Goal: Information Seeking & Learning: Find specific fact

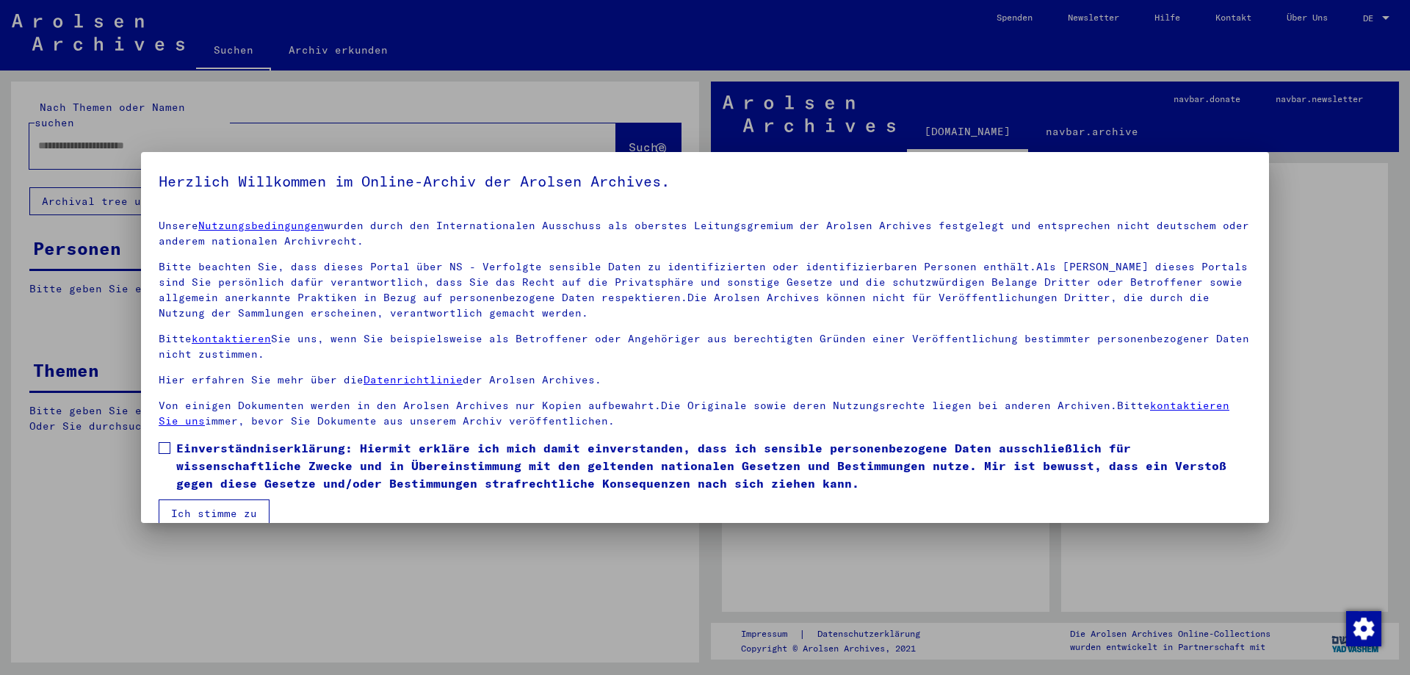
click at [164, 443] on span at bounding box center [165, 448] width 12 height 12
click at [176, 511] on button "Ich stimme zu" at bounding box center [214, 513] width 111 height 28
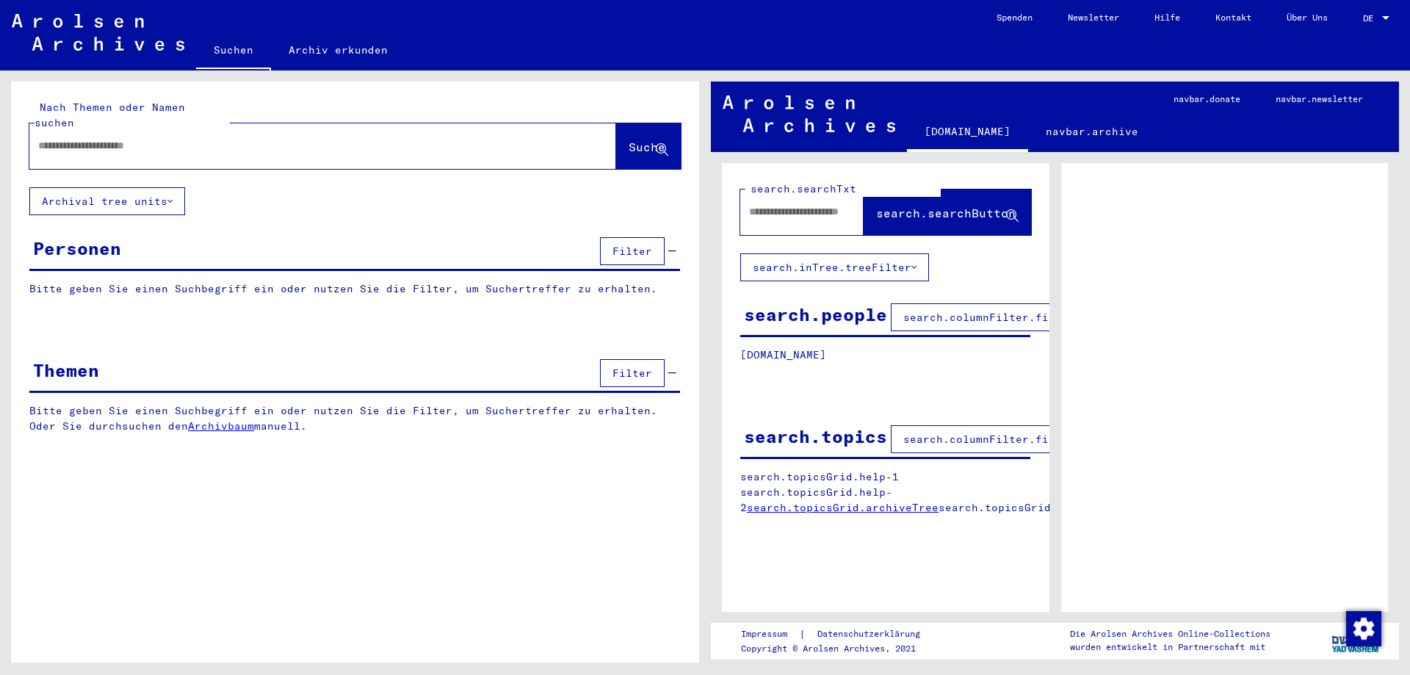
click at [87, 138] on input "text" at bounding box center [309, 145] width 543 height 15
click at [616, 148] on button "Suche" at bounding box center [648, 146] width 65 height 46
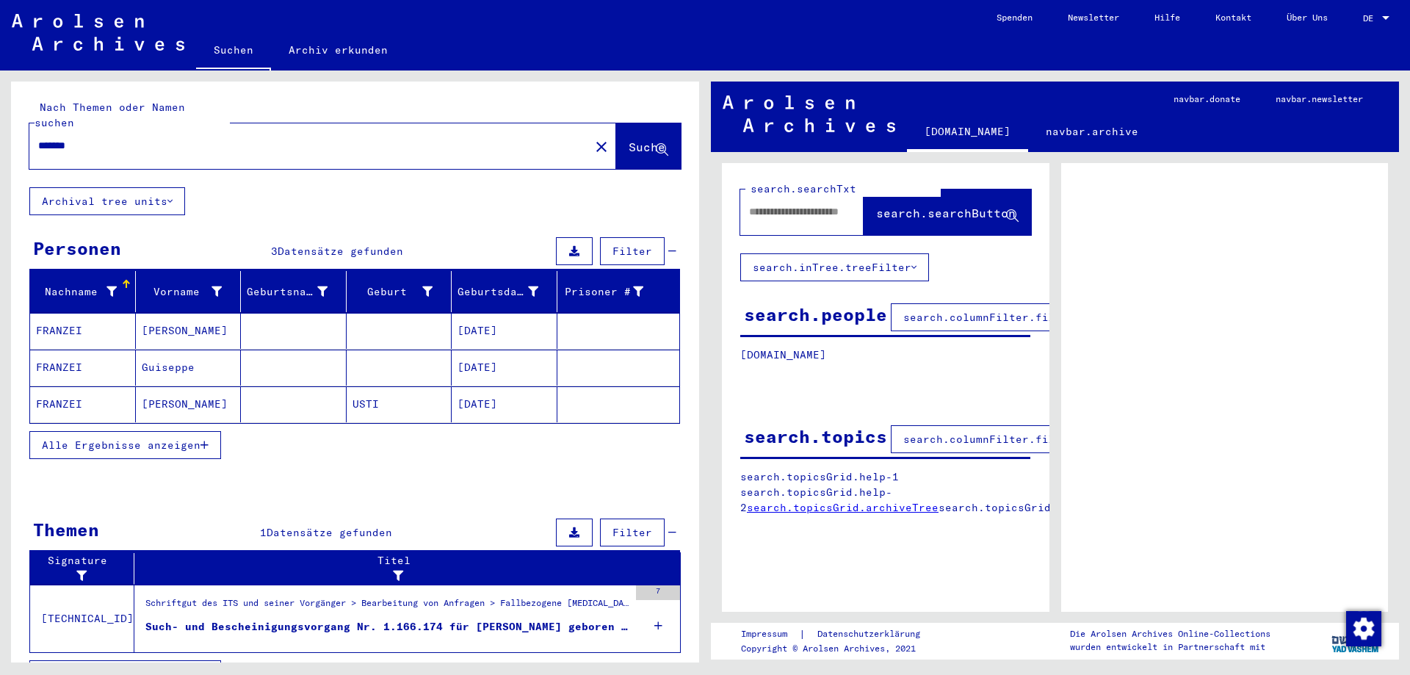
click at [79, 391] on mat-cell "FRANZEI" at bounding box center [83, 404] width 106 height 36
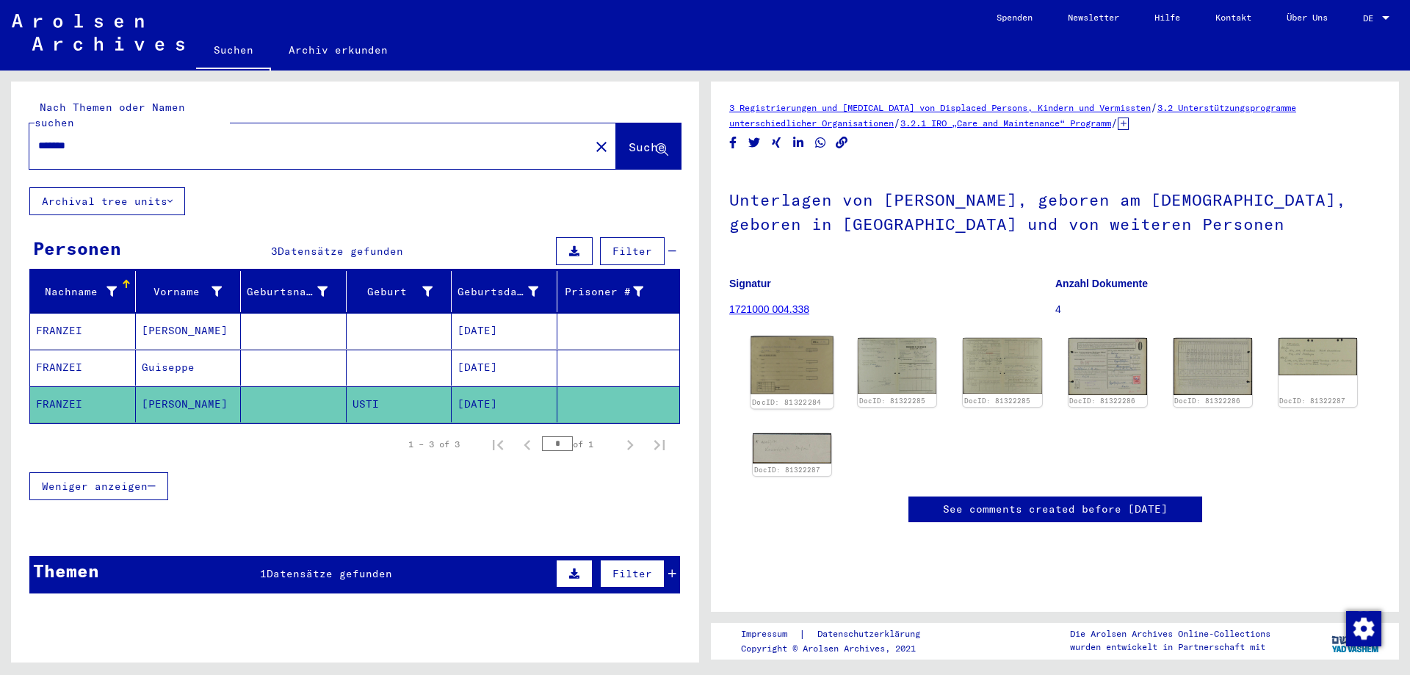
click at [784, 366] on img at bounding box center [791, 365] width 83 height 58
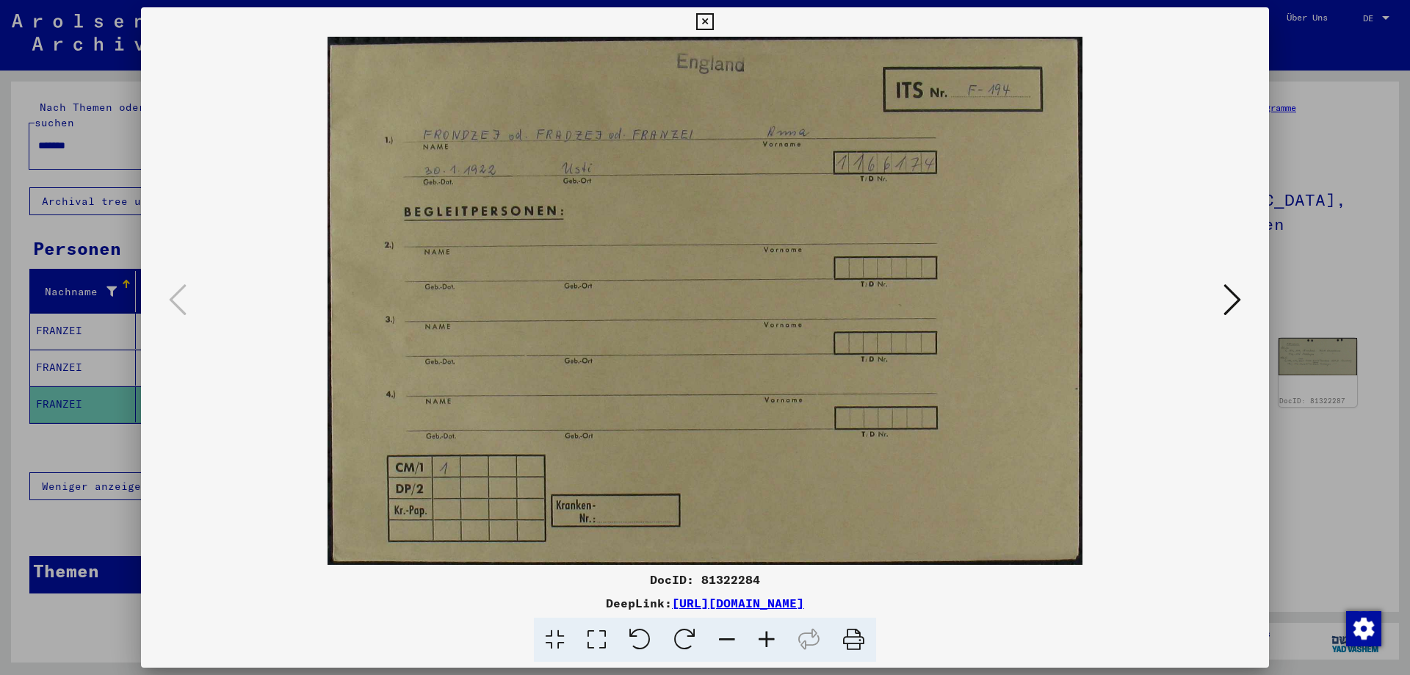
click at [1234, 300] on icon at bounding box center [1232, 299] width 18 height 35
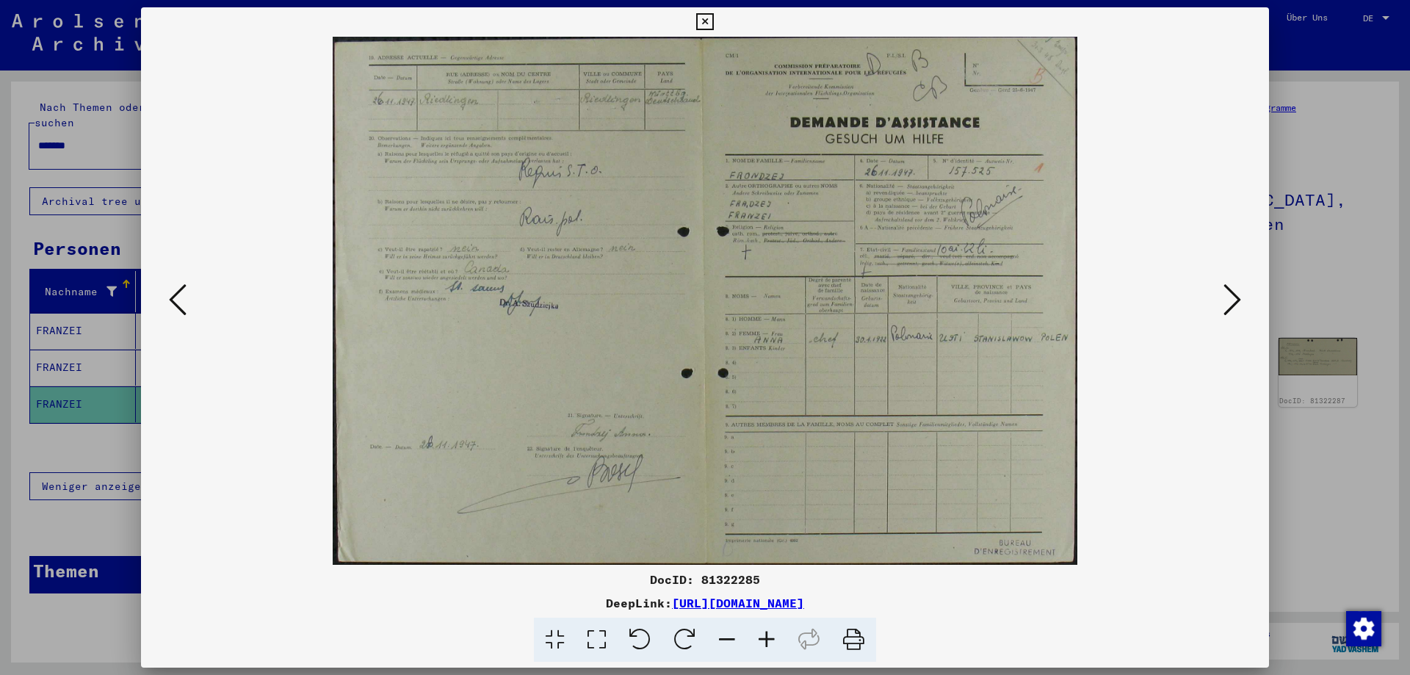
click at [1234, 304] on icon at bounding box center [1232, 299] width 18 height 35
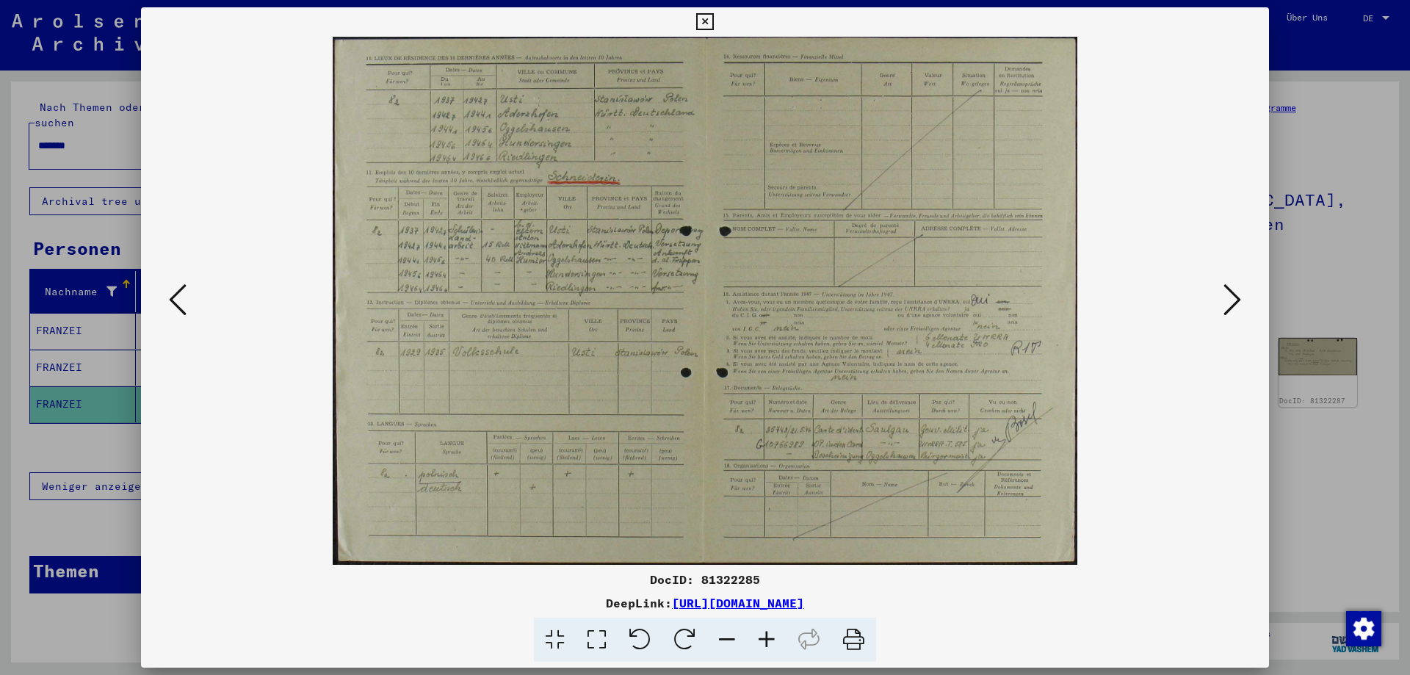
click at [1229, 304] on icon at bounding box center [1232, 299] width 18 height 35
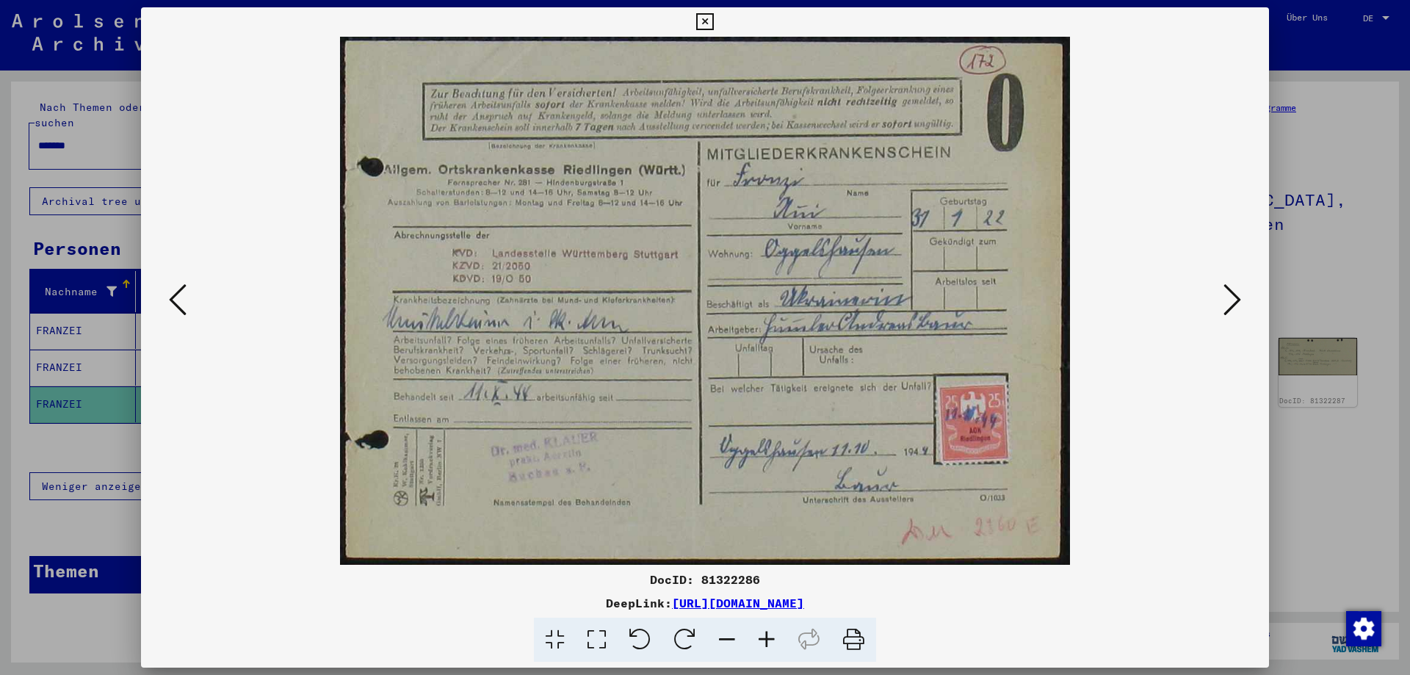
click at [1229, 304] on icon at bounding box center [1232, 299] width 18 height 35
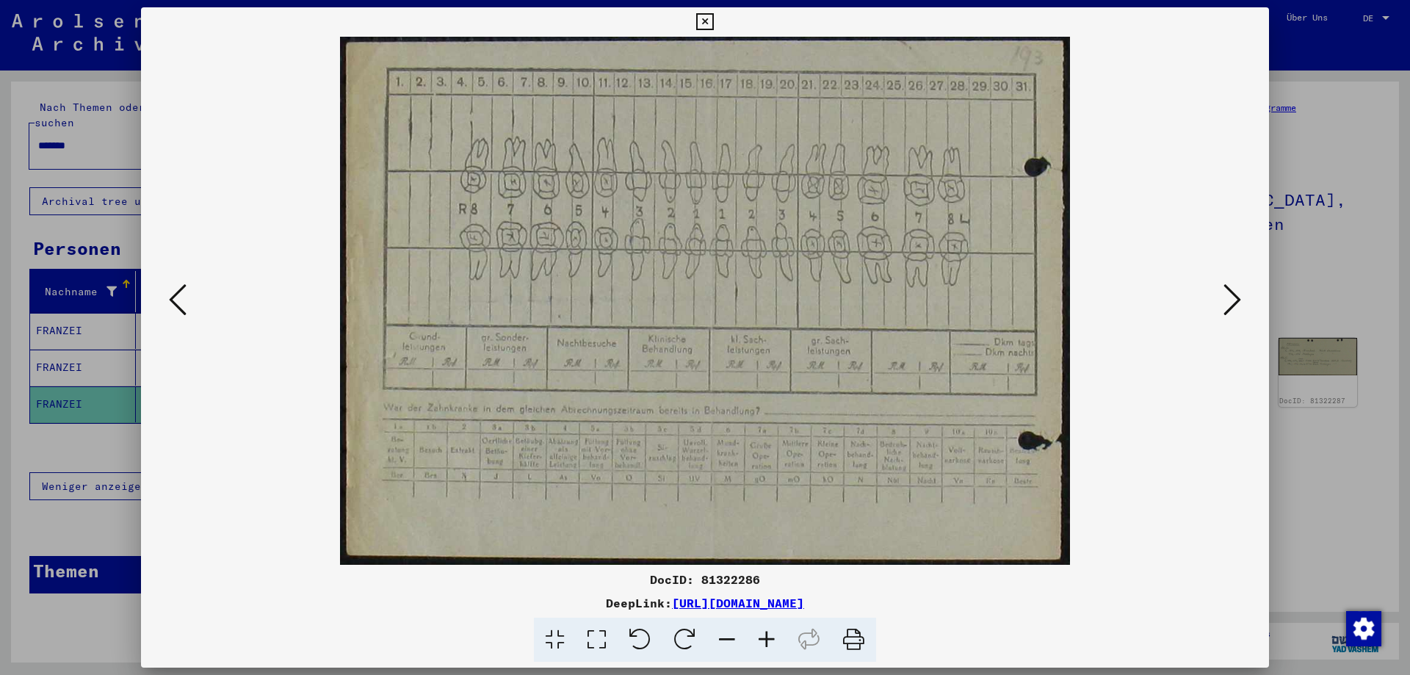
click at [1229, 304] on icon at bounding box center [1232, 299] width 18 height 35
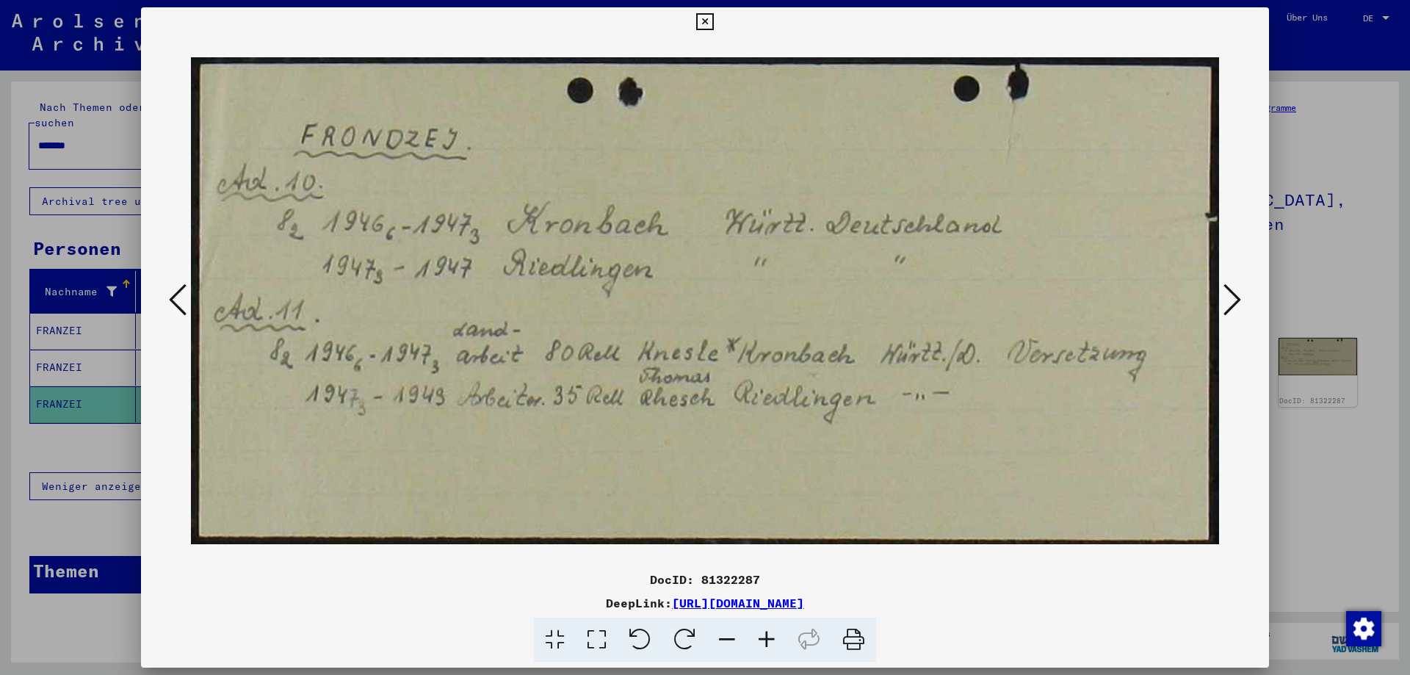
click at [177, 304] on icon at bounding box center [178, 299] width 18 height 35
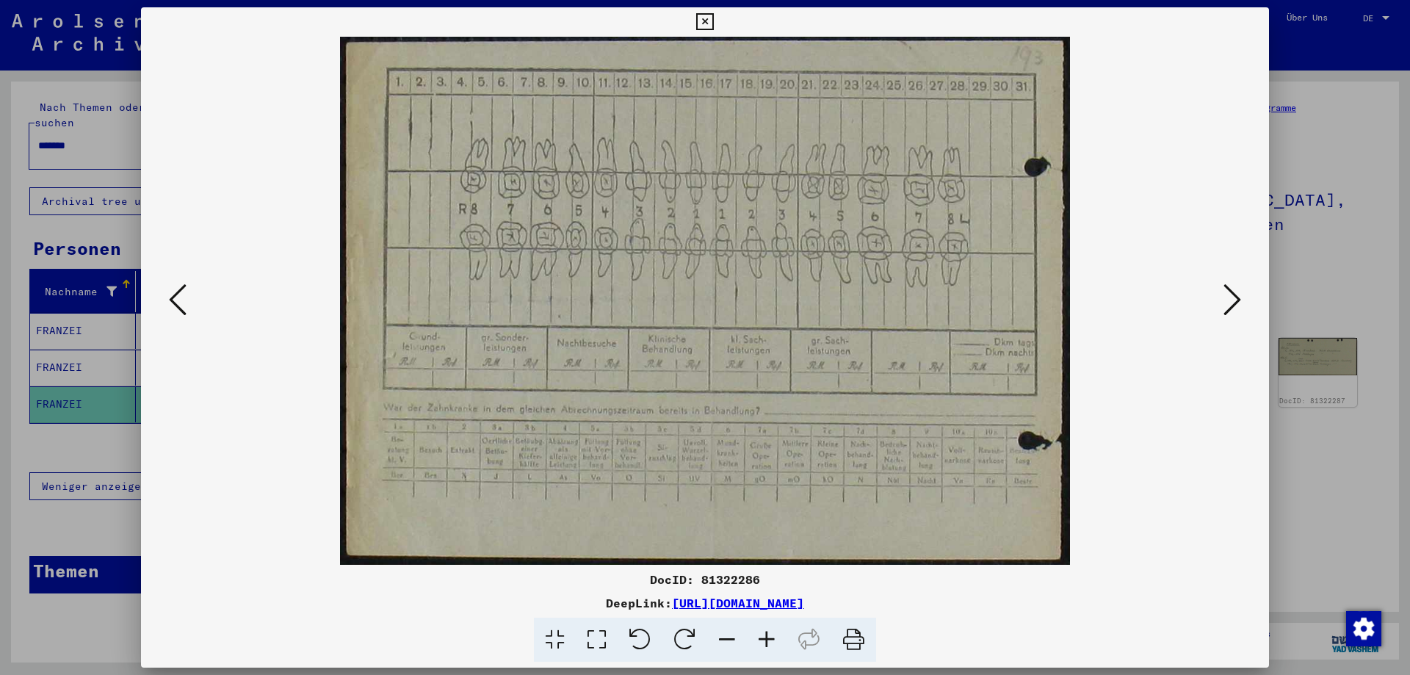
click at [1240, 298] on icon at bounding box center [1232, 299] width 18 height 35
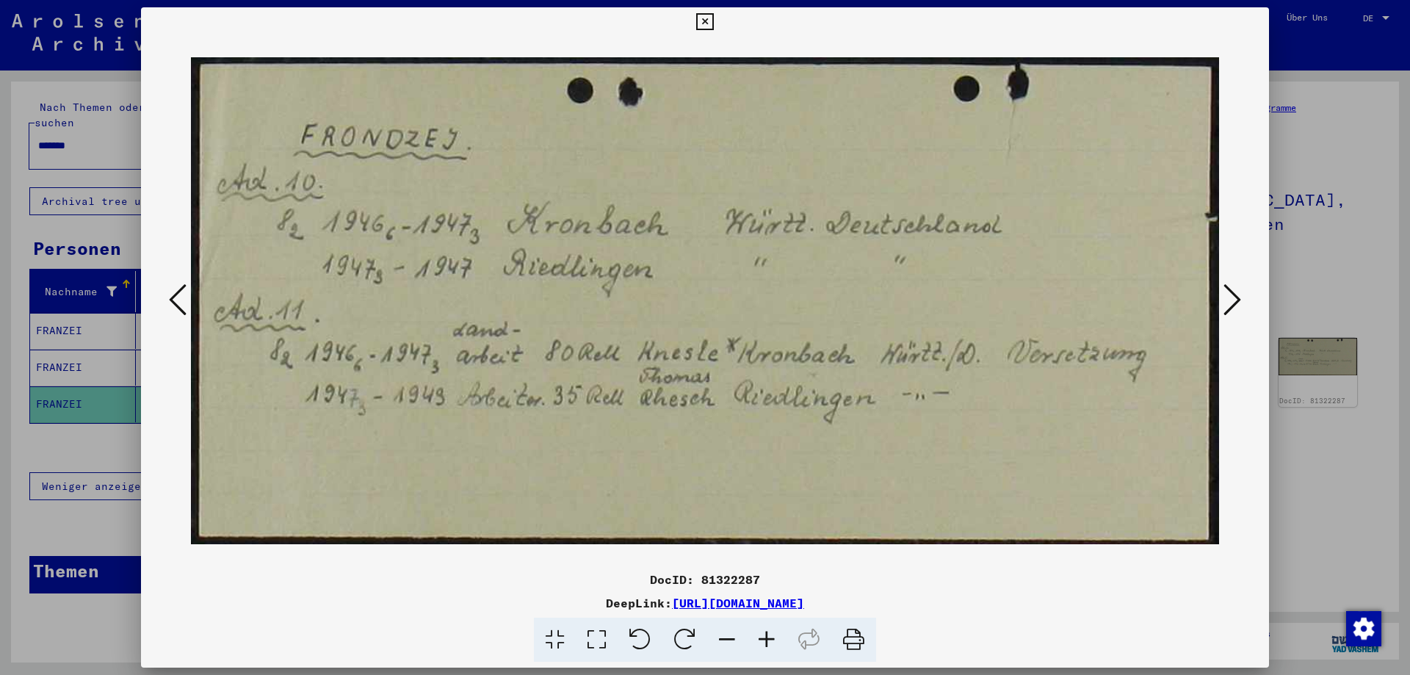
click at [1231, 304] on icon at bounding box center [1232, 299] width 18 height 35
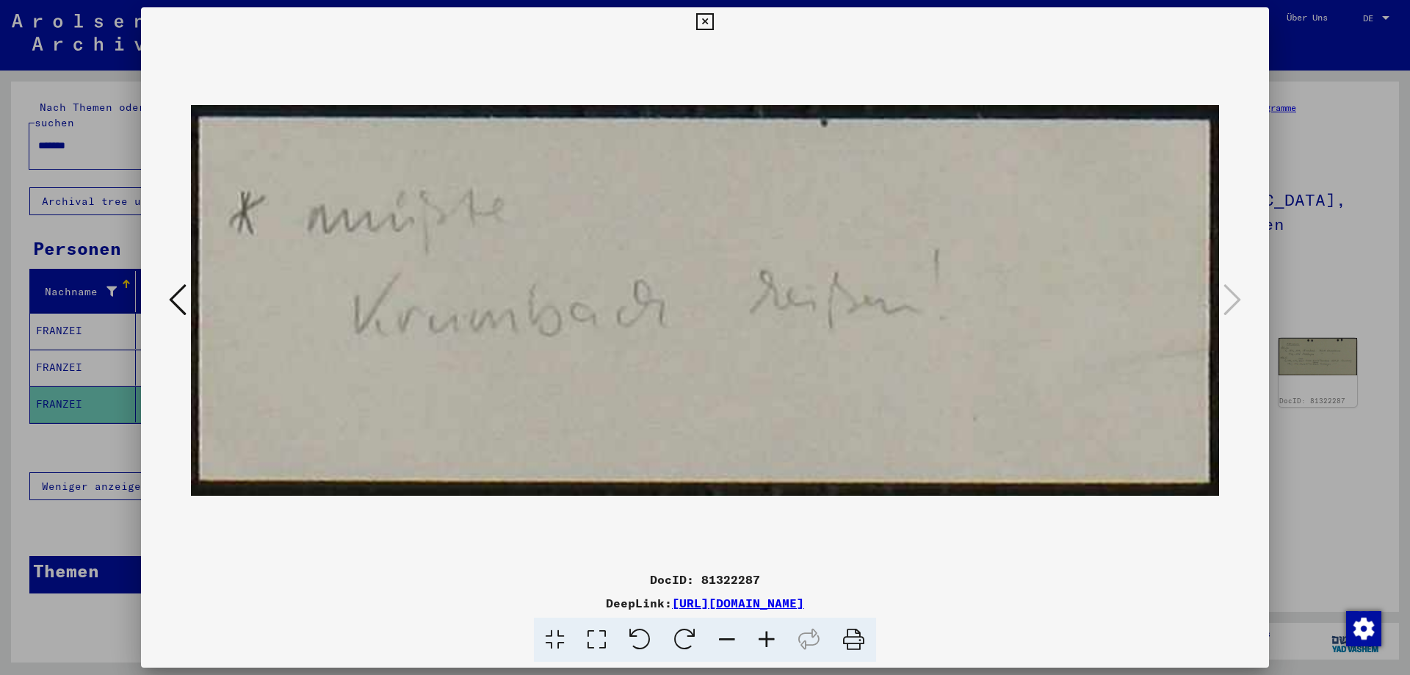
click at [175, 294] on icon at bounding box center [178, 299] width 18 height 35
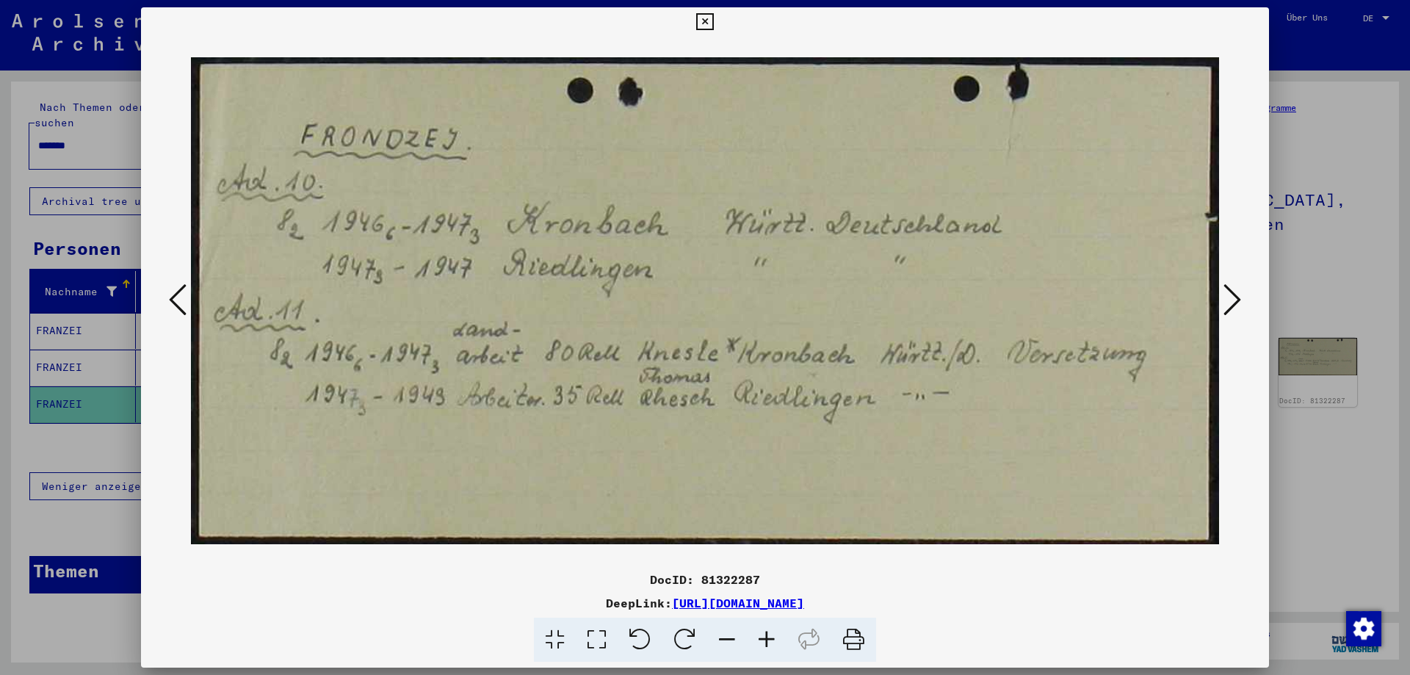
click at [175, 294] on icon at bounding box center [178, 299] width 18 height 35
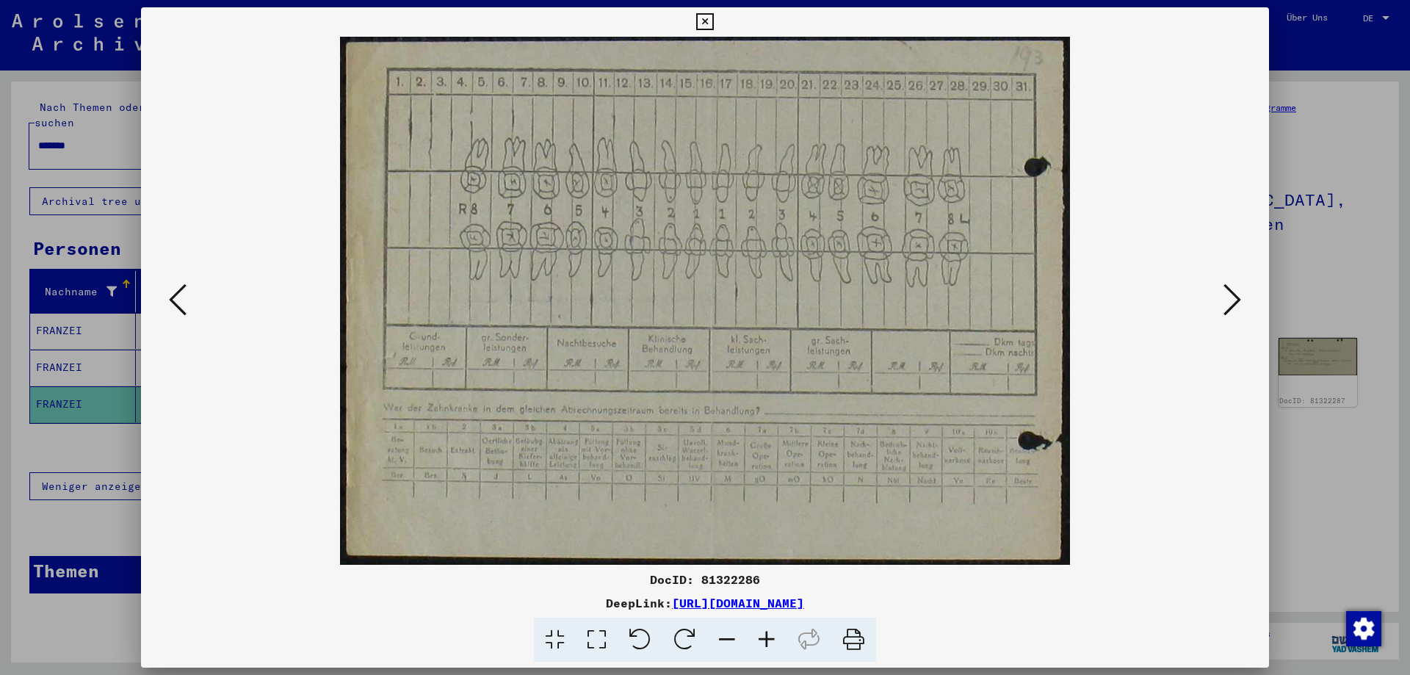
click at [175, 294] on icon at bounding box center [178, 299] width 18 height 35
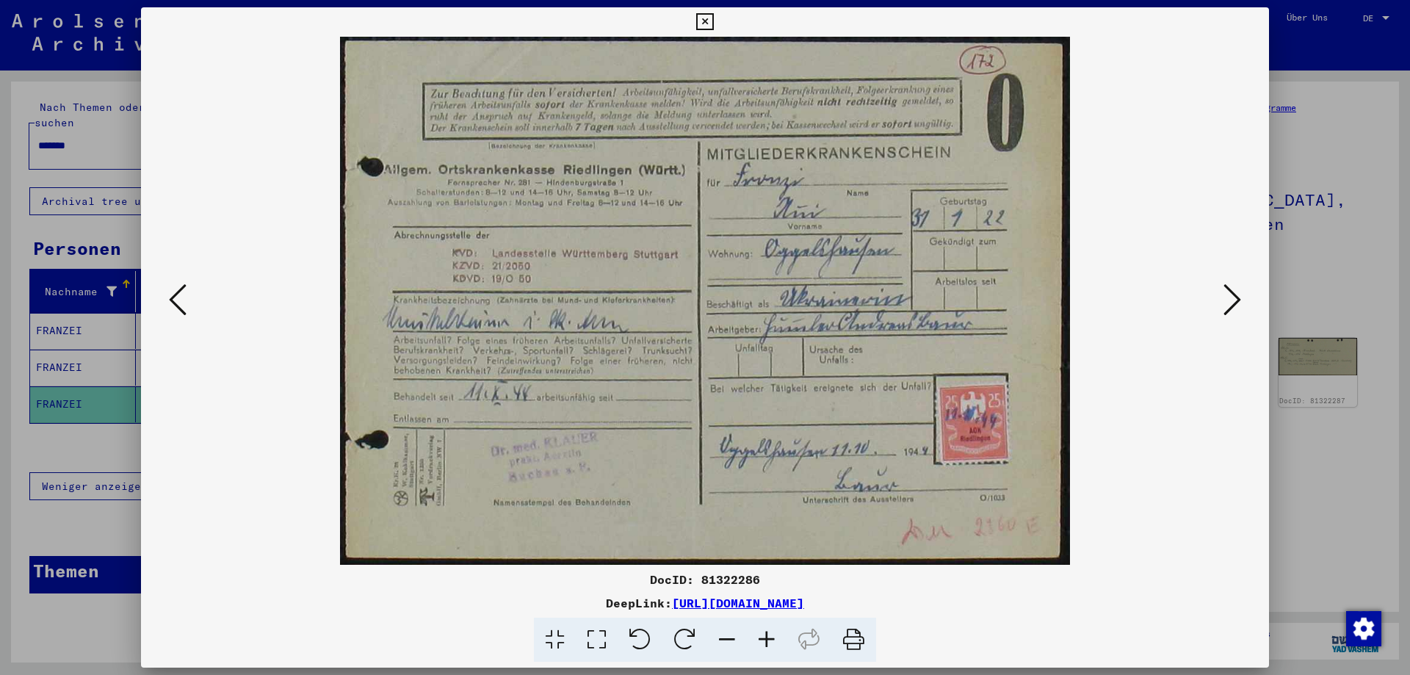
click at [171, 298] on icon at bounding box center [178, 299] width 18 height 35
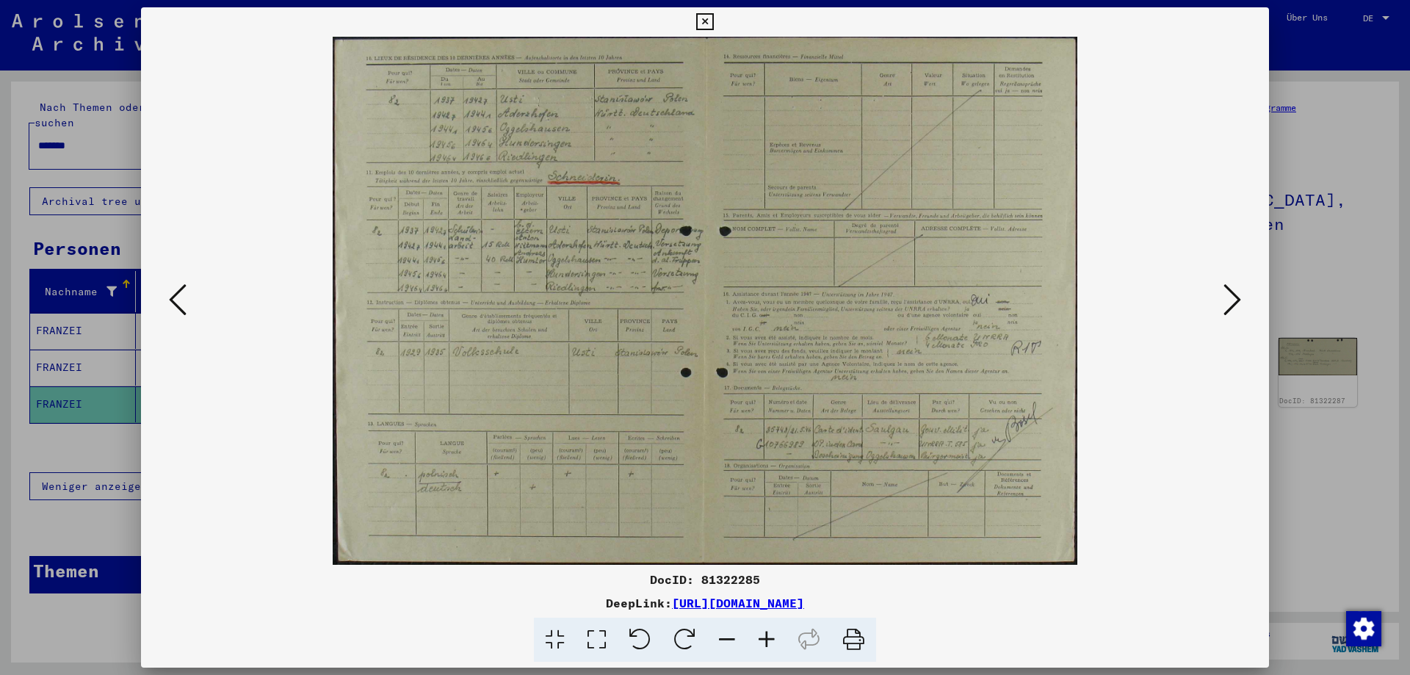
click at [765, 632] on icon at bounding box center [767, 640] width 40 height 45
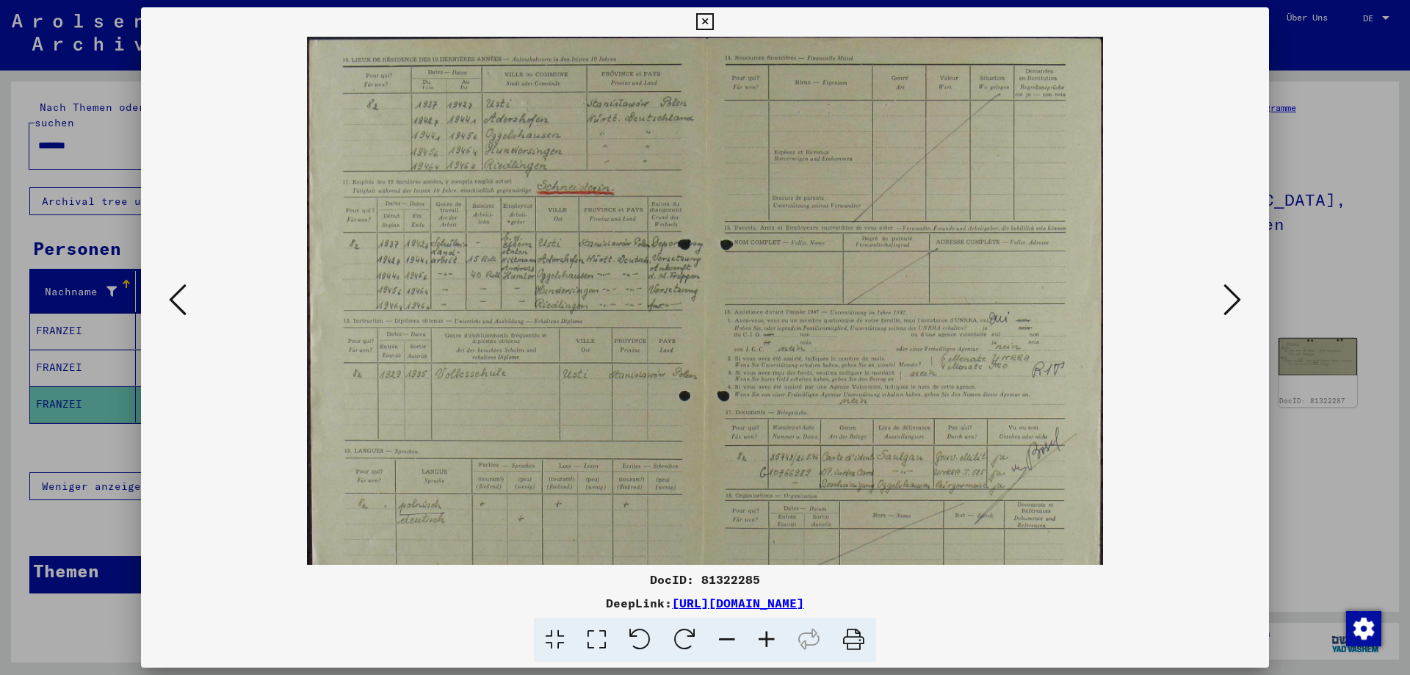
click at [765, 634] on icon at bounding box center [767, 640] width 40 height 45
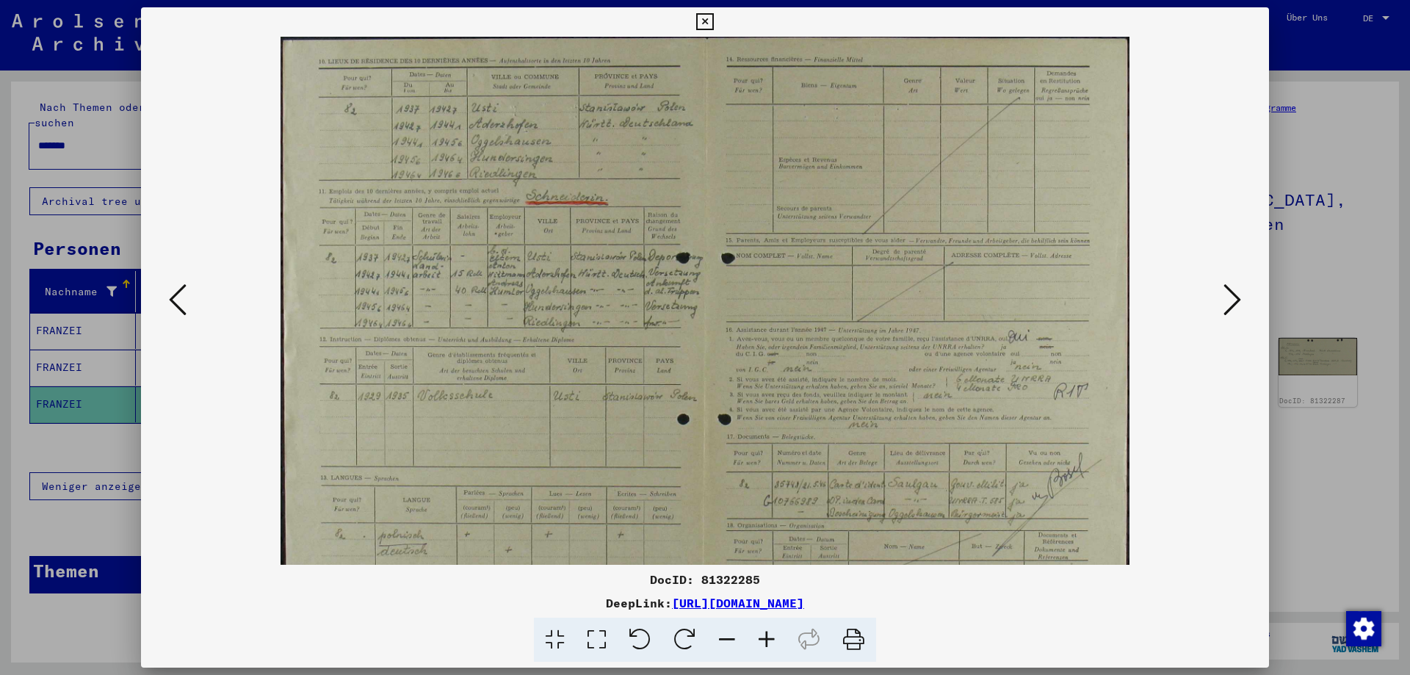
click at [765, 634] on icon at bounding box center [767, 640] width 40 height 45
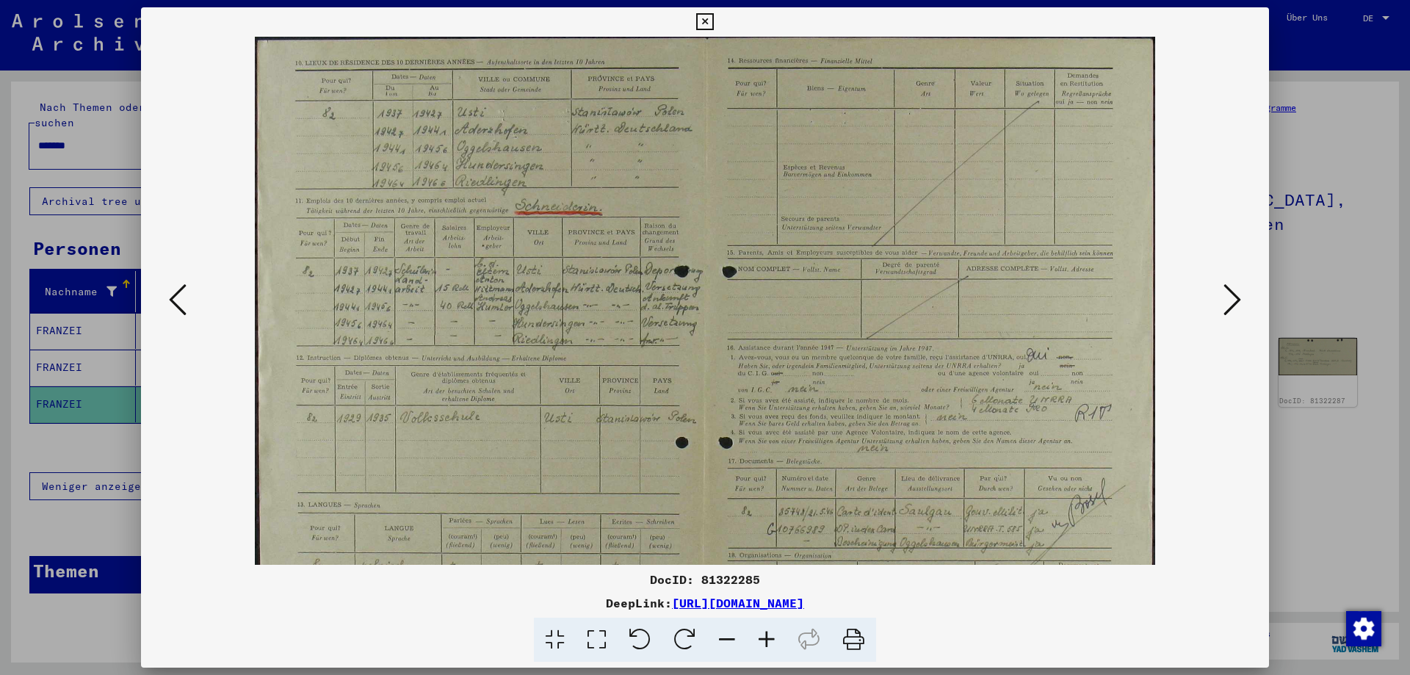
click at [765, 634] on icon at bounding box center [767, 640] width 40 height 45
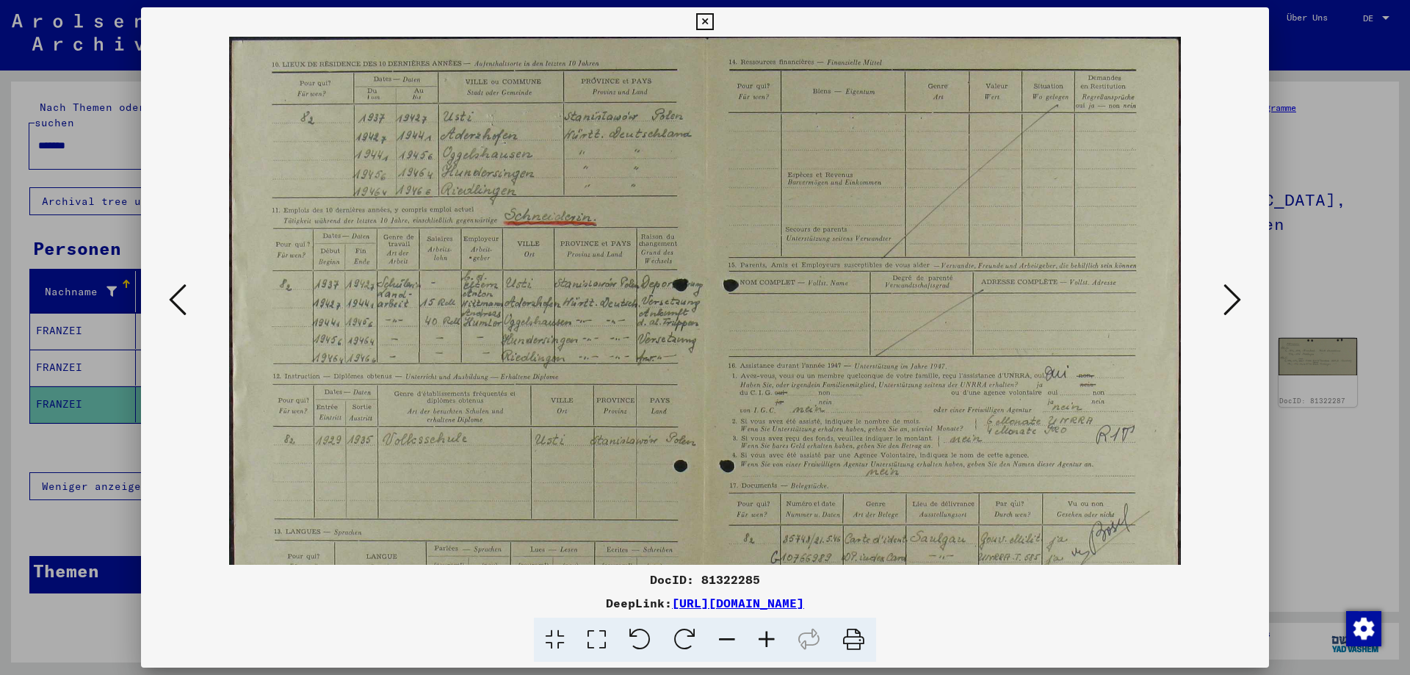
click at [765, 635] on icon at bounding box center [767, 640] width 40 height 45
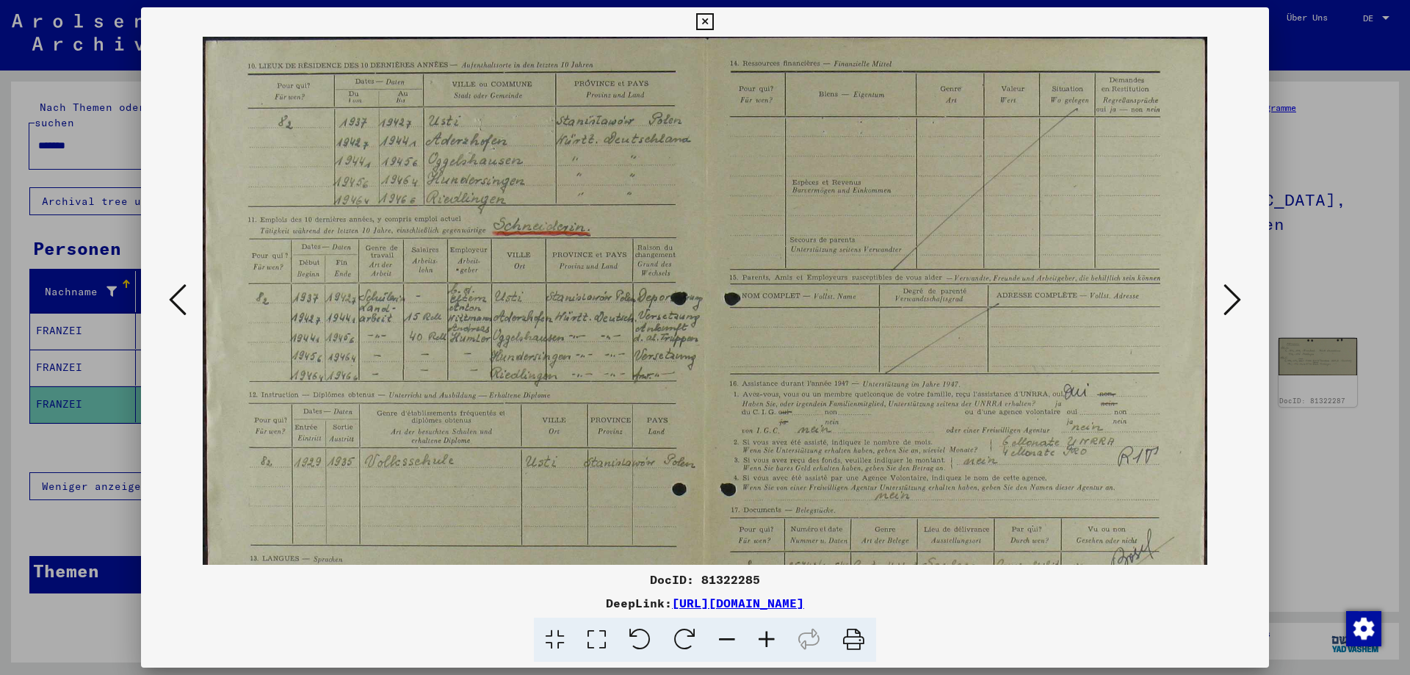
click at [761, 634] on icon at bounding box center [767, 640] width 40 height 45
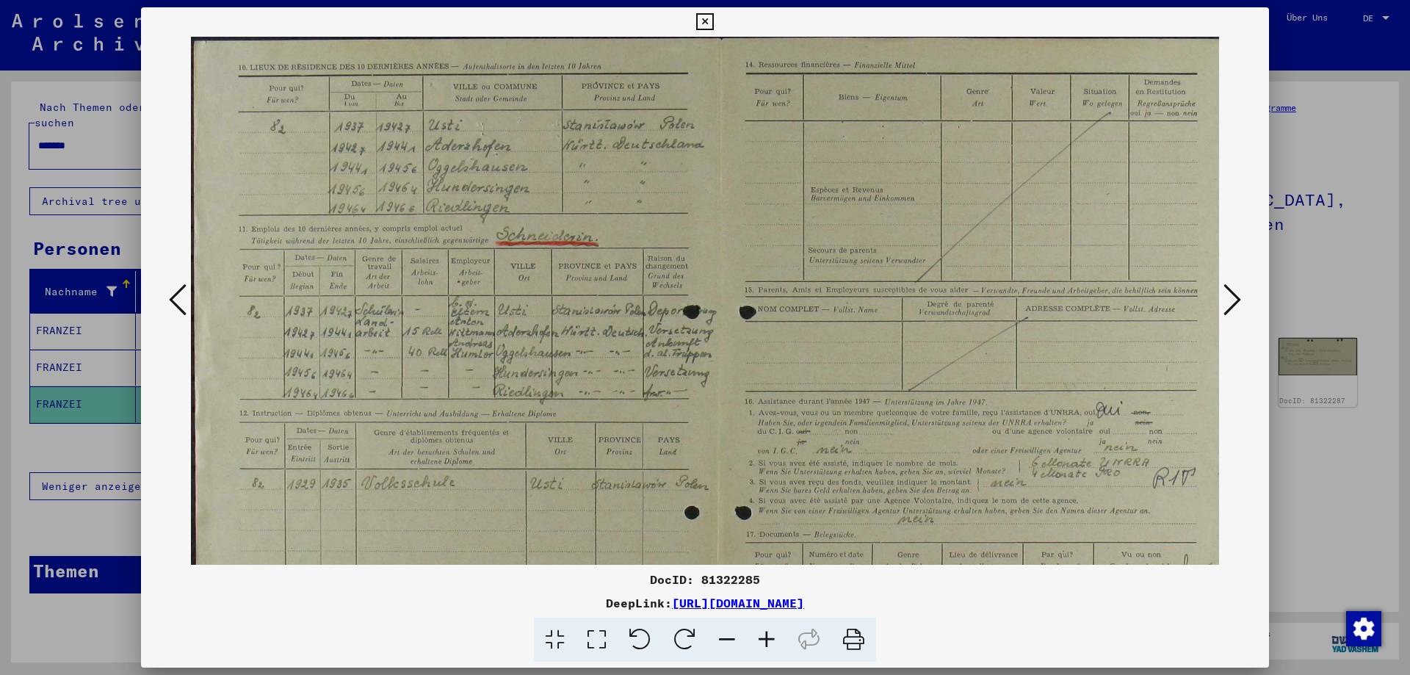
click at [753, 630] on icon at bounding box center [767, 640] width 40 height 45
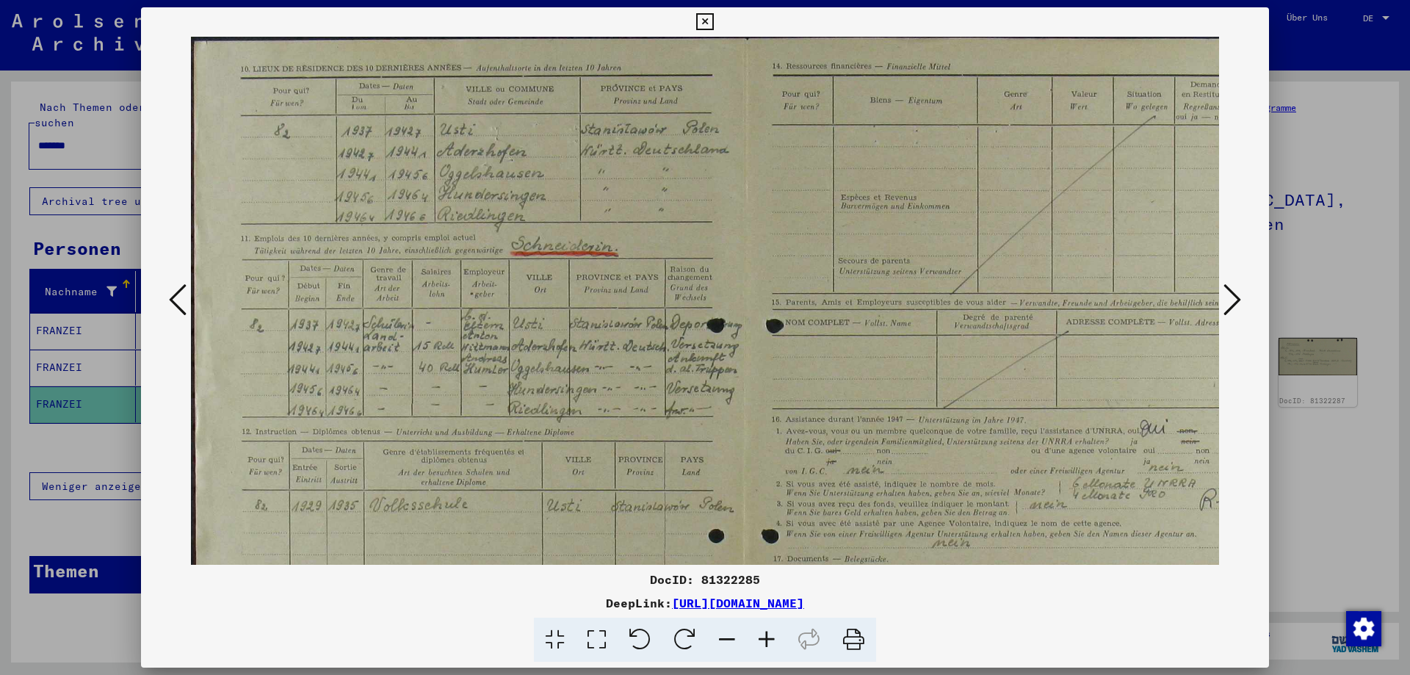
click at [751, 632] on icon at bounding box center [767, 640] width 40 height 45
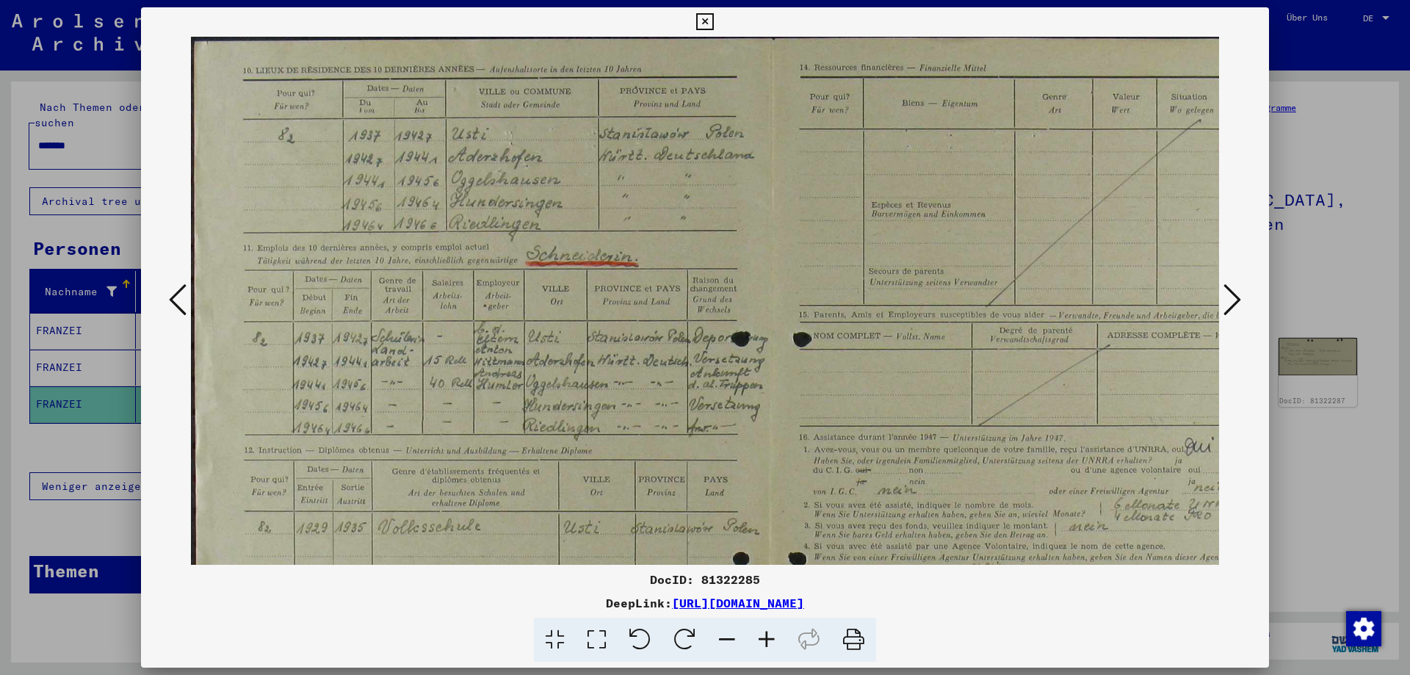
click at [751, 632] on icon at bounding box center [767, 640] width 40 height 45
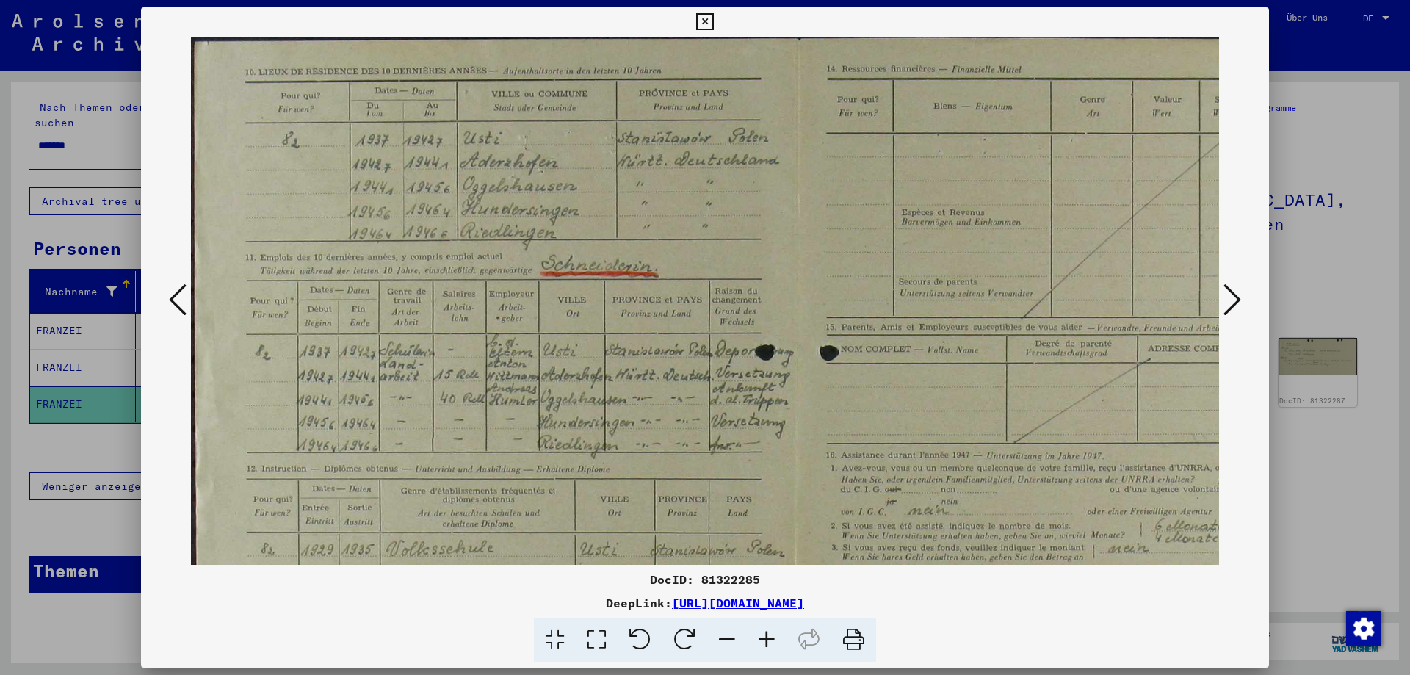
click at [751, 632] on icon at bounding box center [767, 640] width 40 height 45
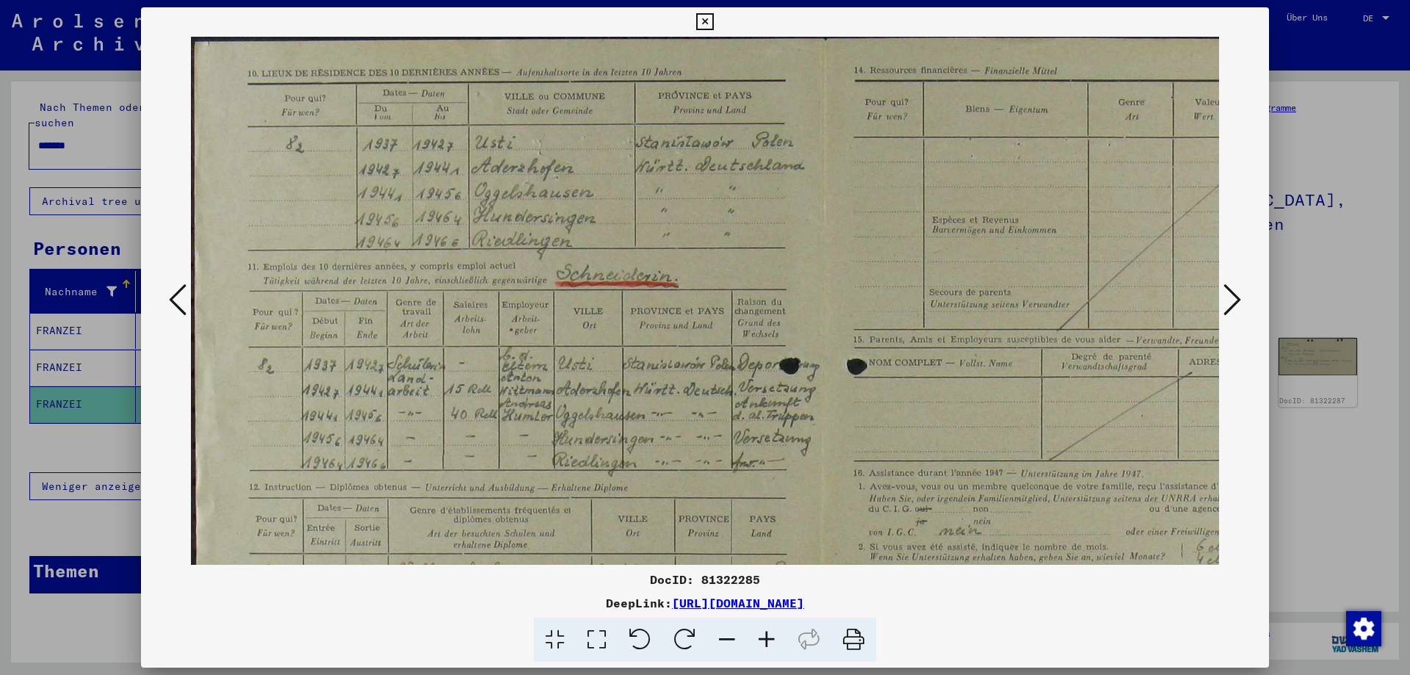
click at [750, 632] on icon at bounding box center [767, 640] width 40 height 45
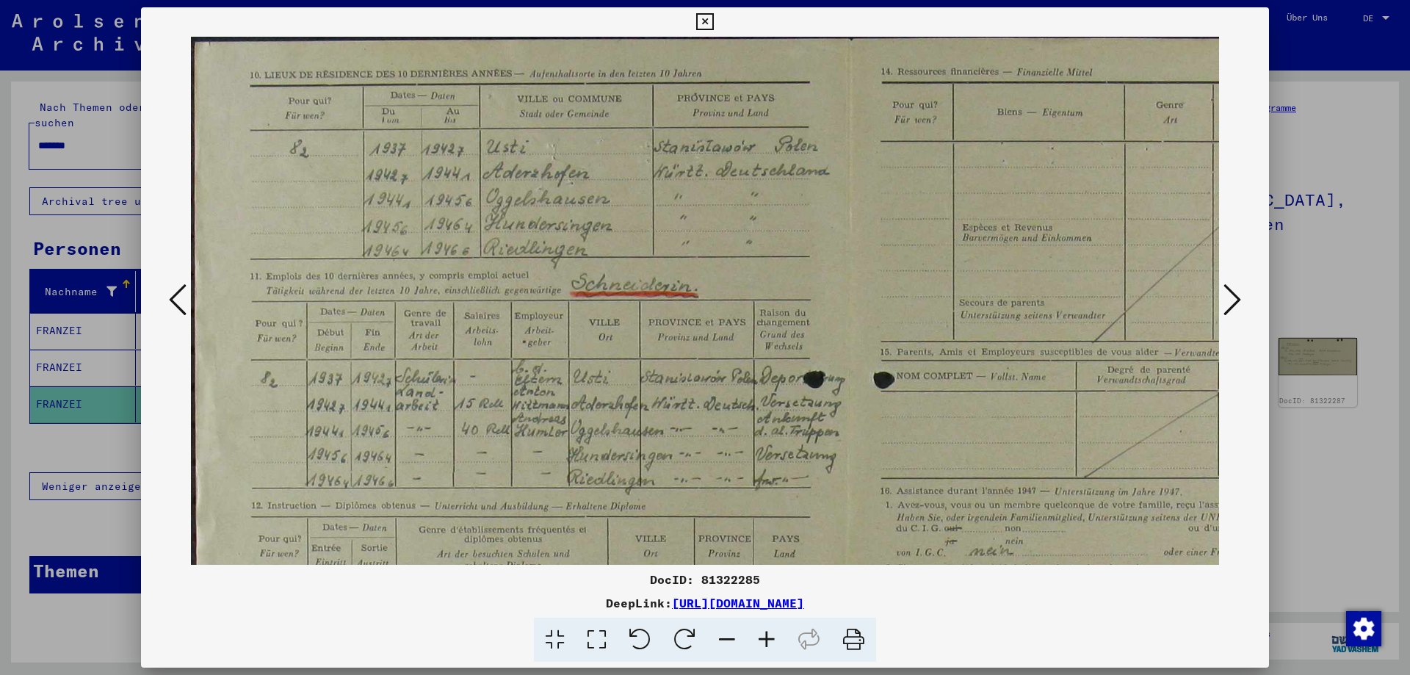
click at [747, 632] on icon at bounding box center [767, 640] width 40 height 45
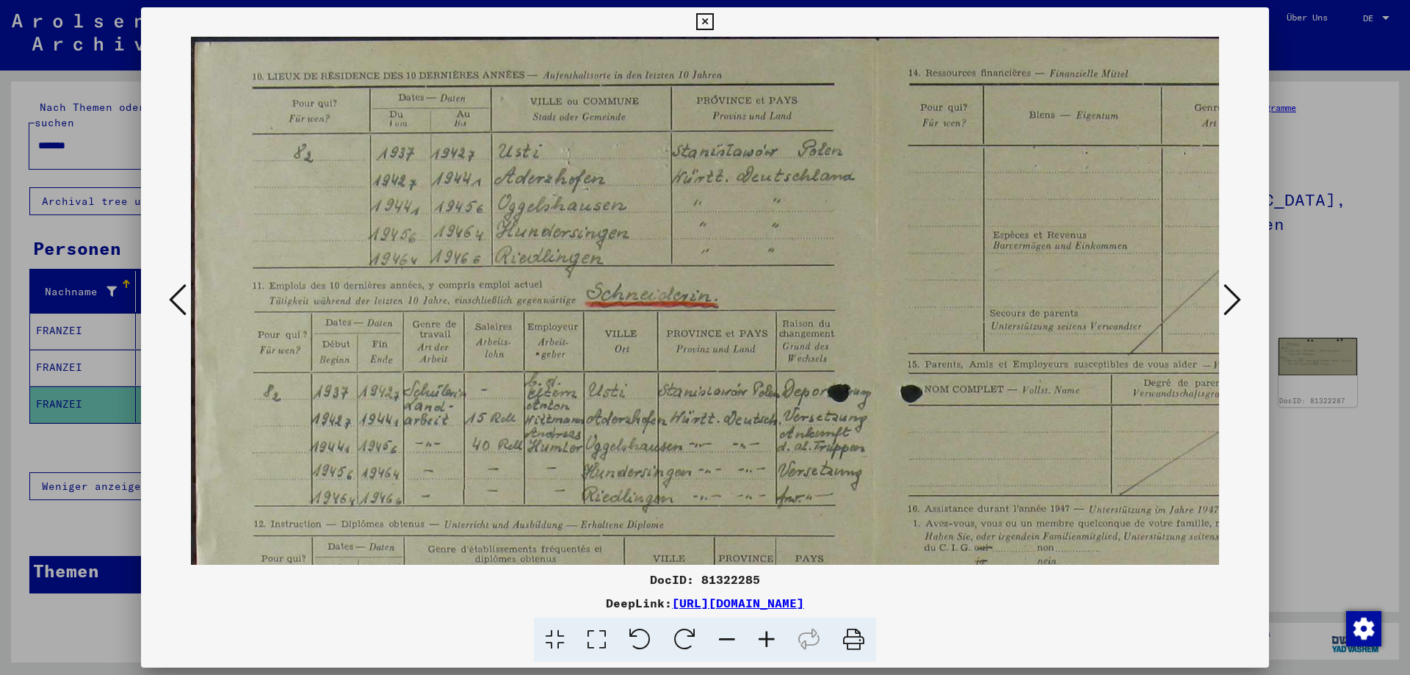
click at [170, 300] on icon at bounding box center [178, 299] width 18 height 35
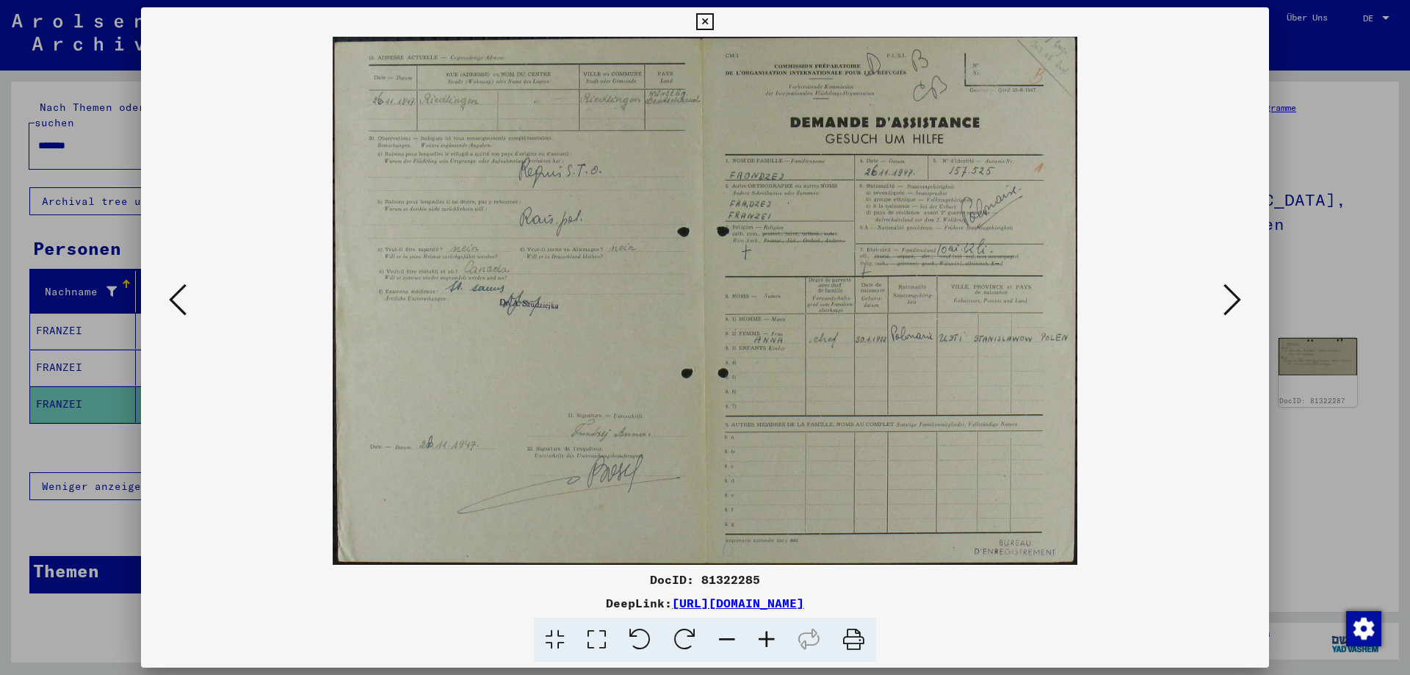
click at [170, 301] on icon at bounding box center [178, 299] width 18 height 35
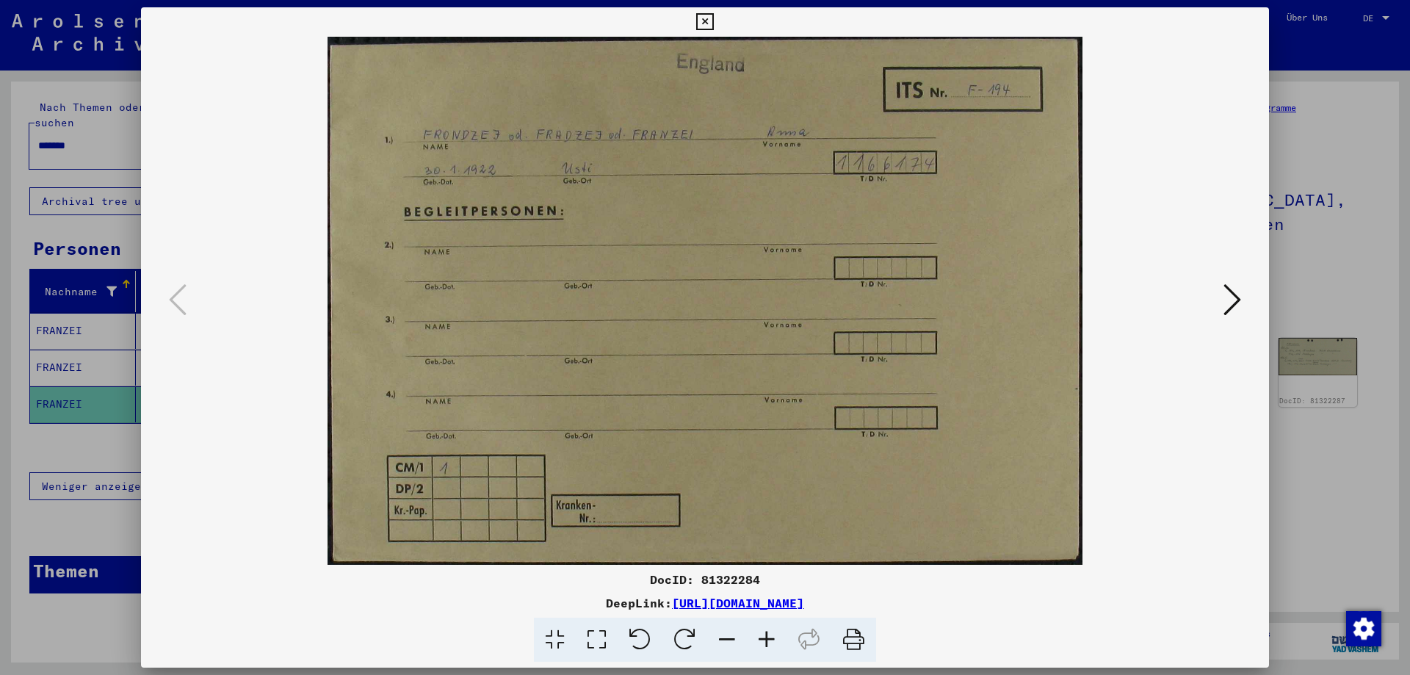
click at [1231, 306] on icon at bounding box center [1232, 299] width 18 height 35
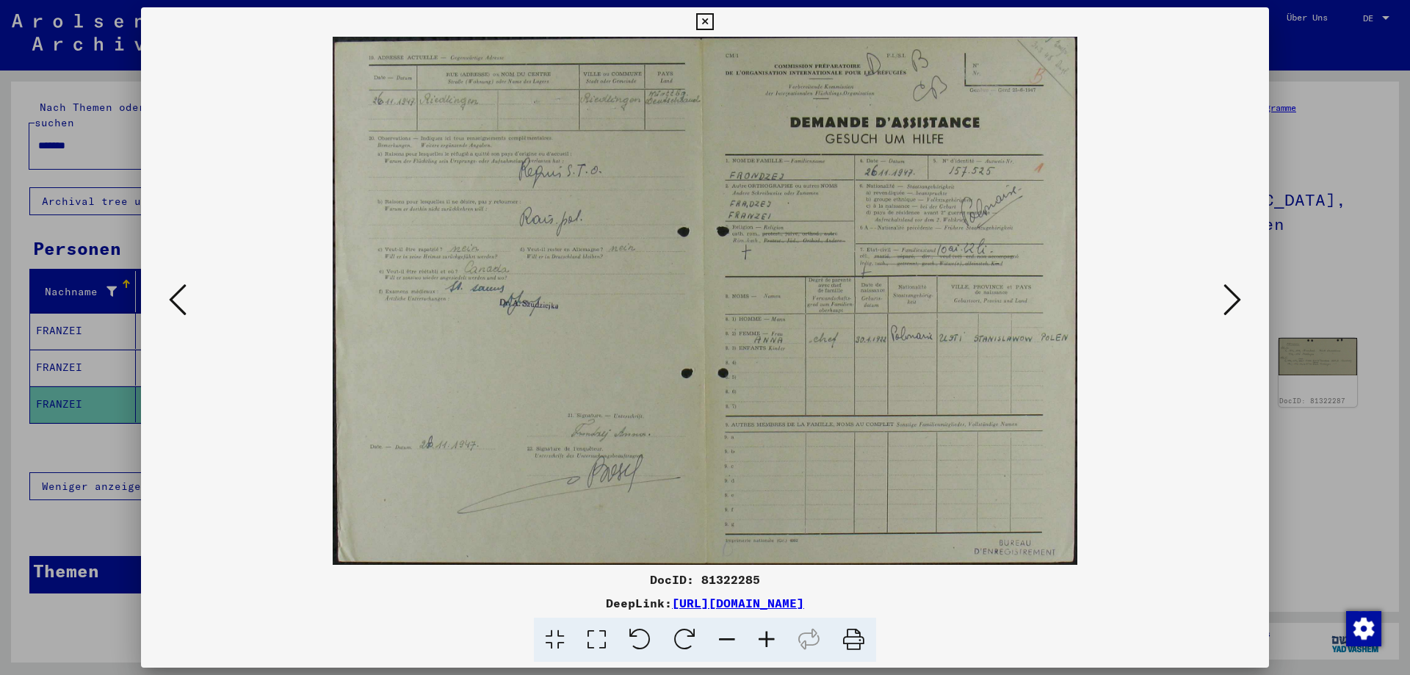
click at [709, 18] on icon at bounding box center [704, 22] width 17 height 18
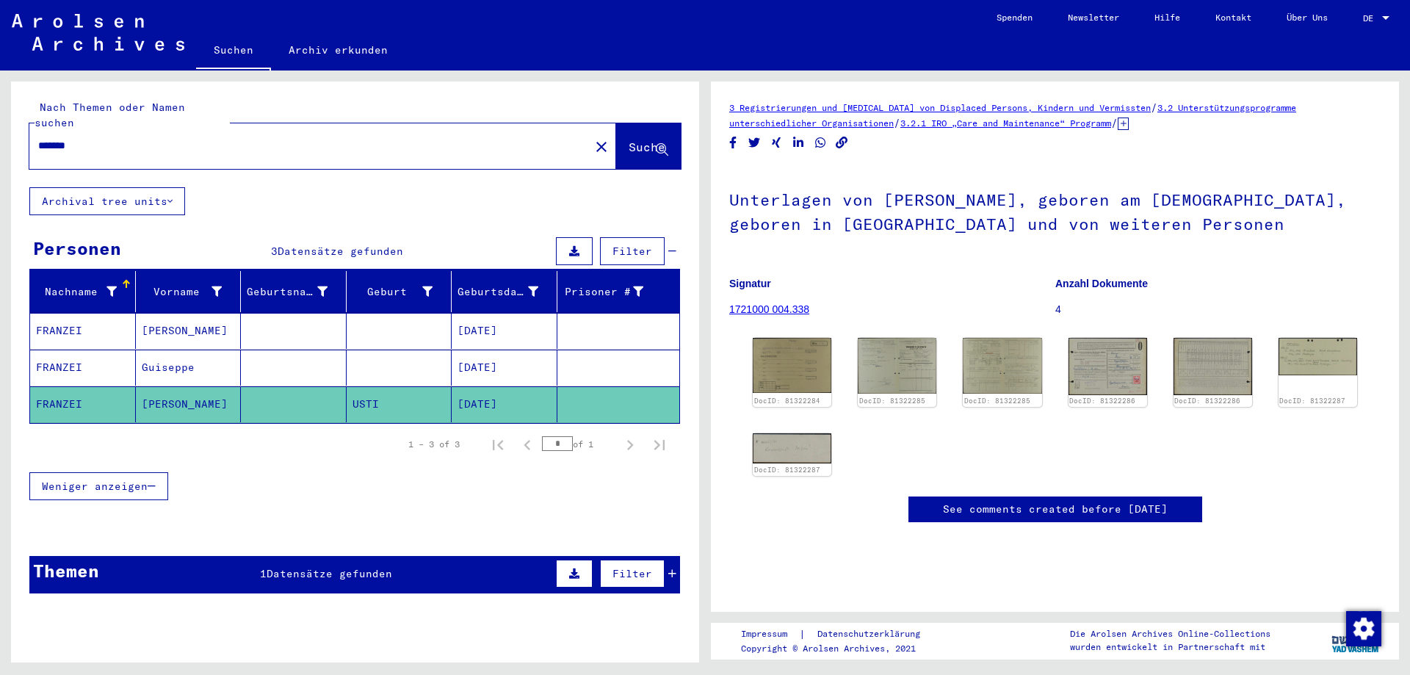
click at [54, 313] on mat-cell "FRANZEI" at bounding box center [83, 331] width 106 height 36
click at [63, 316] on mat-cell "FRANZEI" at bounding box center [83, 331] width 106 height 36
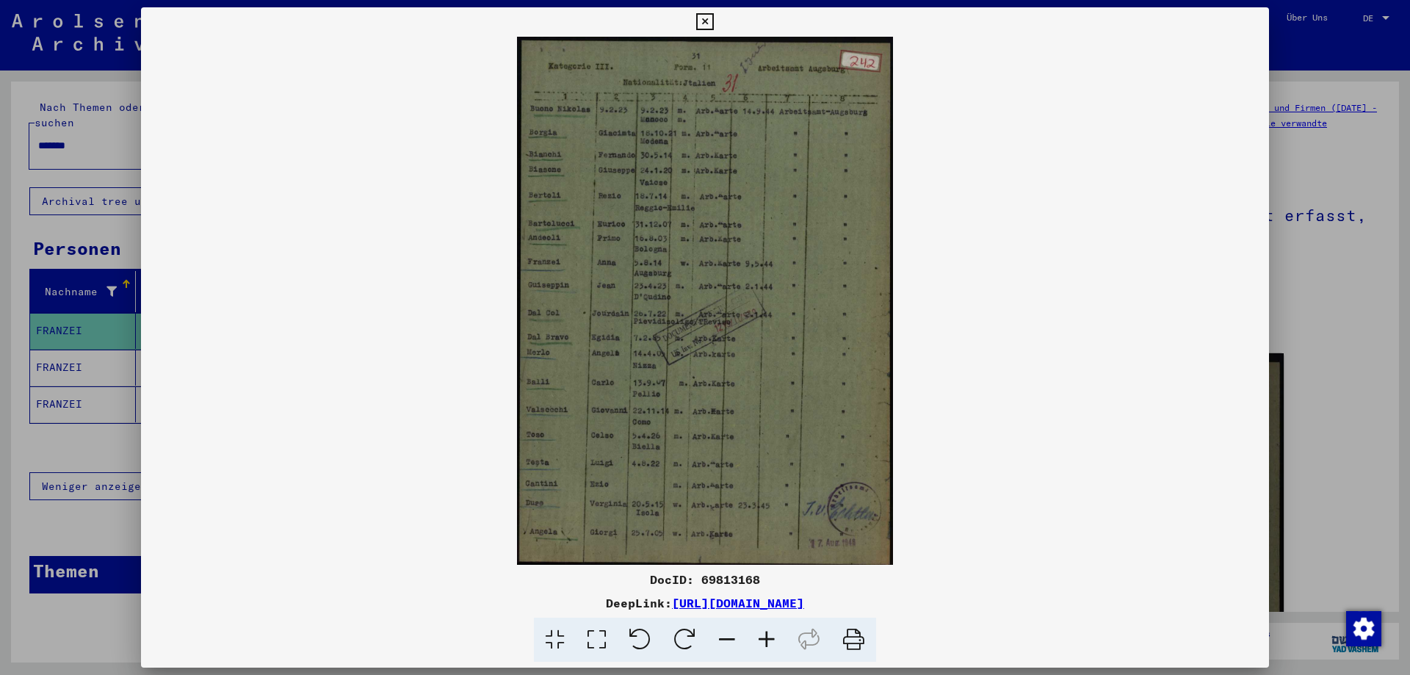
click at [698, 23] on icon at bounding box center [704, 22] width 17 height 18
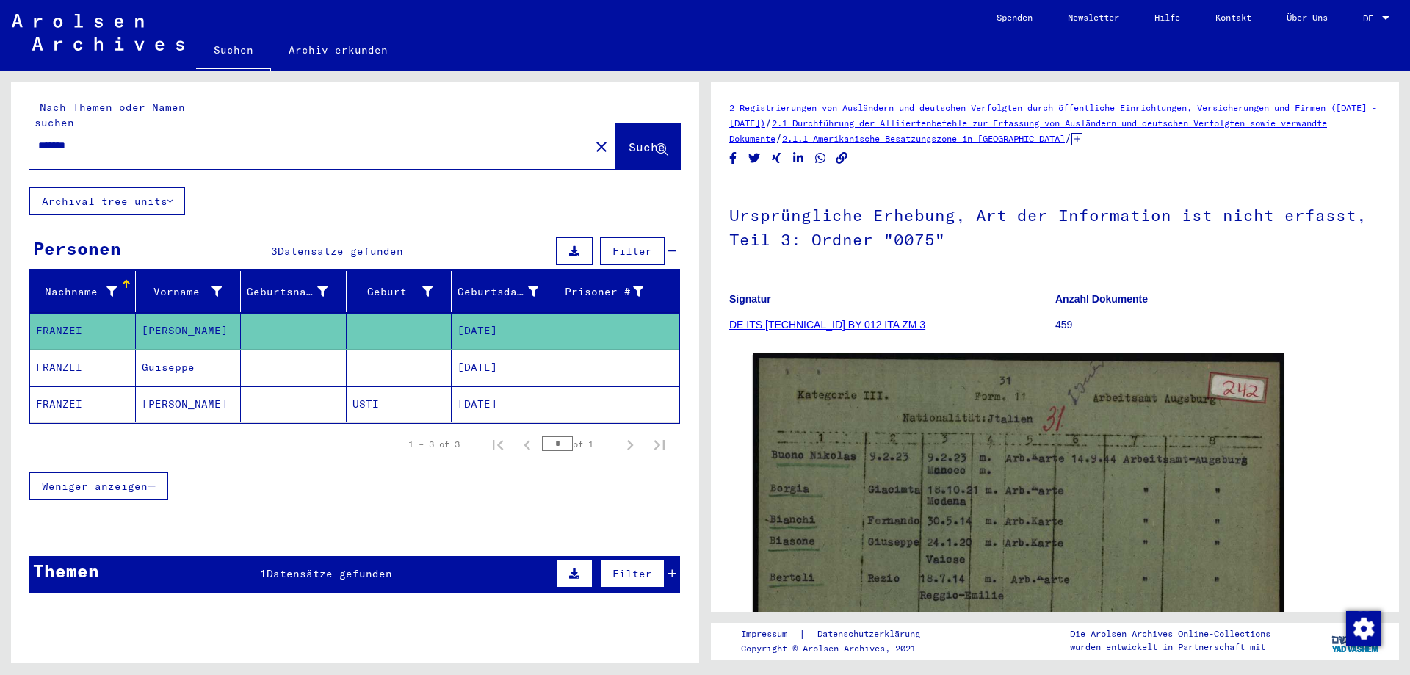
click at [286, 570] on div "Themen 1 Datensätze gefunden Filter" at bounding box center [354, 574] width 651 height 37
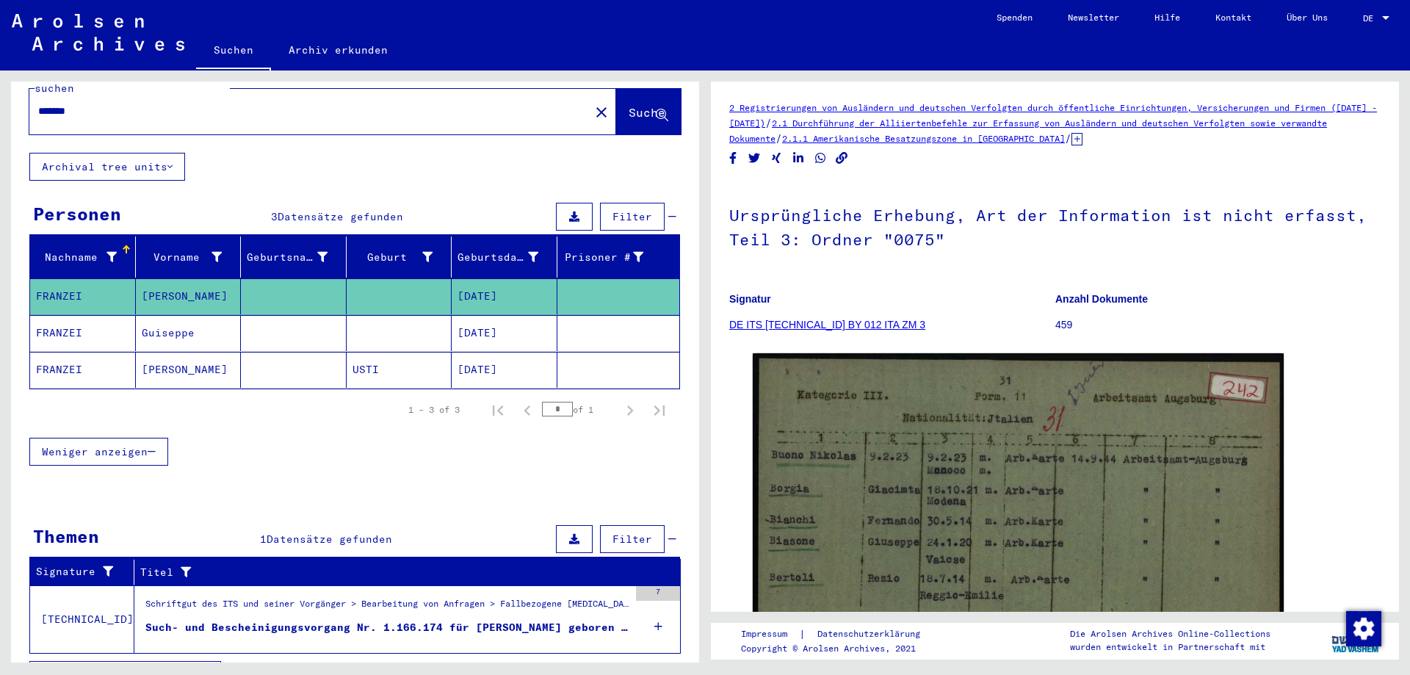
scroll to position [54, 0]
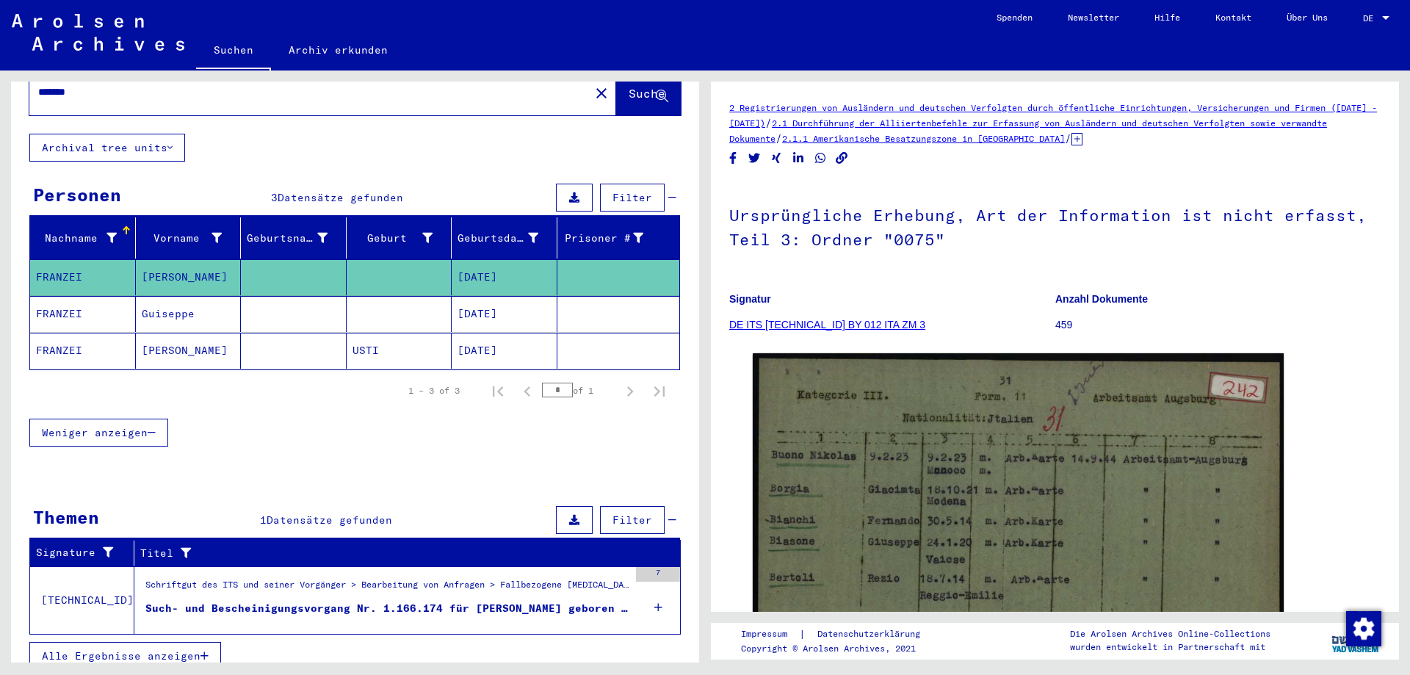
click at [56, 333] on mat-cell "FRANZEI" at bounding box center [83, 351] width 106 height 36
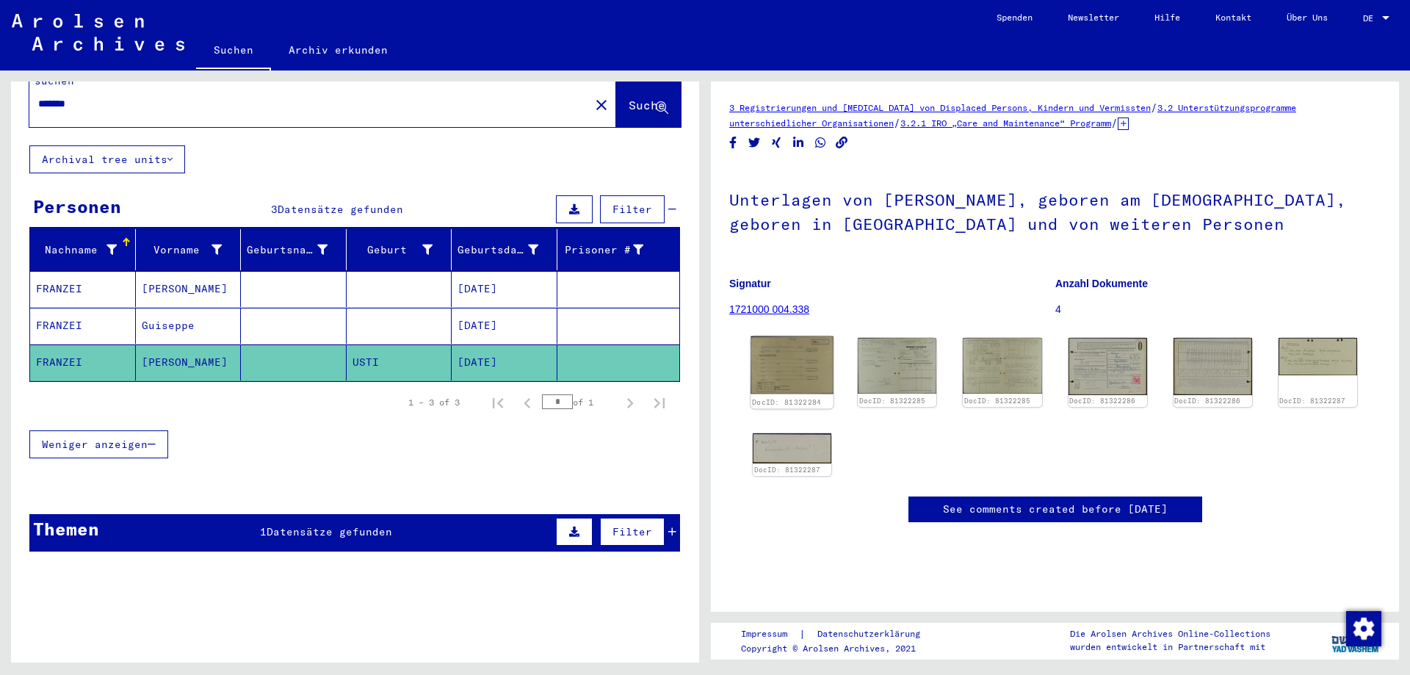
click at [797, 357] on img at bounding box center [791, 365] width 83 height 58
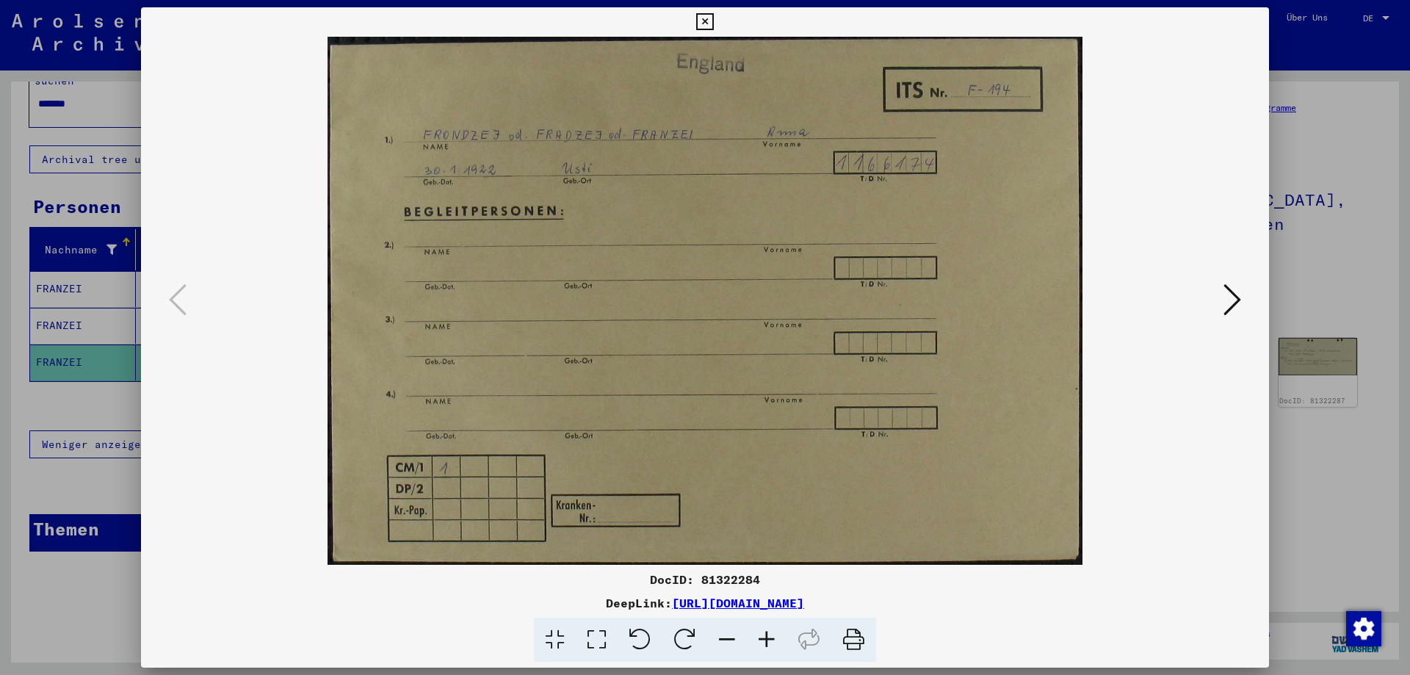
click at [1238, 297] on icon at bounding box center [1232, 299] width 18 height 35
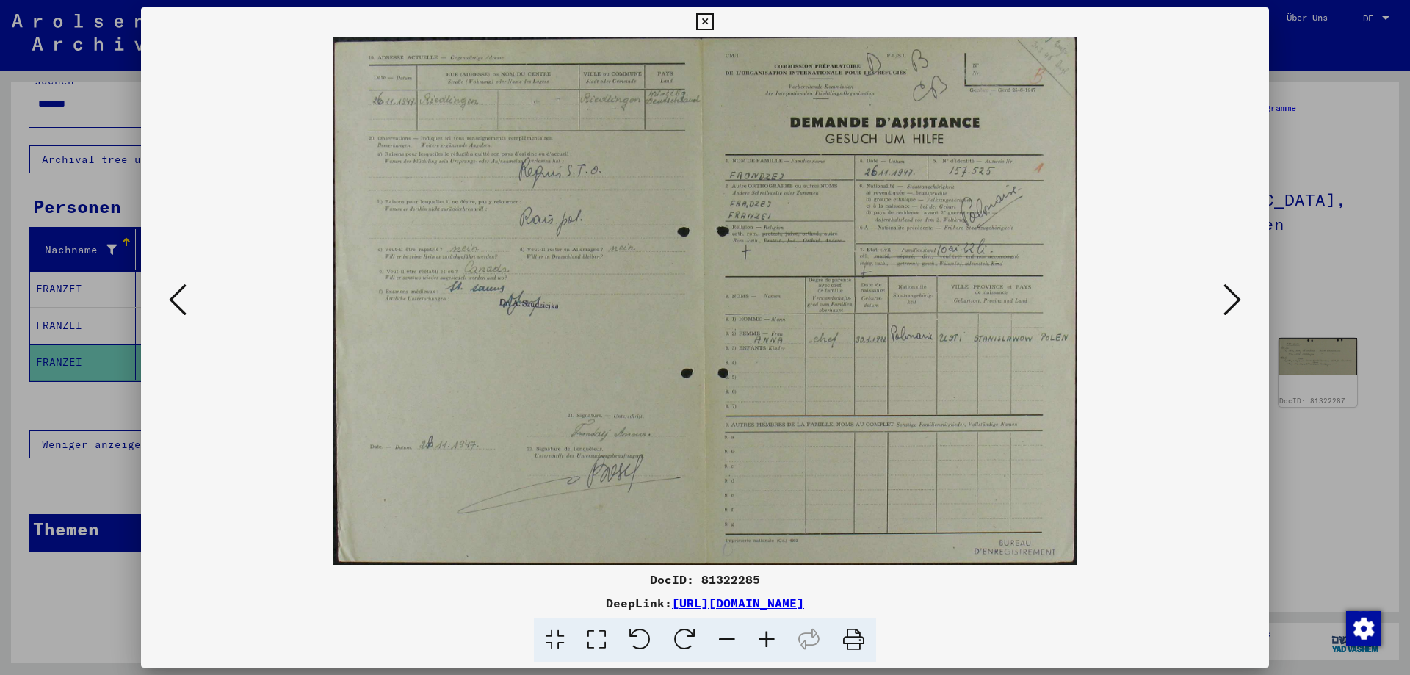
click at [1234, 303] on icon at bounding box center [1232, 299] width 18 height 35
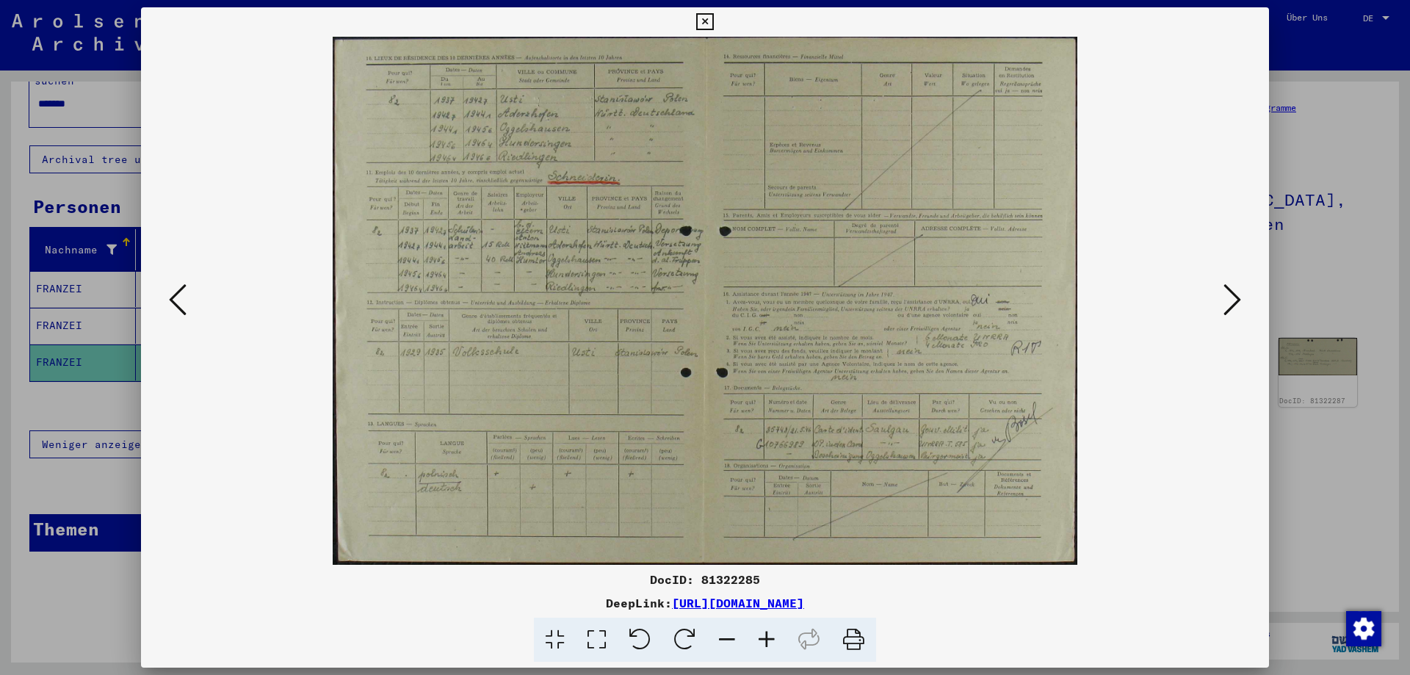
click at [1235, 305] on icon at bounding box center [1232, 299] width 18 height 35
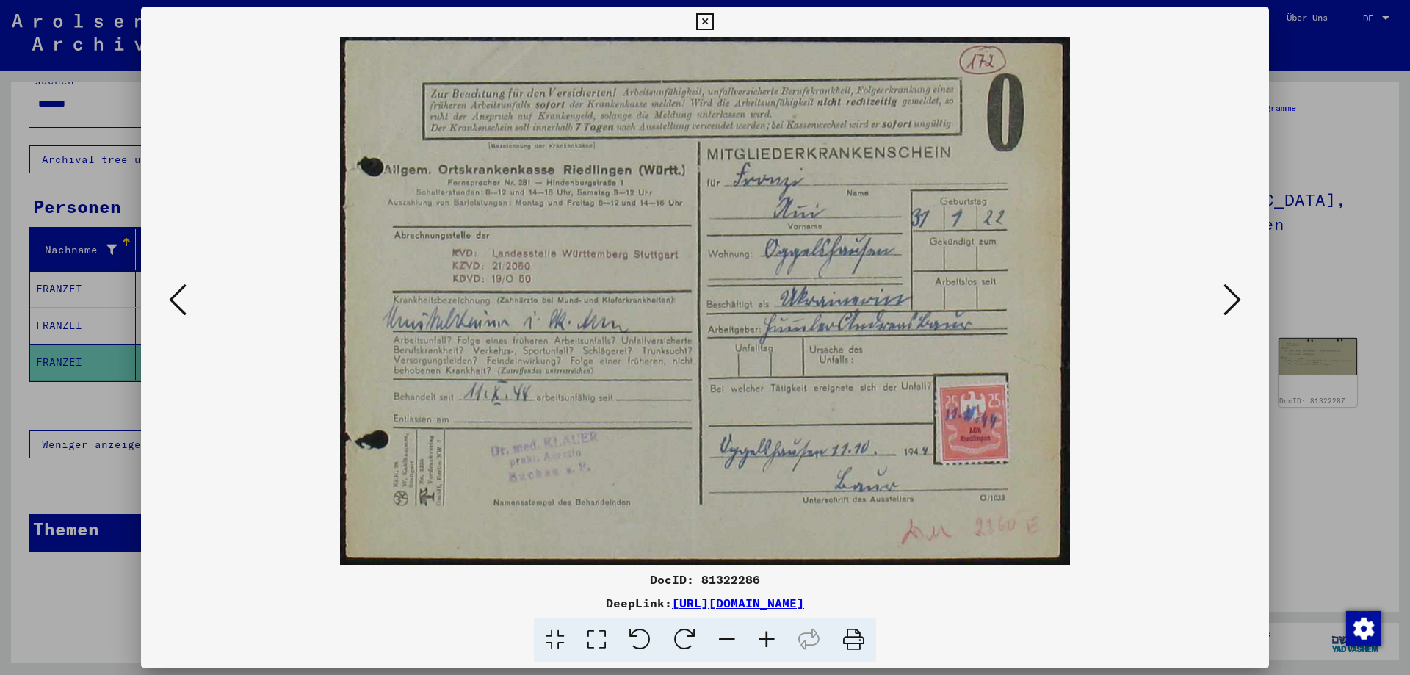
click at [1234, 306] on icon at bounding box center [1232, 299] width 18 height 35
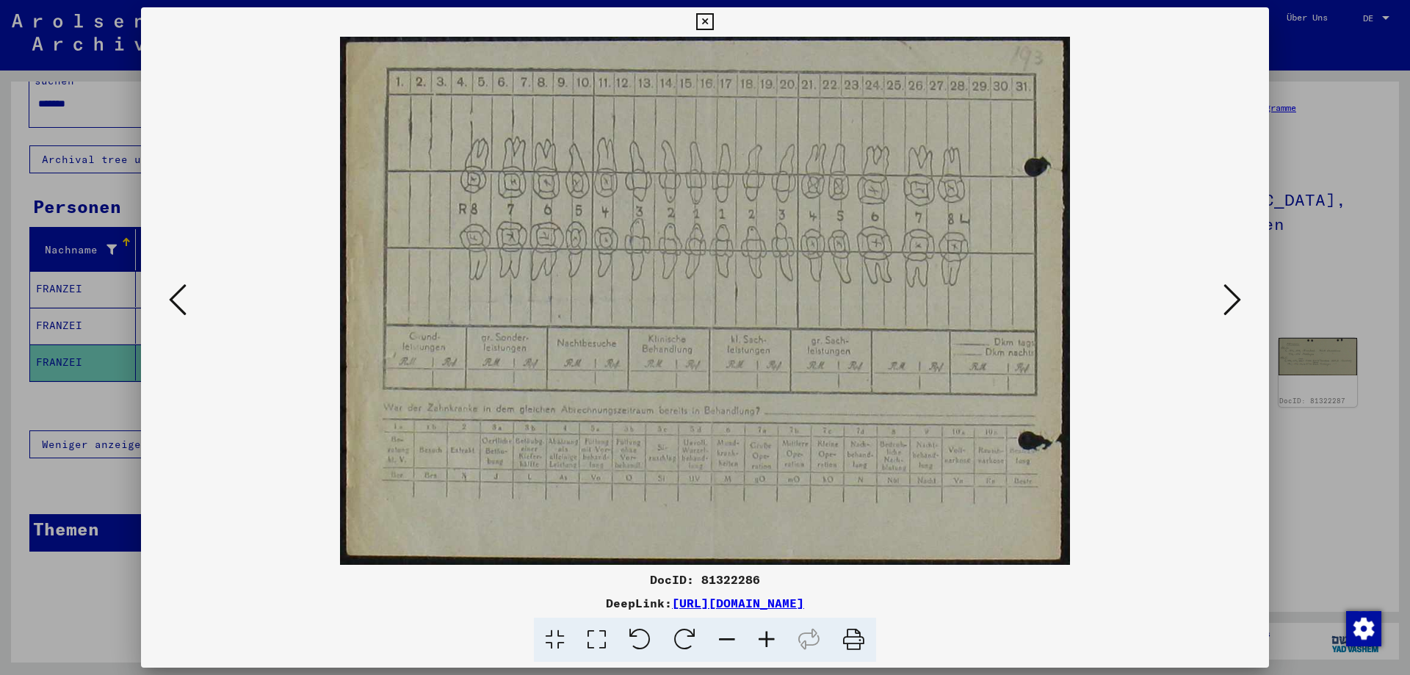
click at [1234, 306] on icon at bounding box center [1232, 299] width 18 height 35
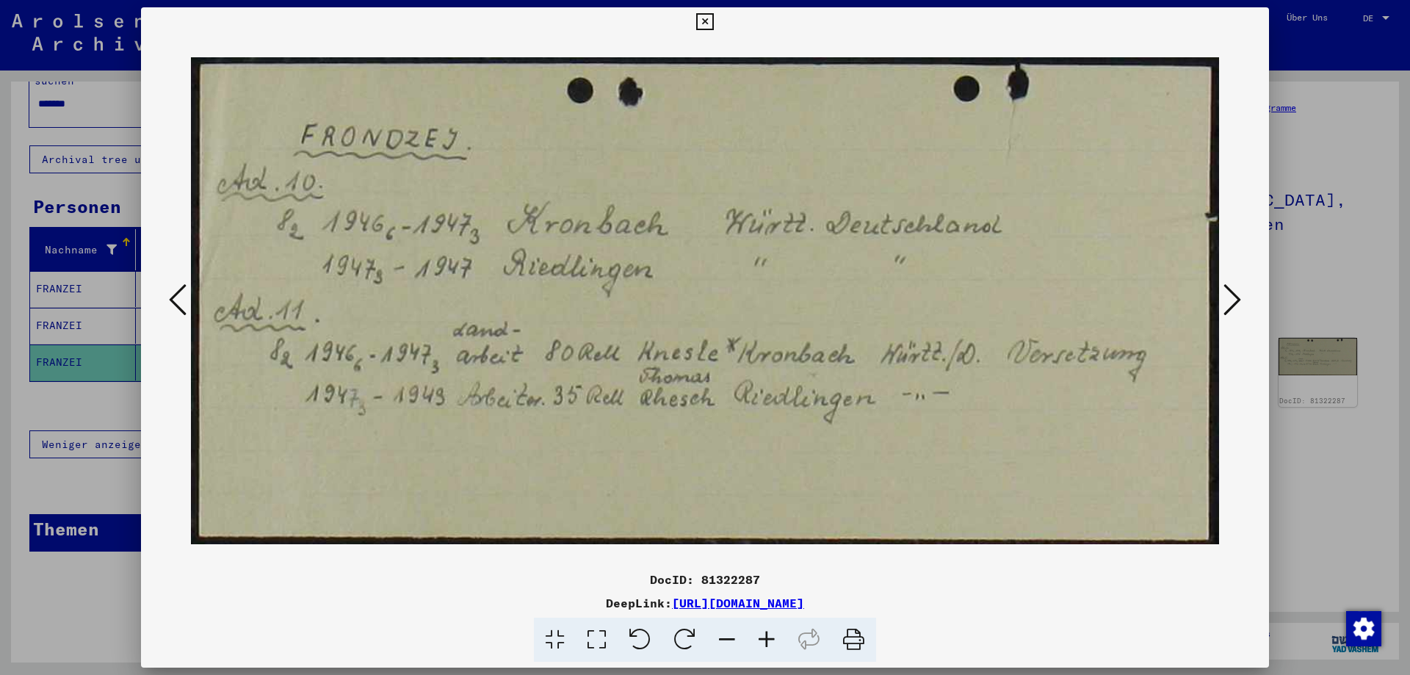
click at [1234, 306] on icon at bounding box center [1232, 299] width 18 height 35
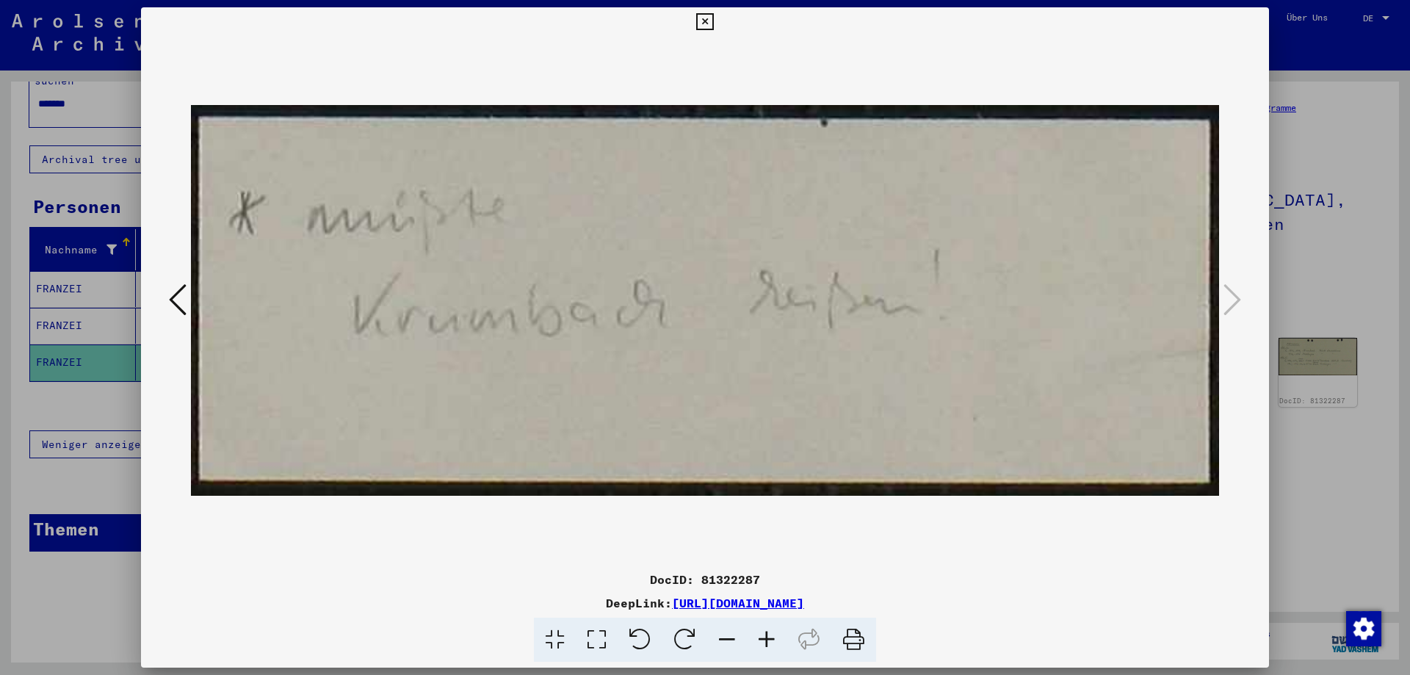
click at [710, 24] on icon at bounding box center [704, 22] width 17 height 18
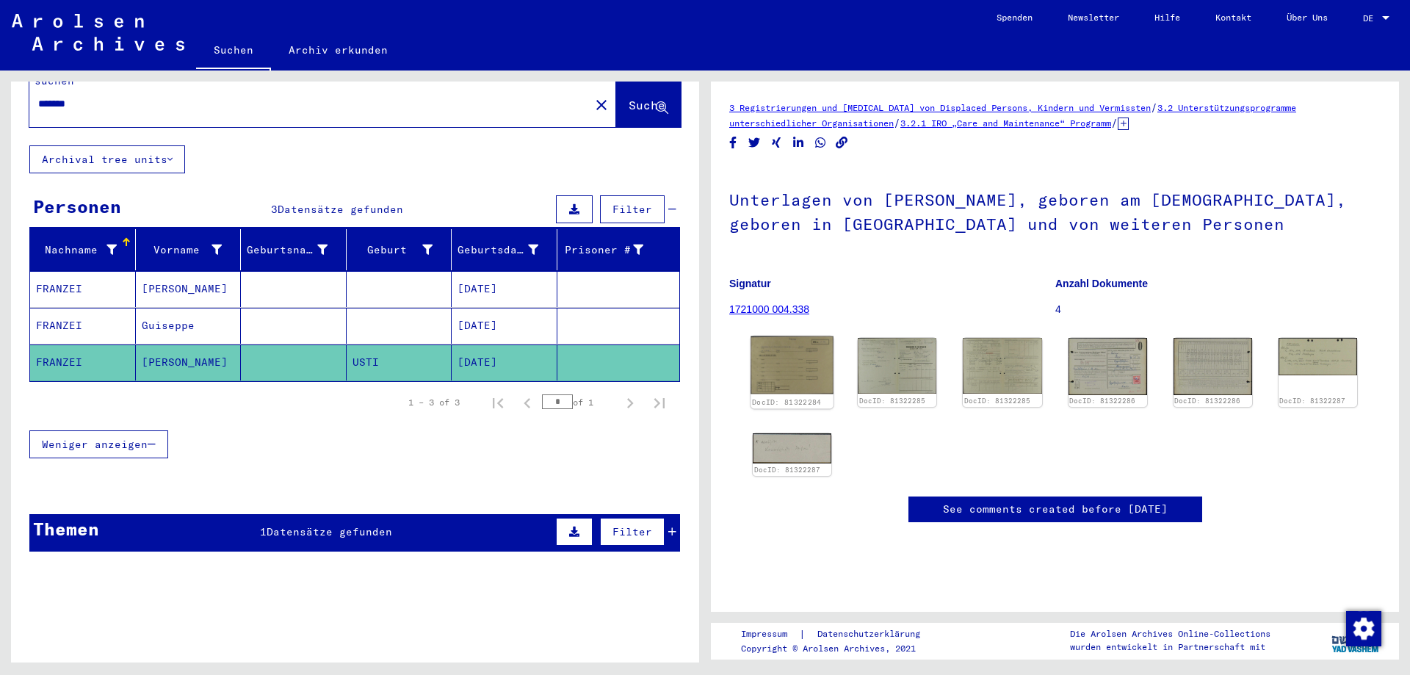
click at [780, 354] on img at bounding box center [791, 365] width 83 height 58
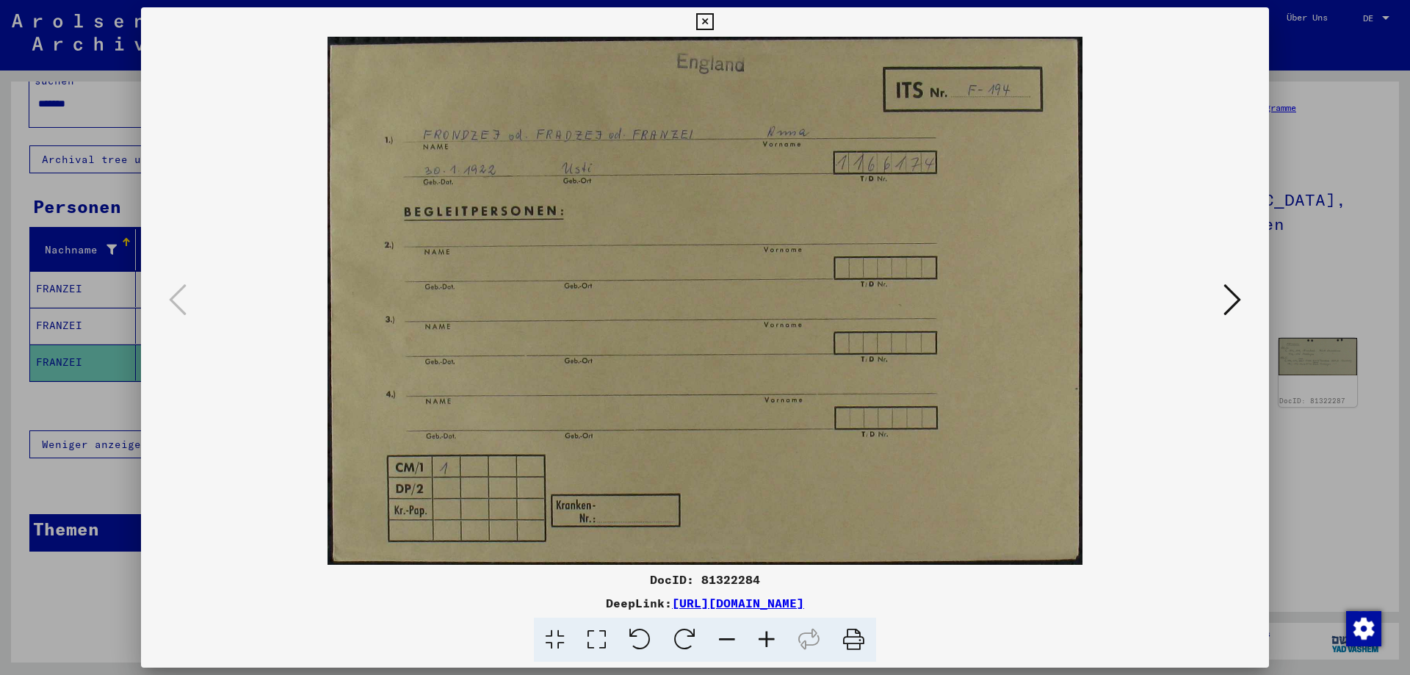
click at [864, 645] on icon at bounding box center [853, 640] width 45 height 45
click at [1232, 303] on icon at bounding box center [1232, 299] width 18 height 35
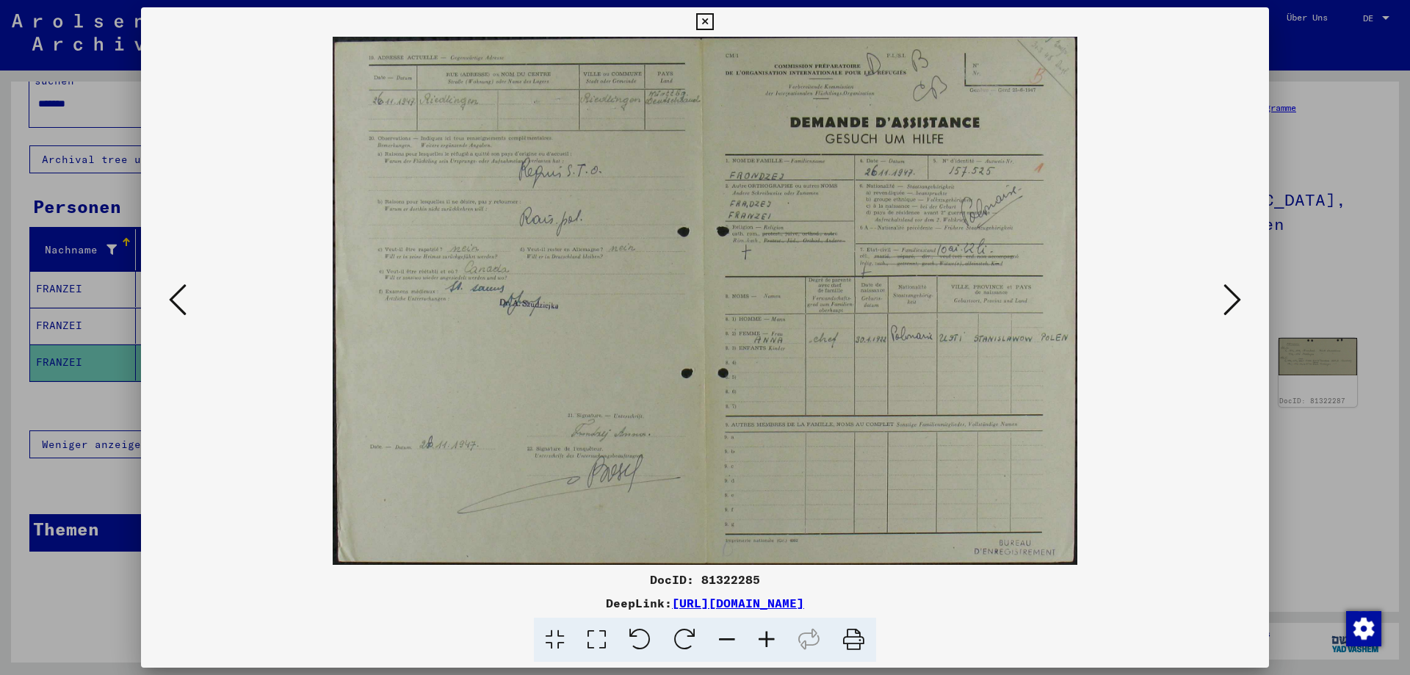
click at [852, 633] on icon at bounding box center [853, 640] width 45 height 45
click at [1236, 305] on icon at bounding box center [1232, 299] width 18 height 35
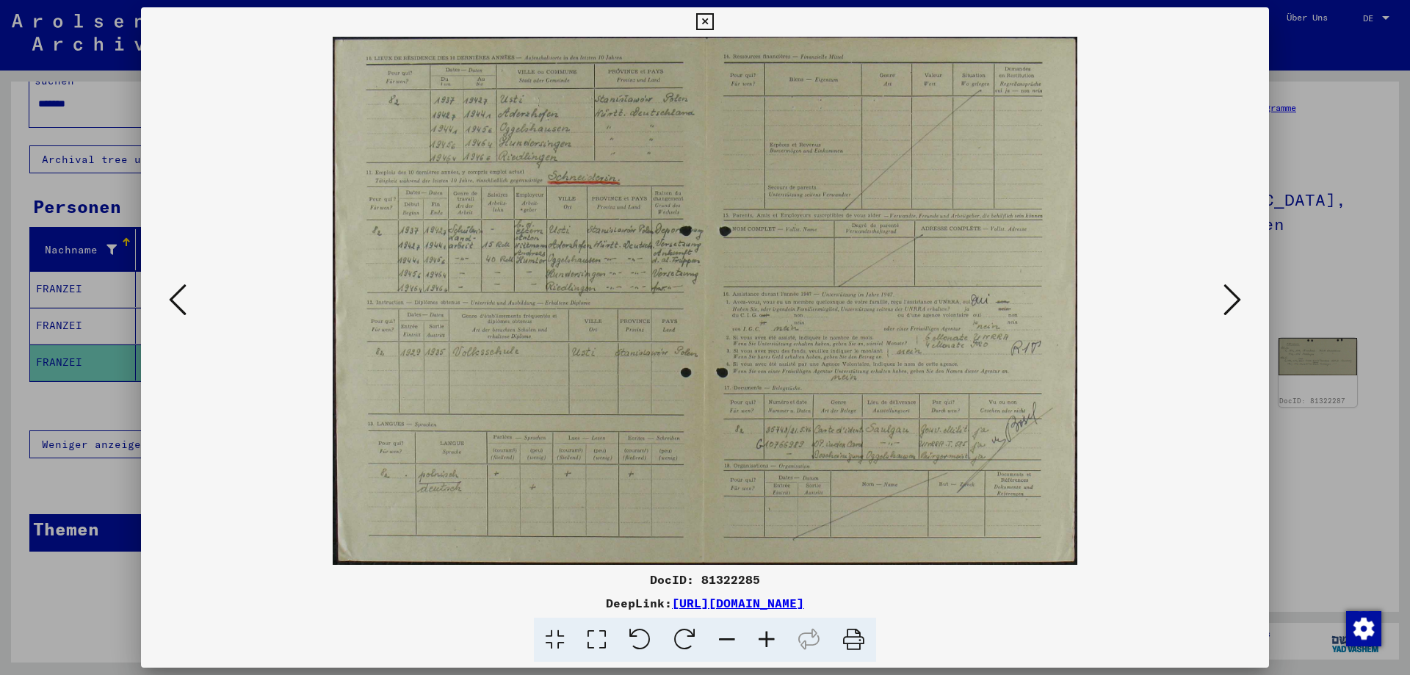
click at [855, 634] on icon at bounding box center [853, 640] width 45 height 45
click at [1231, 305] on icon at bounding box center [1232, 299] width 18 height 35
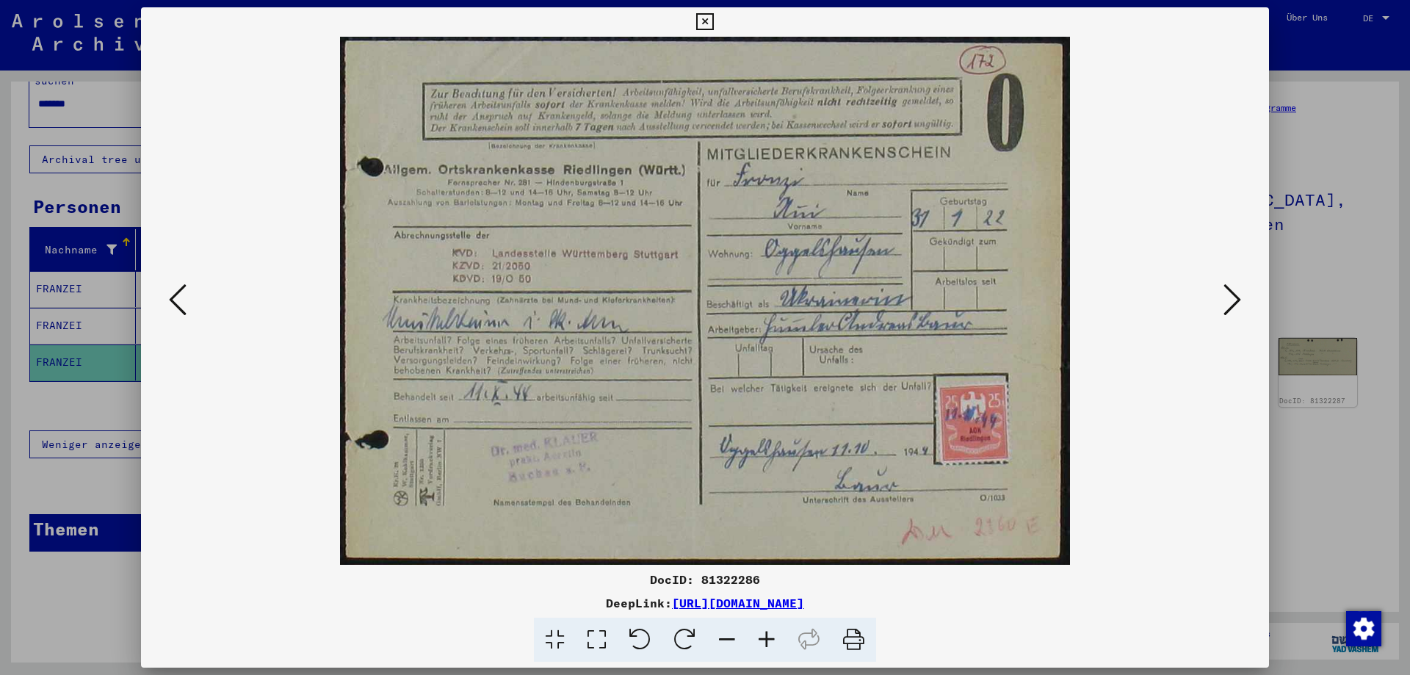
click at [858, 628] on icon at bounding box center [853, 640] width 45 height 45
click at [1240, 304] on icon at bounding box center [1232, 299] width 18 height 35
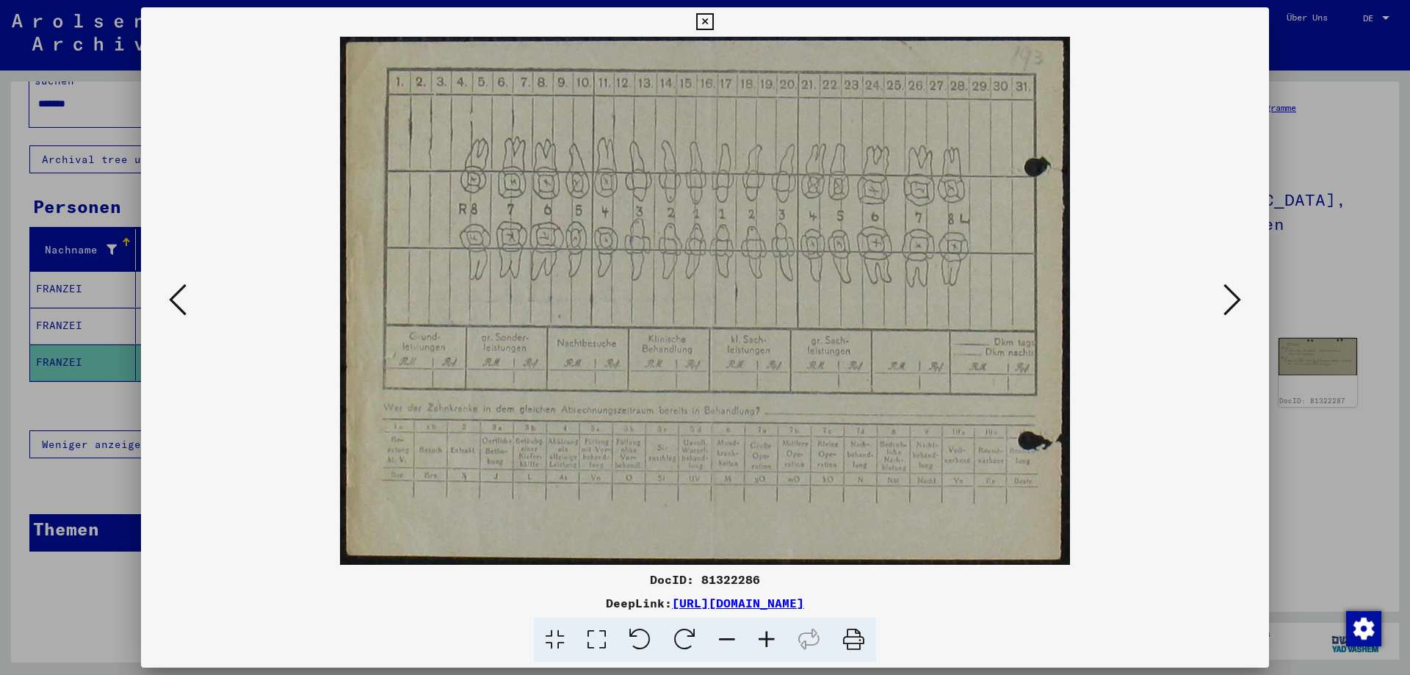
click at [1239, 298] on icon at bounding box center [1232, 299] width 18 height 35
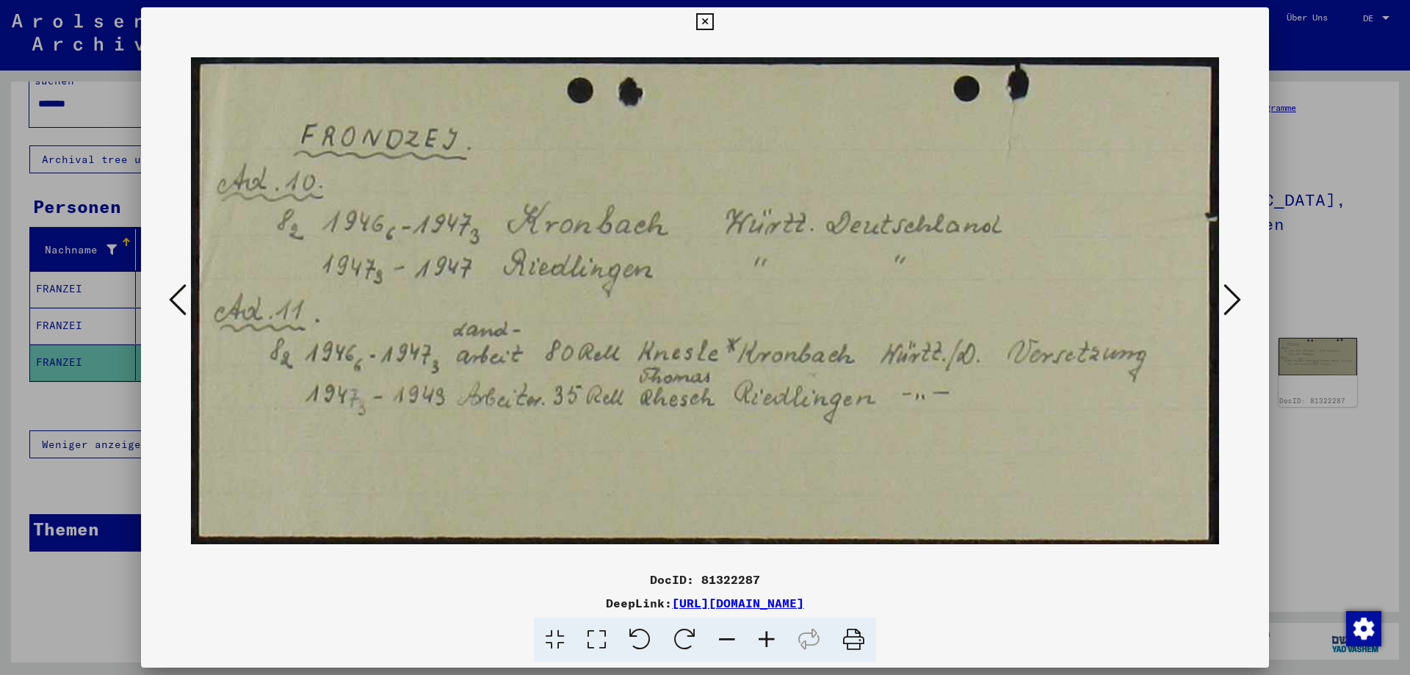
click at [1239, 298] on icon at bounding box center [1232, 299] width 18 height 35
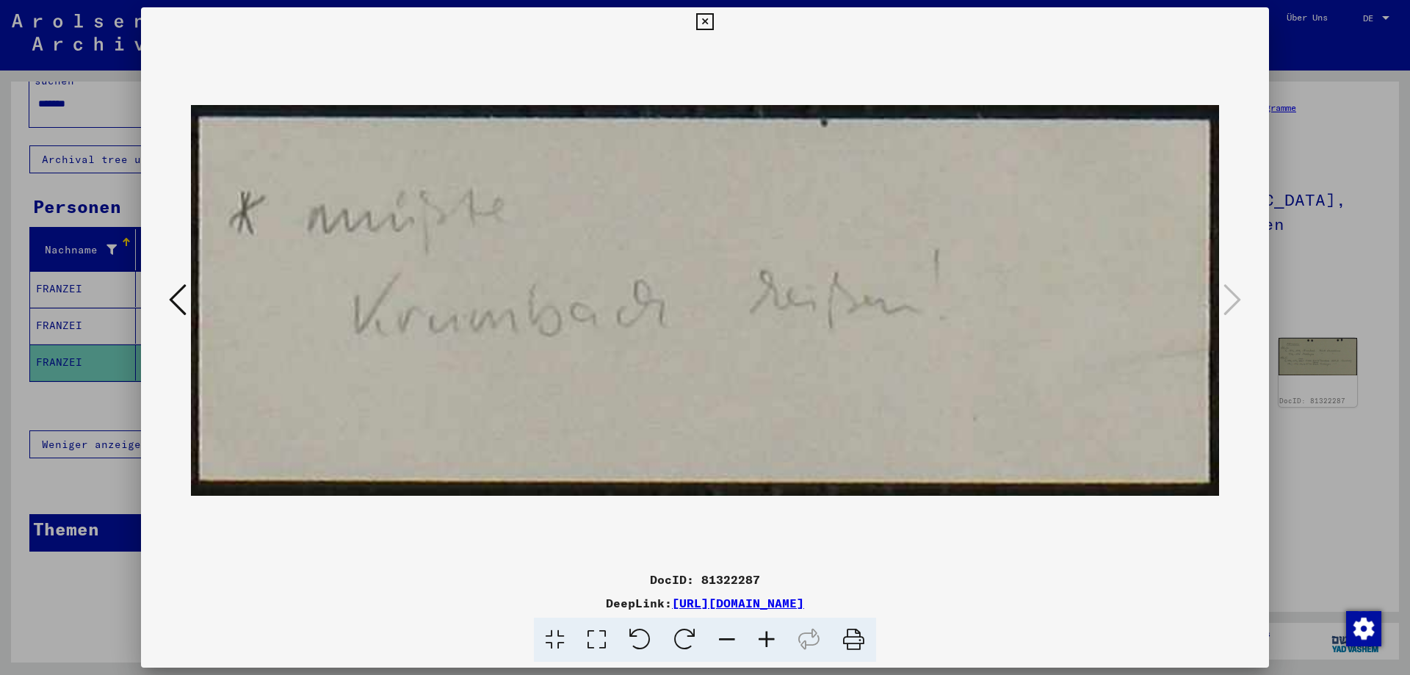
click at [701, 22] on icon at bounding box center [704, 22] width 17 height 18
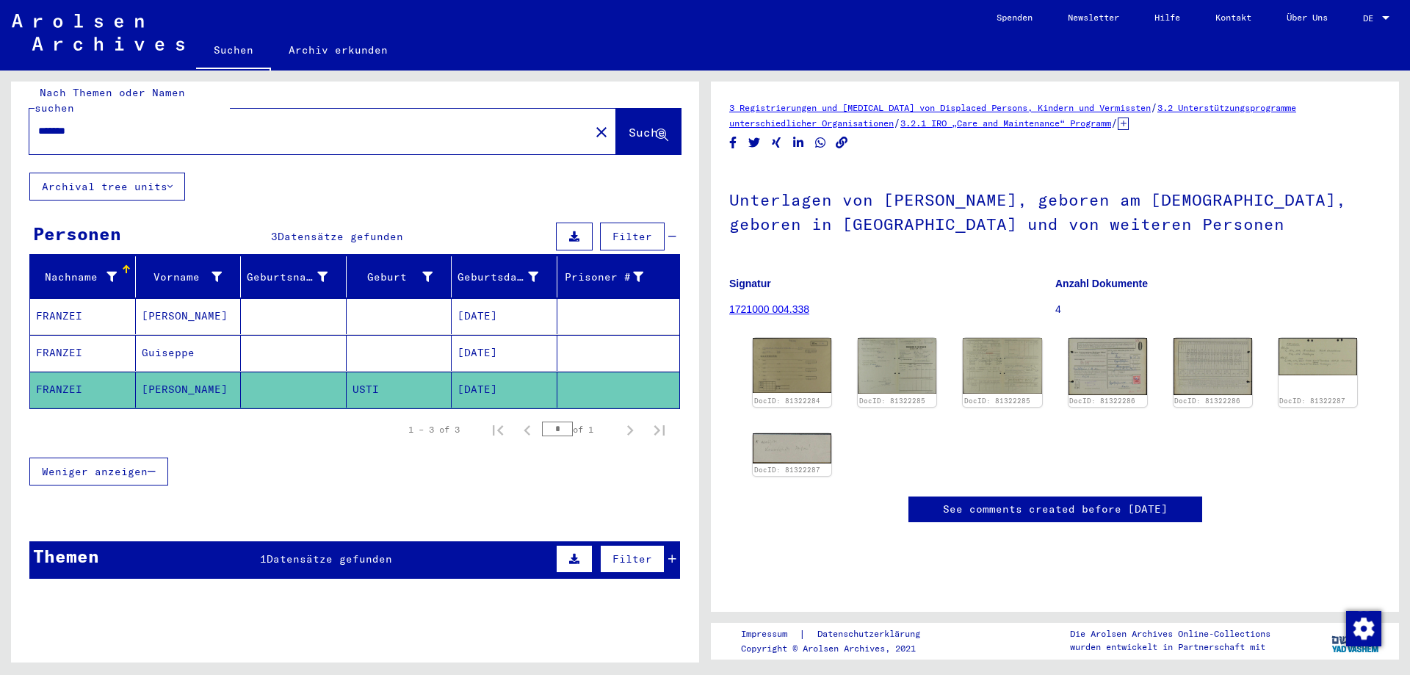
scroll to position [0, 0]
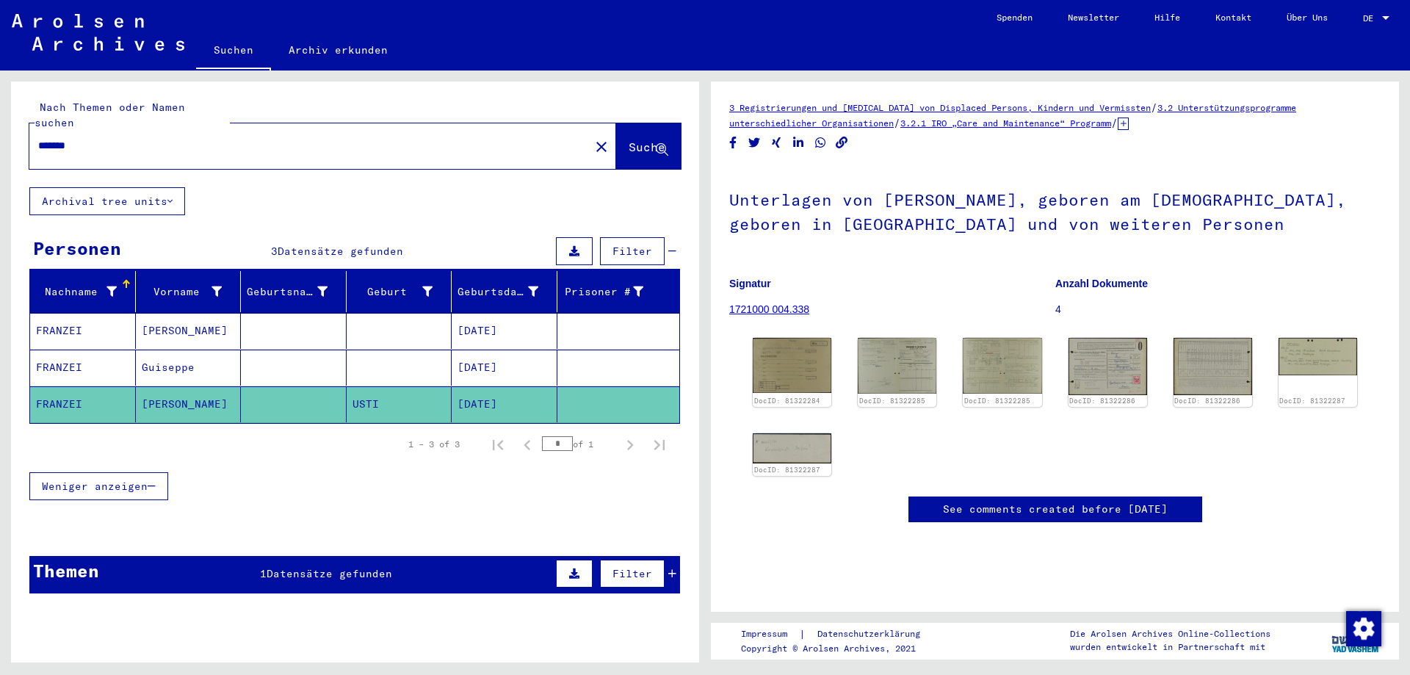
click at [111, 138] on input "*******" at bounding box center [309, 145] width 543 height 15
type input "*"
click at [616, 146] on button "Suche" at bounding box center [648, 146] width 65 height 46
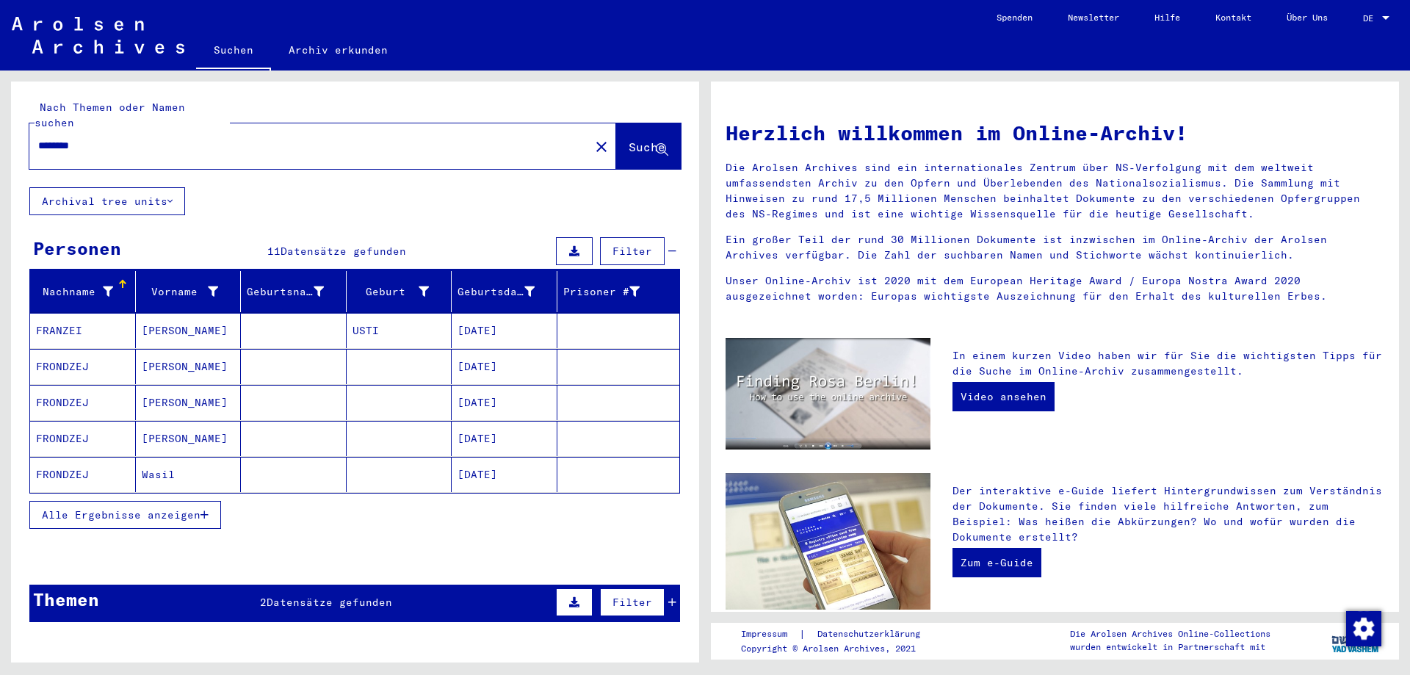
click at [129, 508] on span "Alle Ergebnisse anzeigen" at bounding box center [121, 514] width 159 height 13
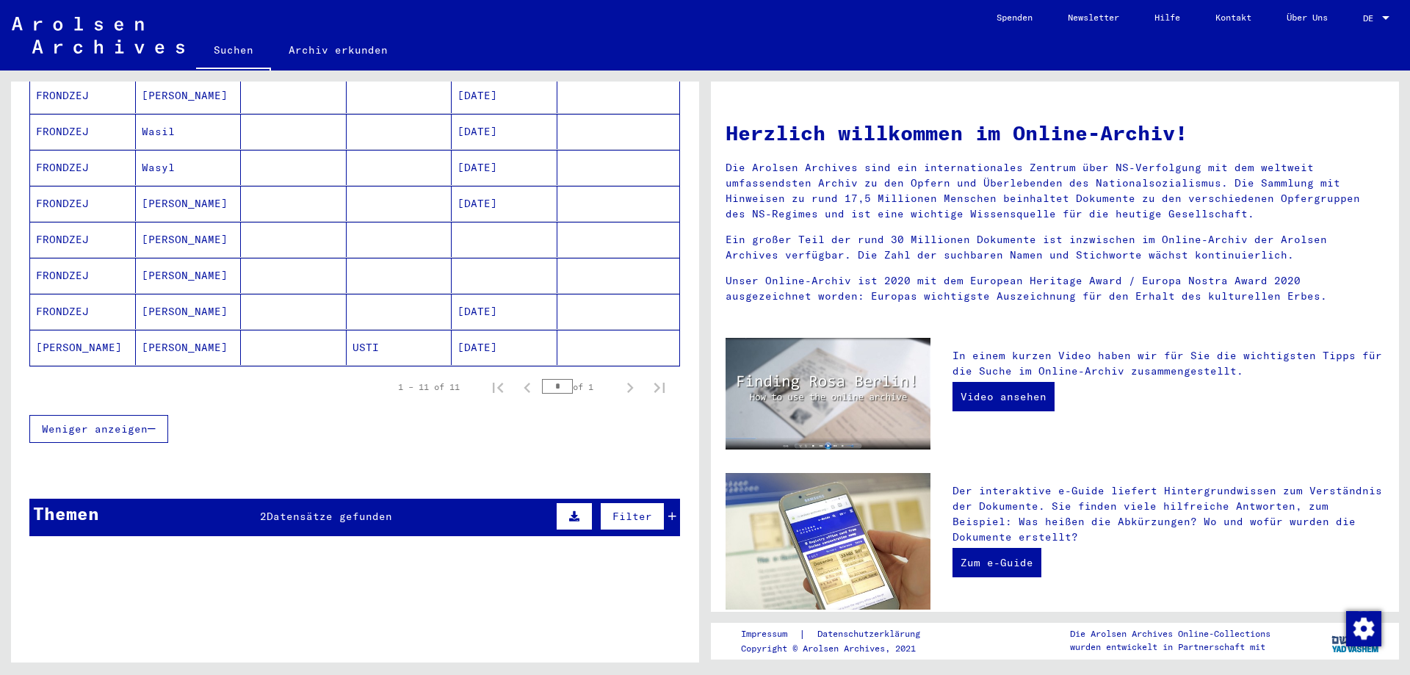
scroll to position [171, 0]
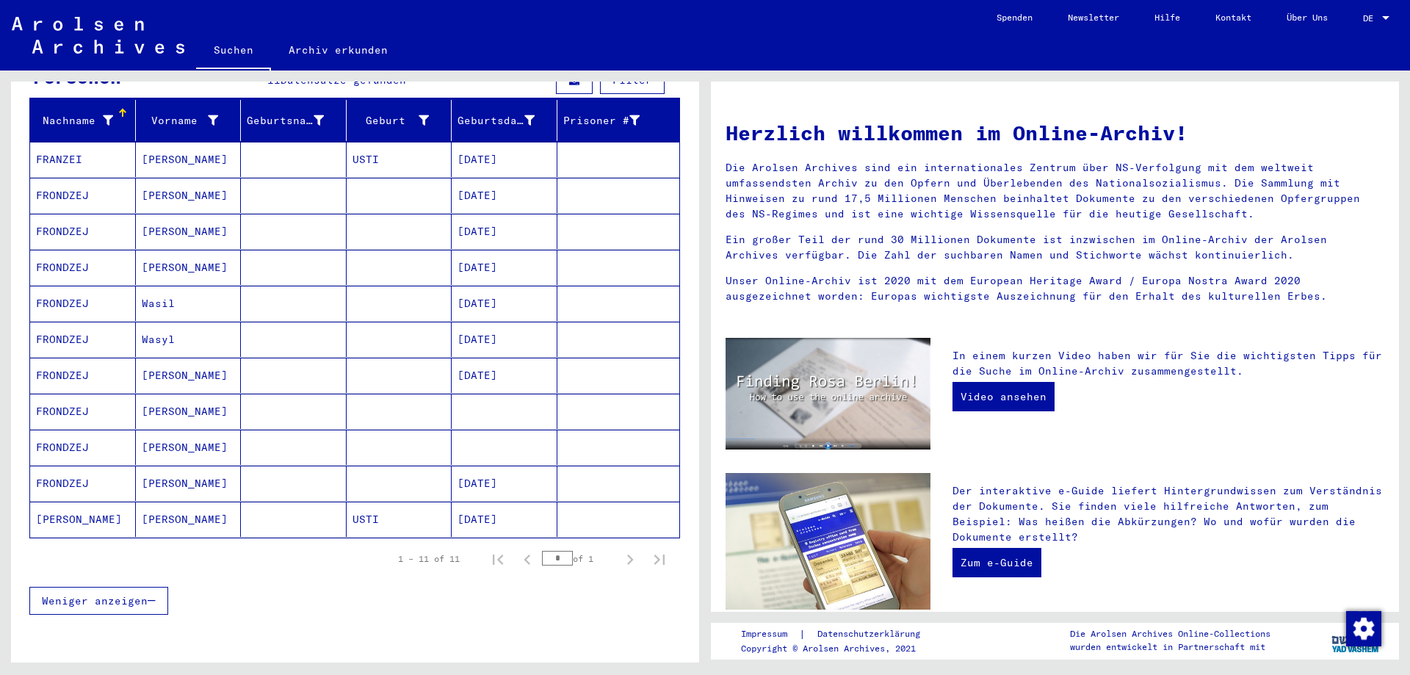
click at [65, 502] on mat-cell "FRONDZEJ FRADZEJ" at bounding box center [83, 519] width 106 height 35
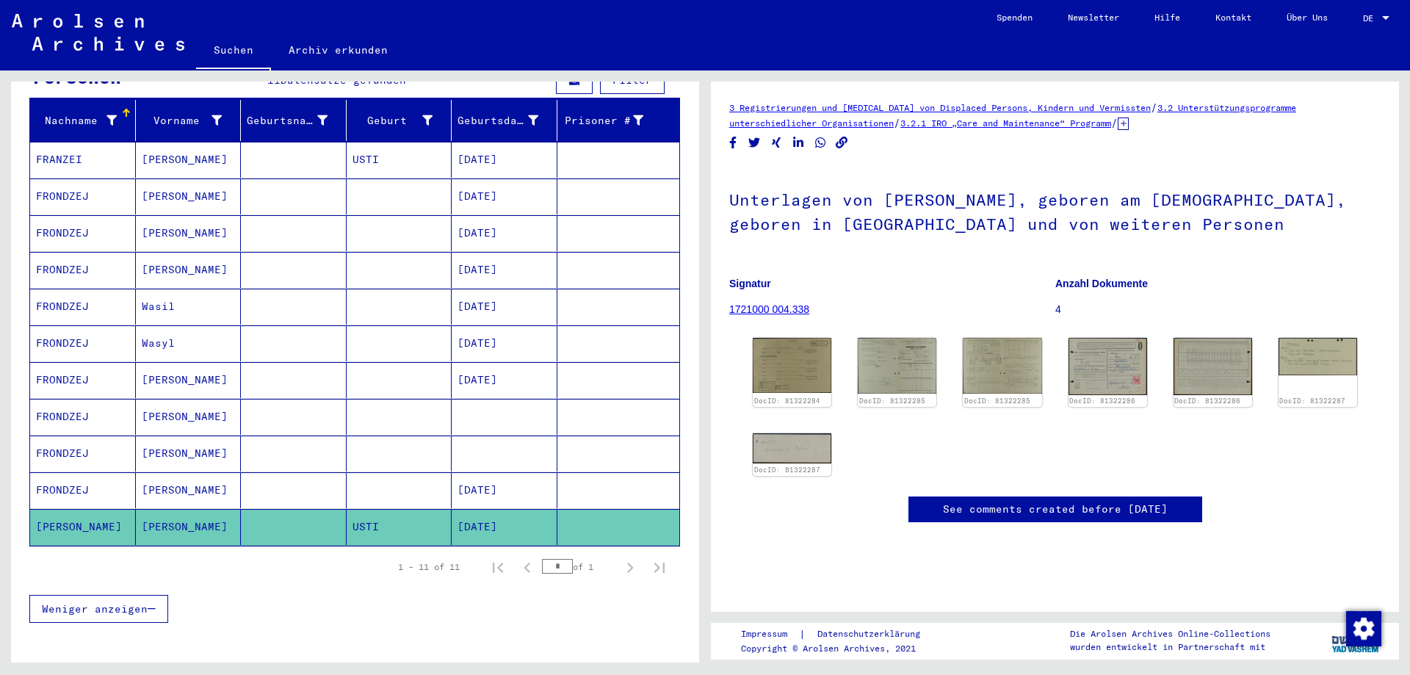
click at [49, 144] on mat-cell "FRANZEI" at bounding box center [83, 160] width 106 height 36
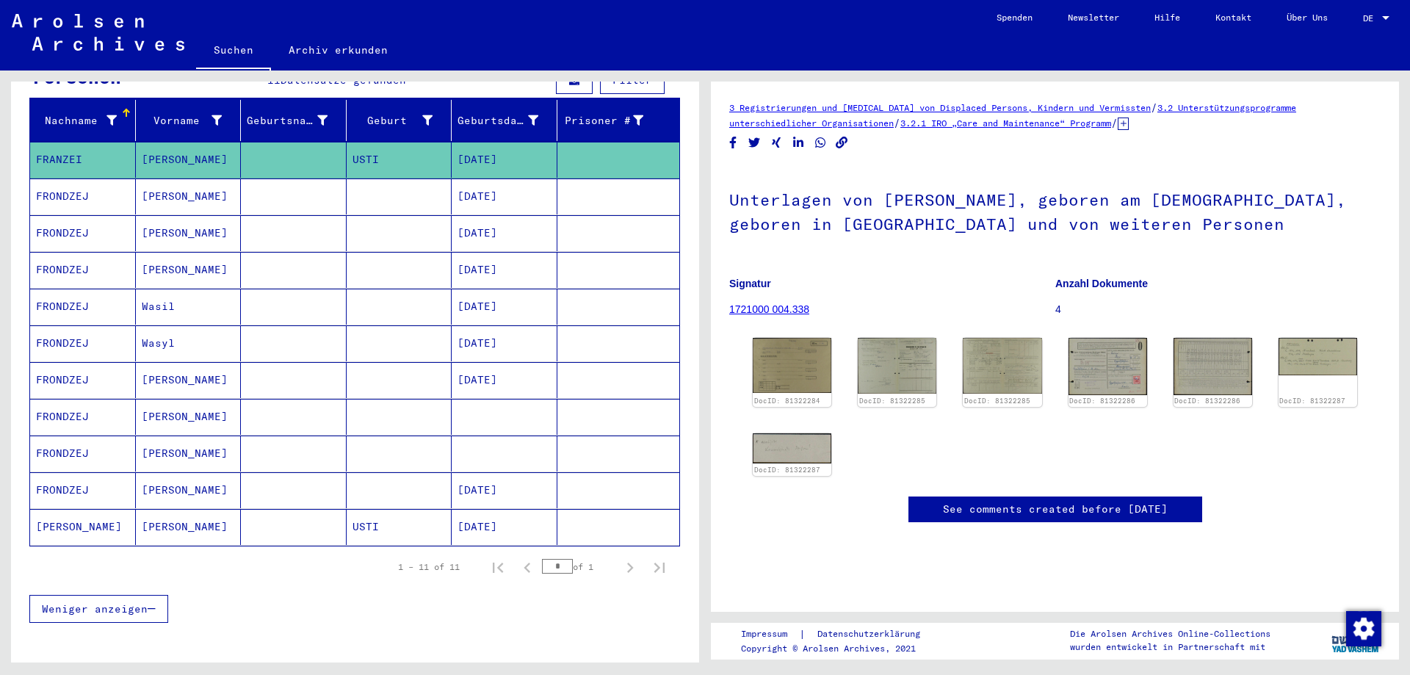
click at [54, 142] on mat-cell "FRANZEI" at bounding box center [83, 160] width 106 height 36
click at [86, 253] on mat-cell "FRONDZEJ" at bounding box center [83, 270] width 106 height 36
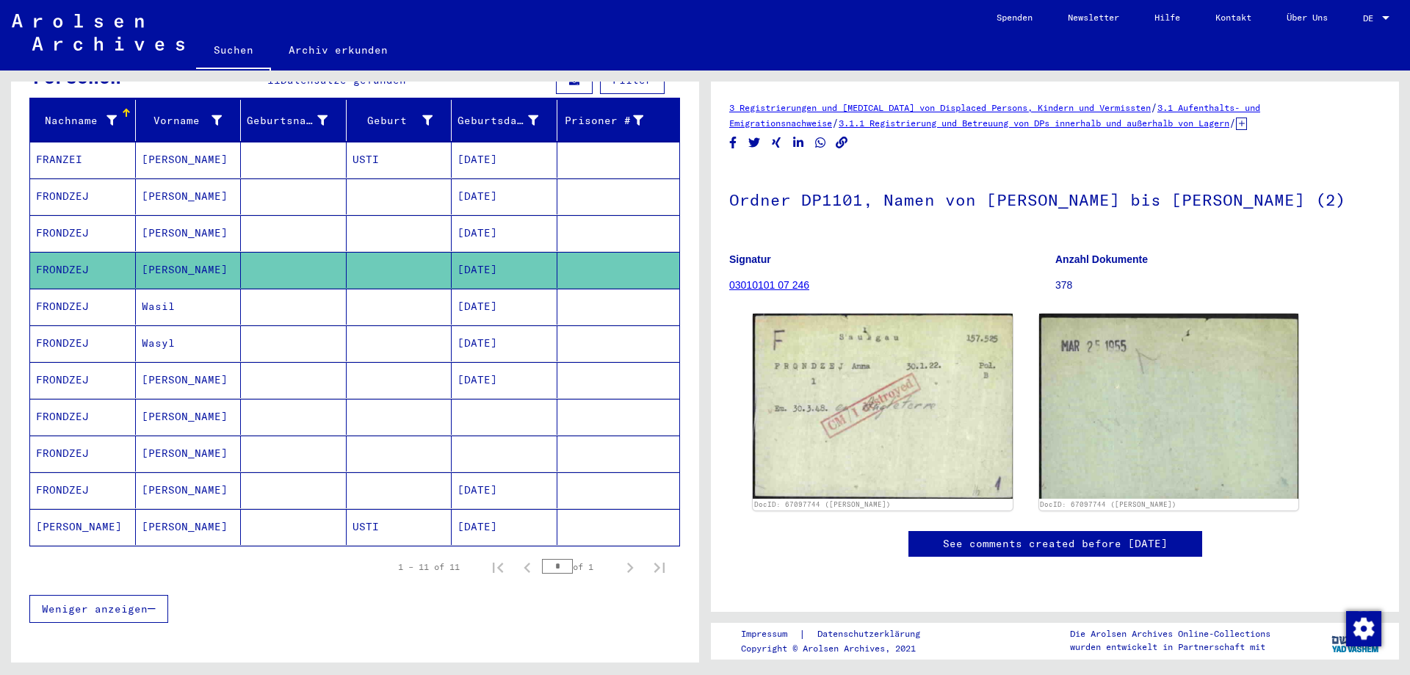
click at [62, 180] on mat-cell "FRONDZEJ" at bounding box center [83, 196] width 106 height 36
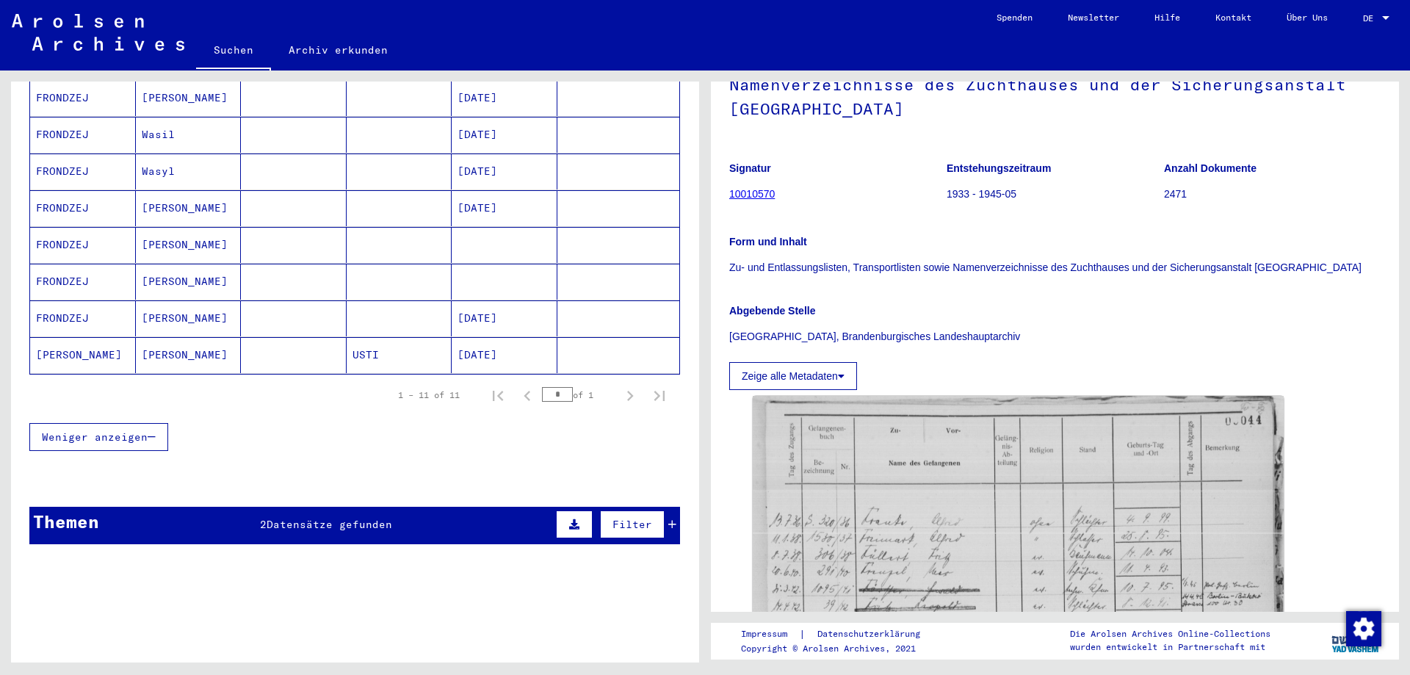
scroll to position [343, 0]
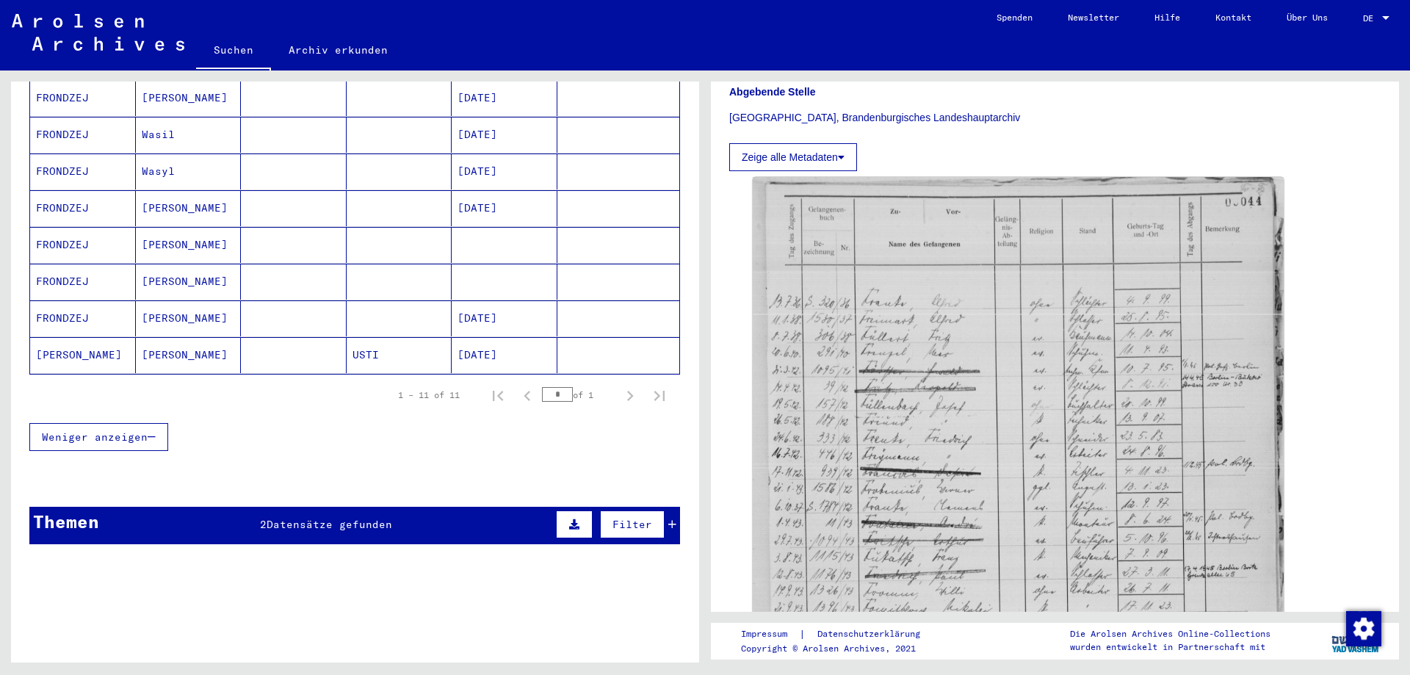
click at [59, 303] on mat-cell "FRONDZEJ" at bounding box center [83, 318] width 106 height 36
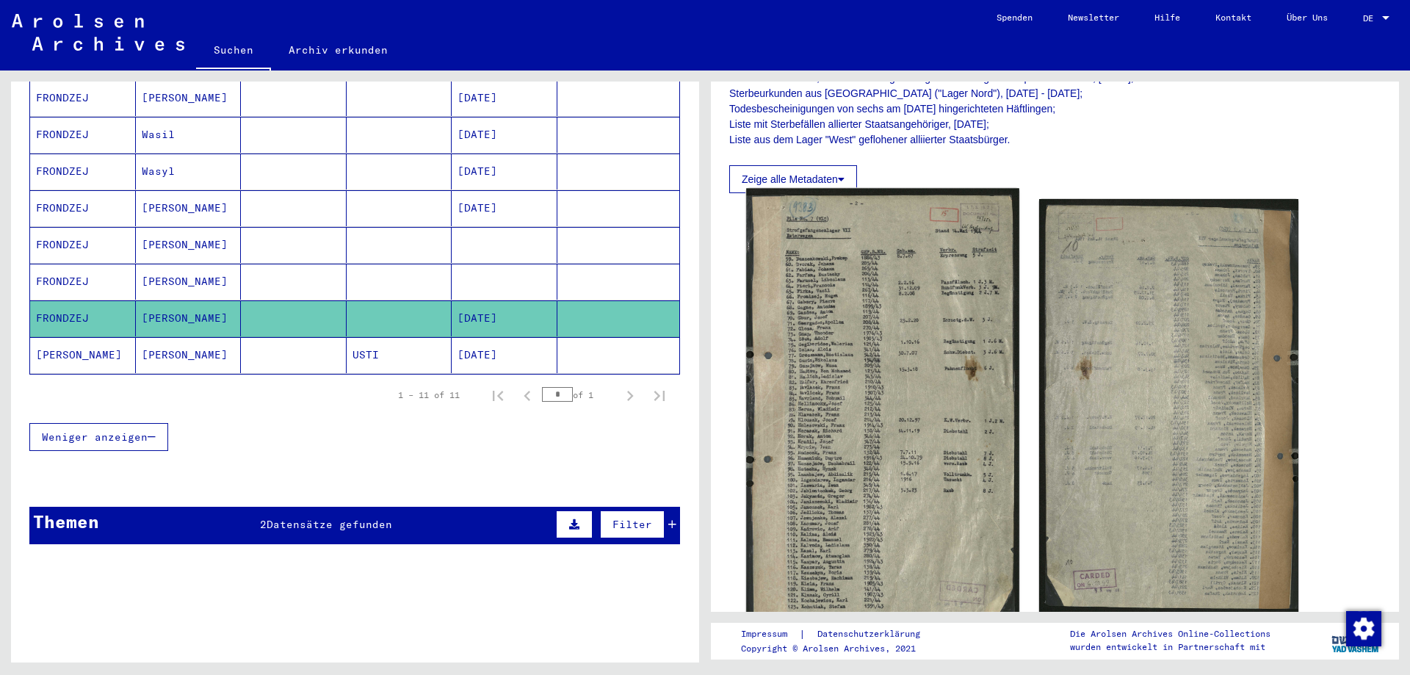
scroll to position [514, 0]
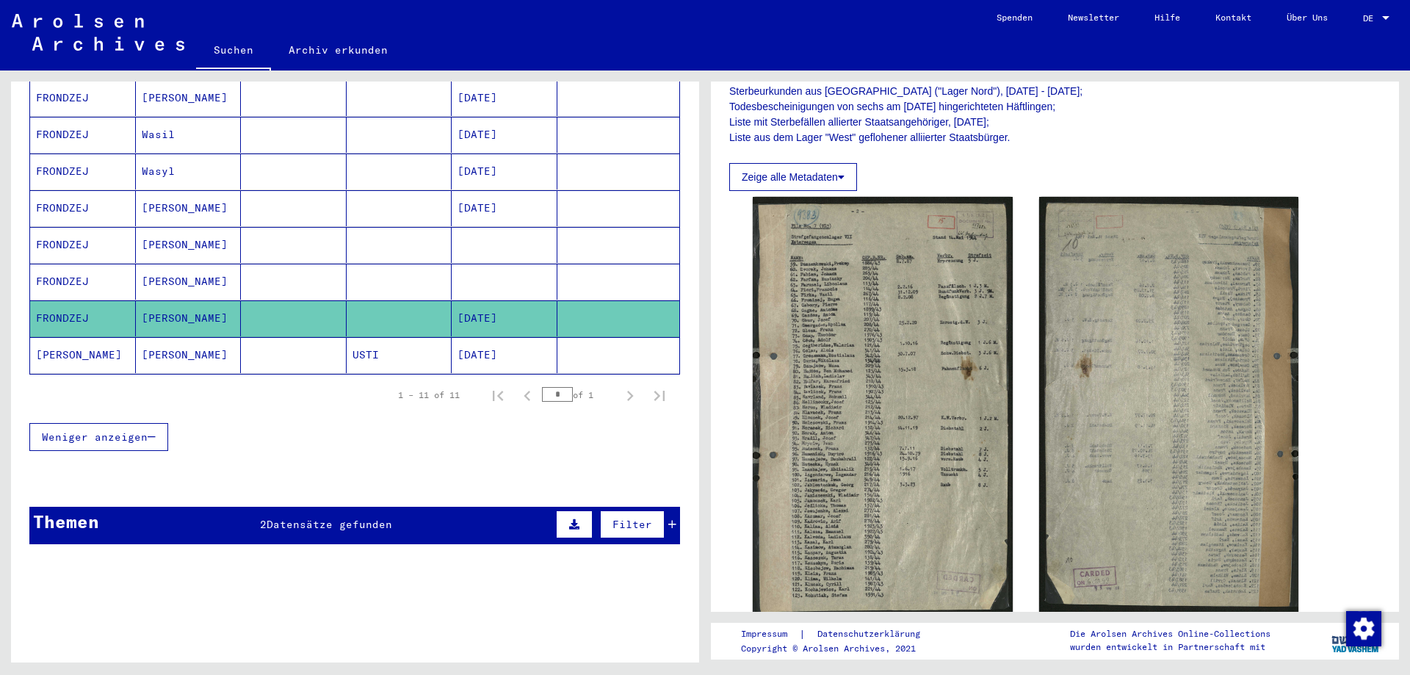
click at [82, 266] on mat-cell "FRONDZEJ" at bounding box center [83, 282] width 106 height 36
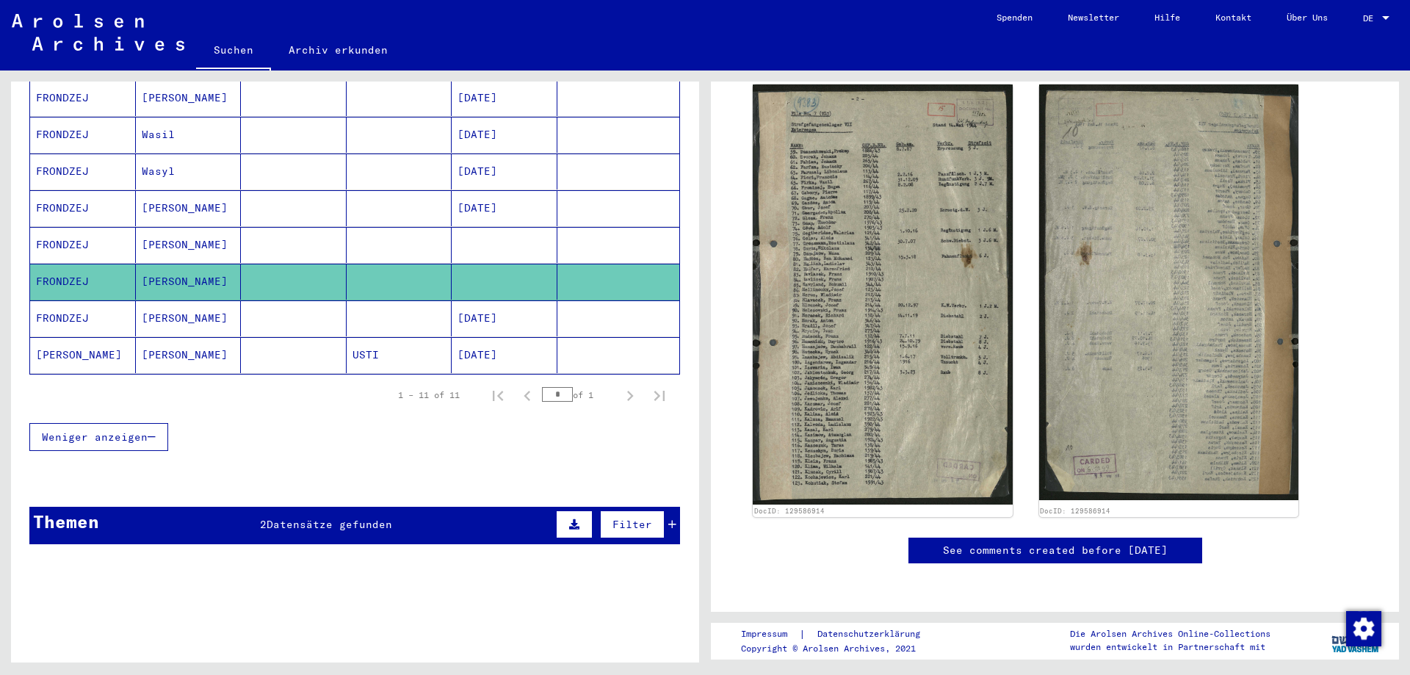
scroll to position [97, 0]
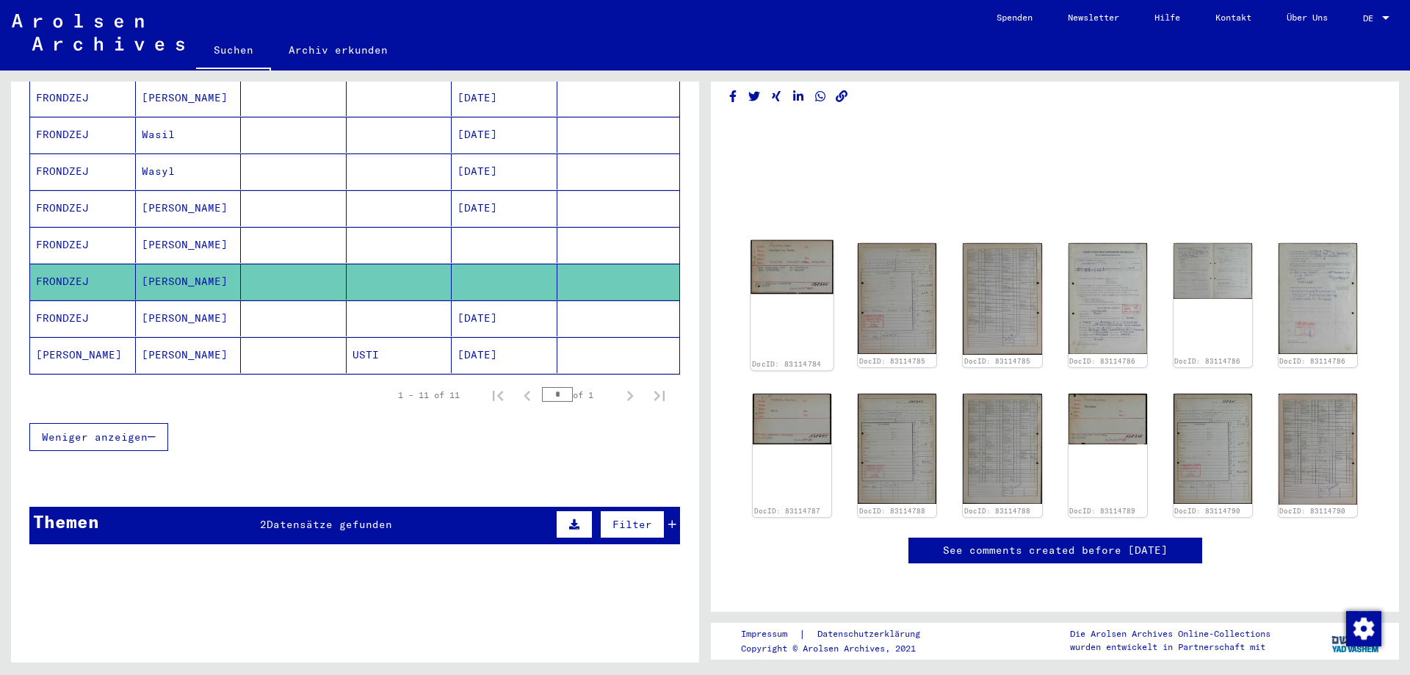
click at [809, 240] on img at bounding box center [791, 267] width 83 height 54
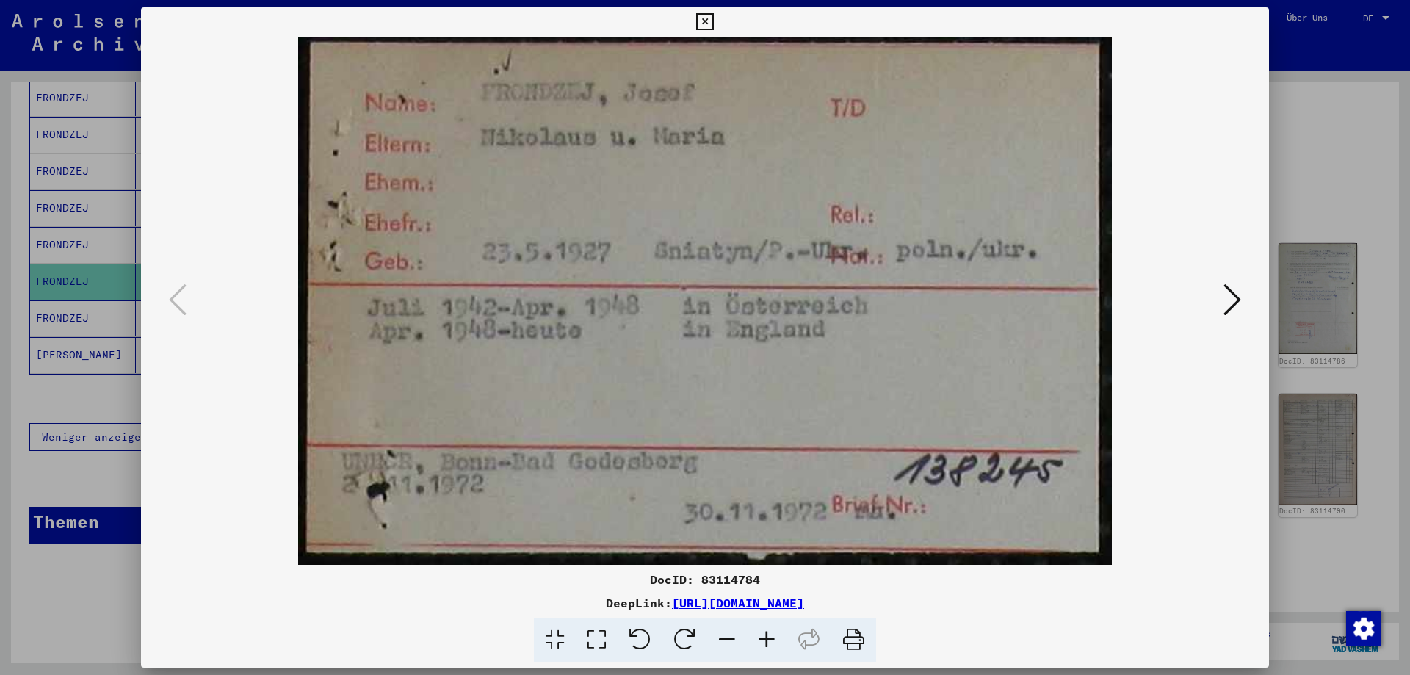
click at [1236, 297] on icon at bounding box center [1232, 299] width 18 height 35
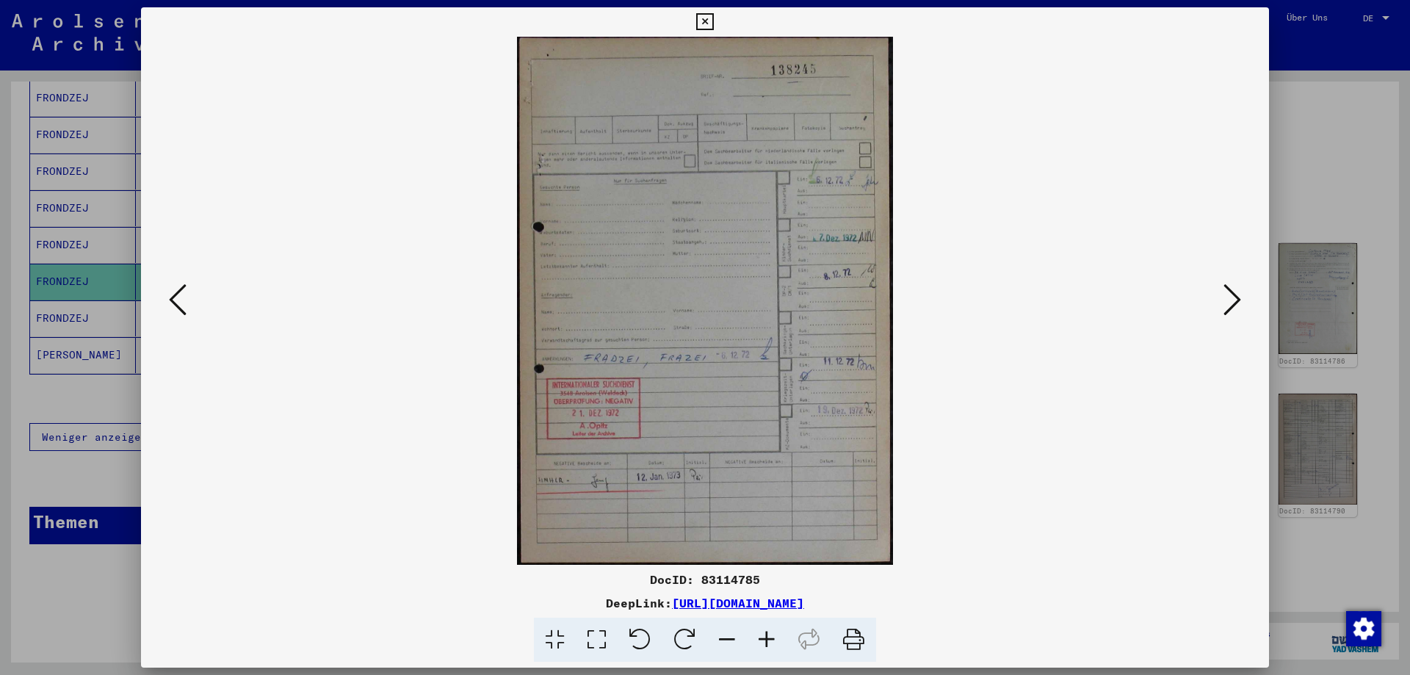
click at [1236, 297] on icon at bounding box center [1232, 299] width 18 height 35
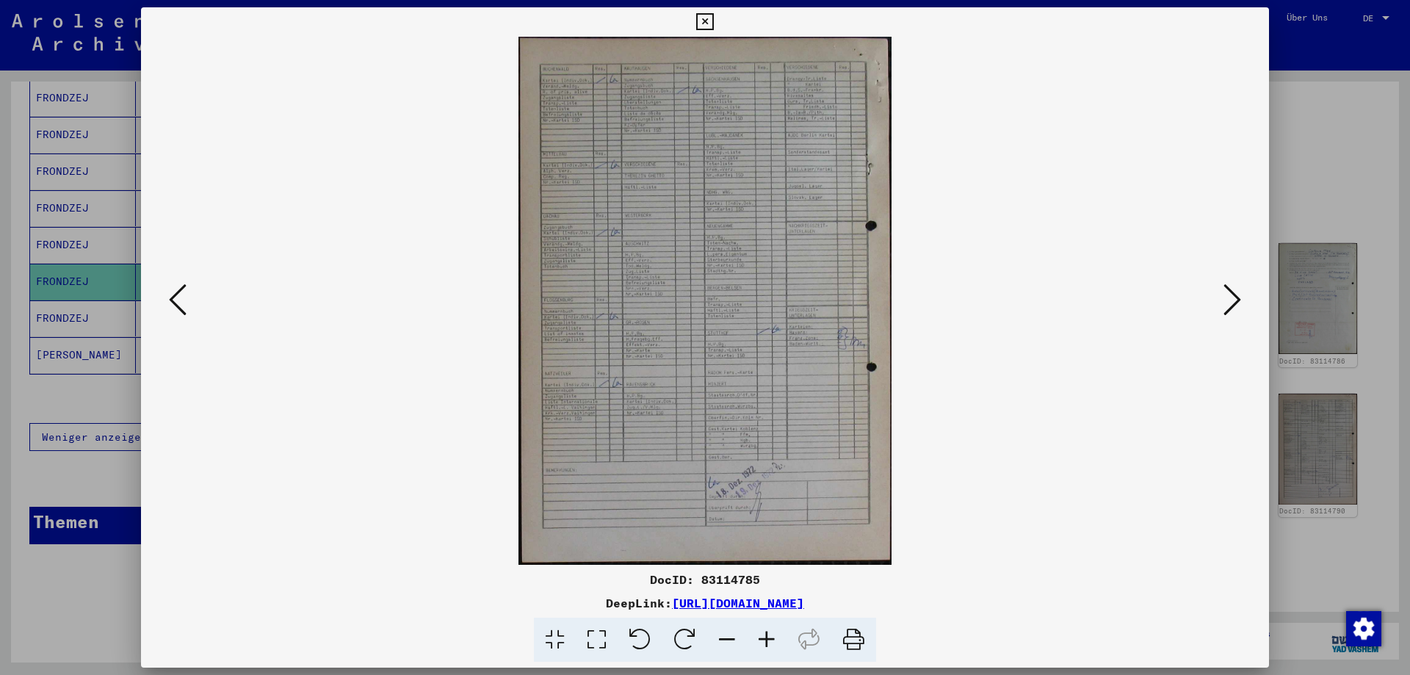
click at [1236, 297] on icon at bounding box center [1232, 299] width 18 height 35
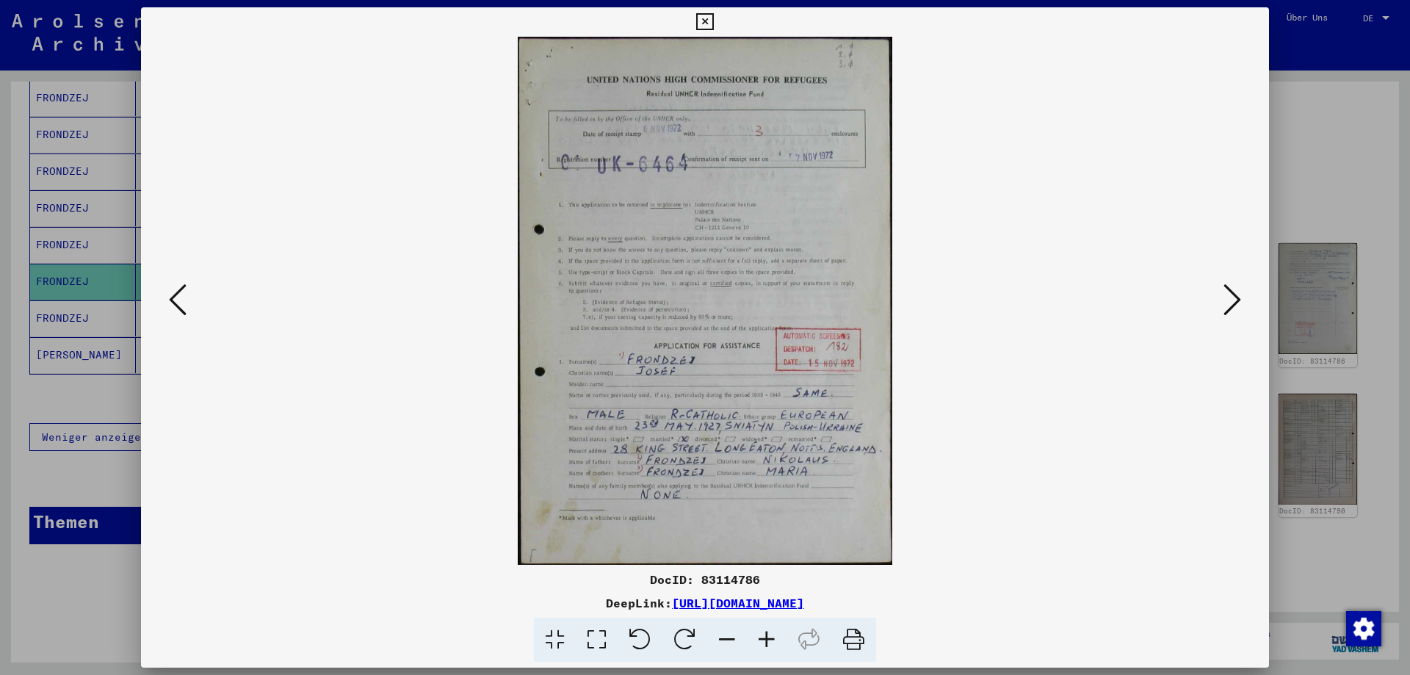
click at [1234, 305] on icon at bounding box center [1232, 299] width 18 height 35
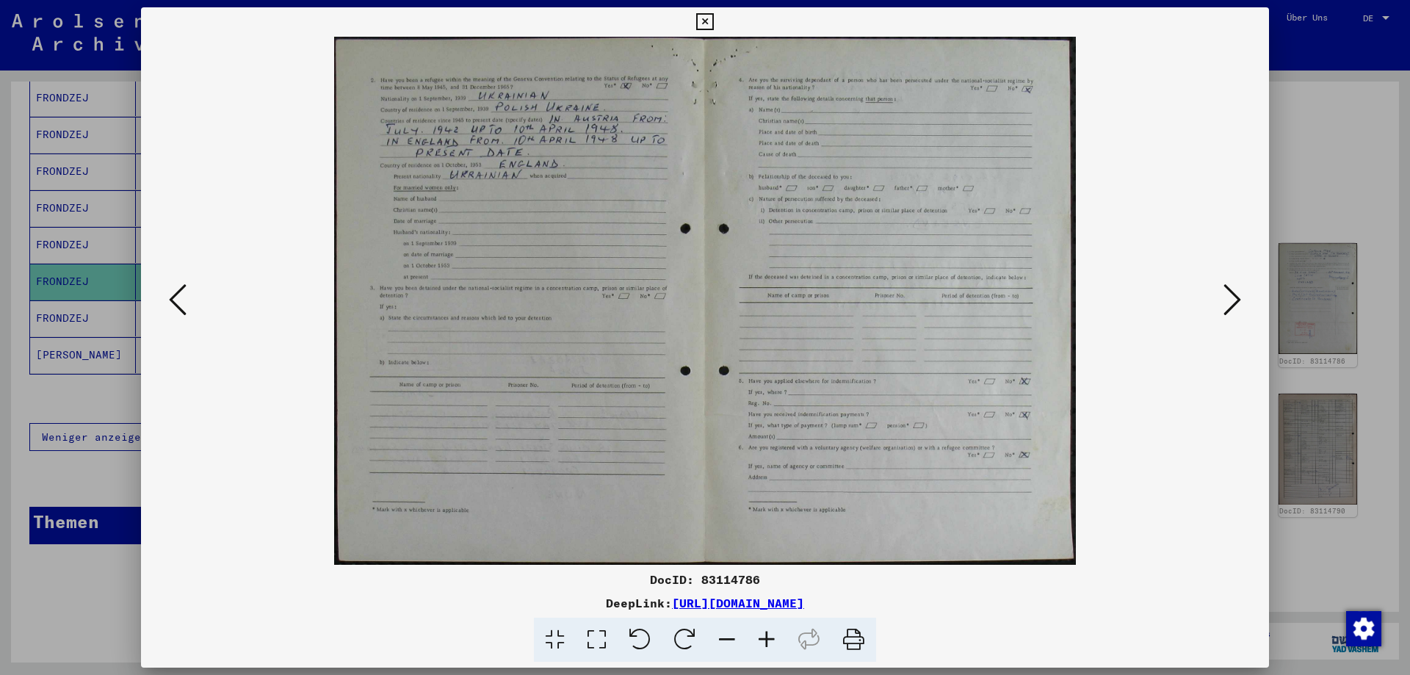
click at [1234, 305] on icon at bounding box center [1232, 299] width 18 height 35
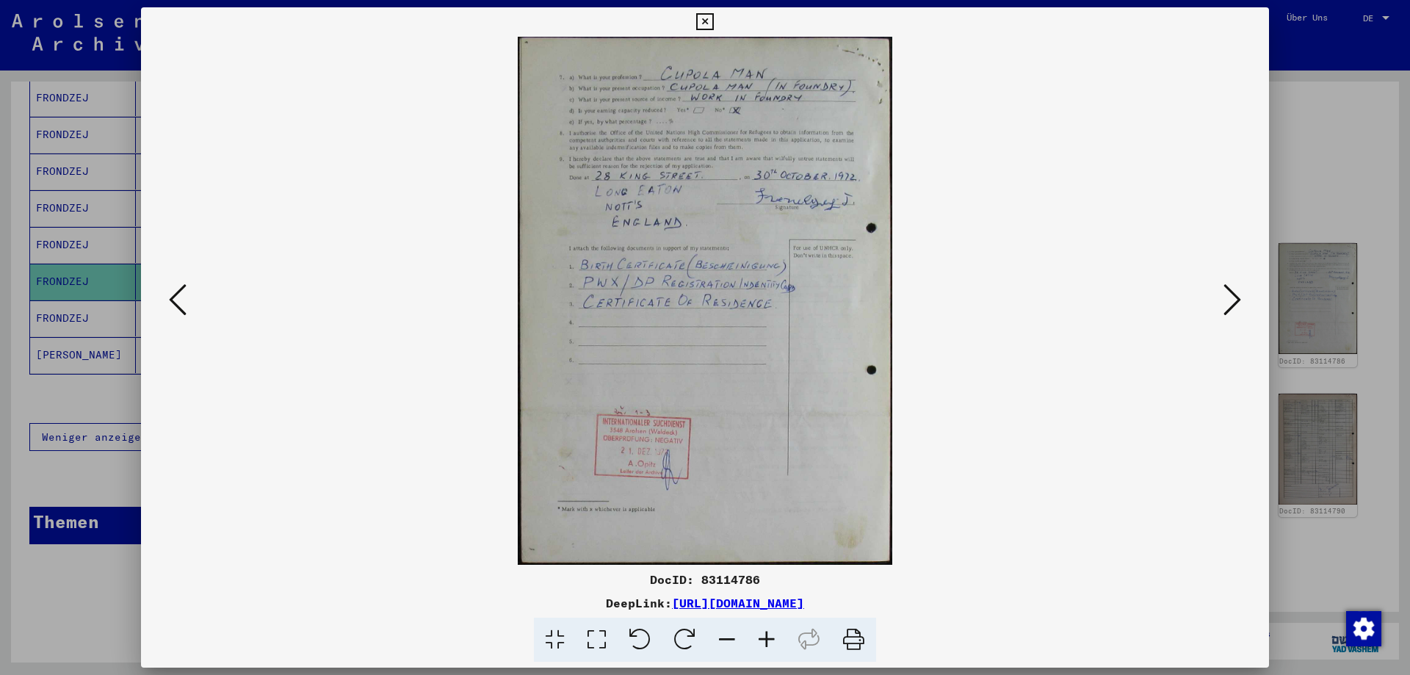
click at [1234, 305] on icon at bounding box center [1232, 299] width 18 height 35
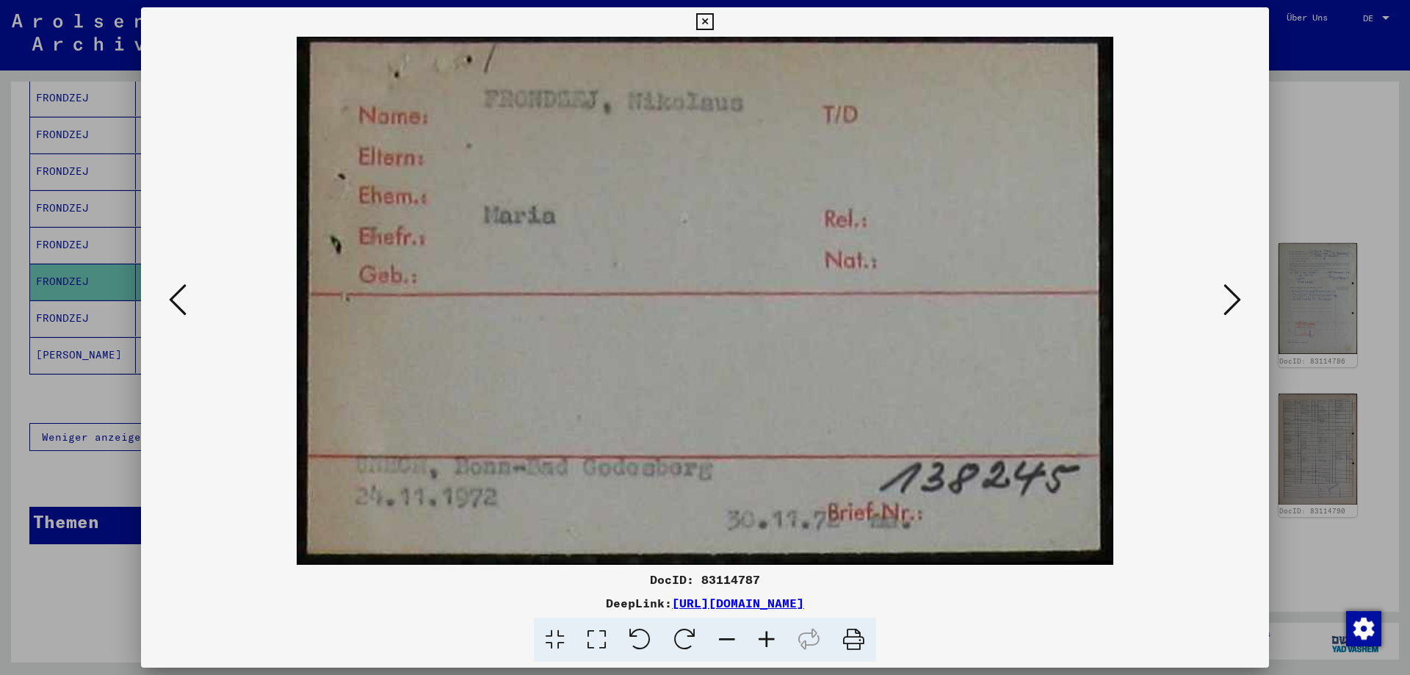
click at [1234, 305] on icon at bounding box center [1232, 299] width 18 height 35
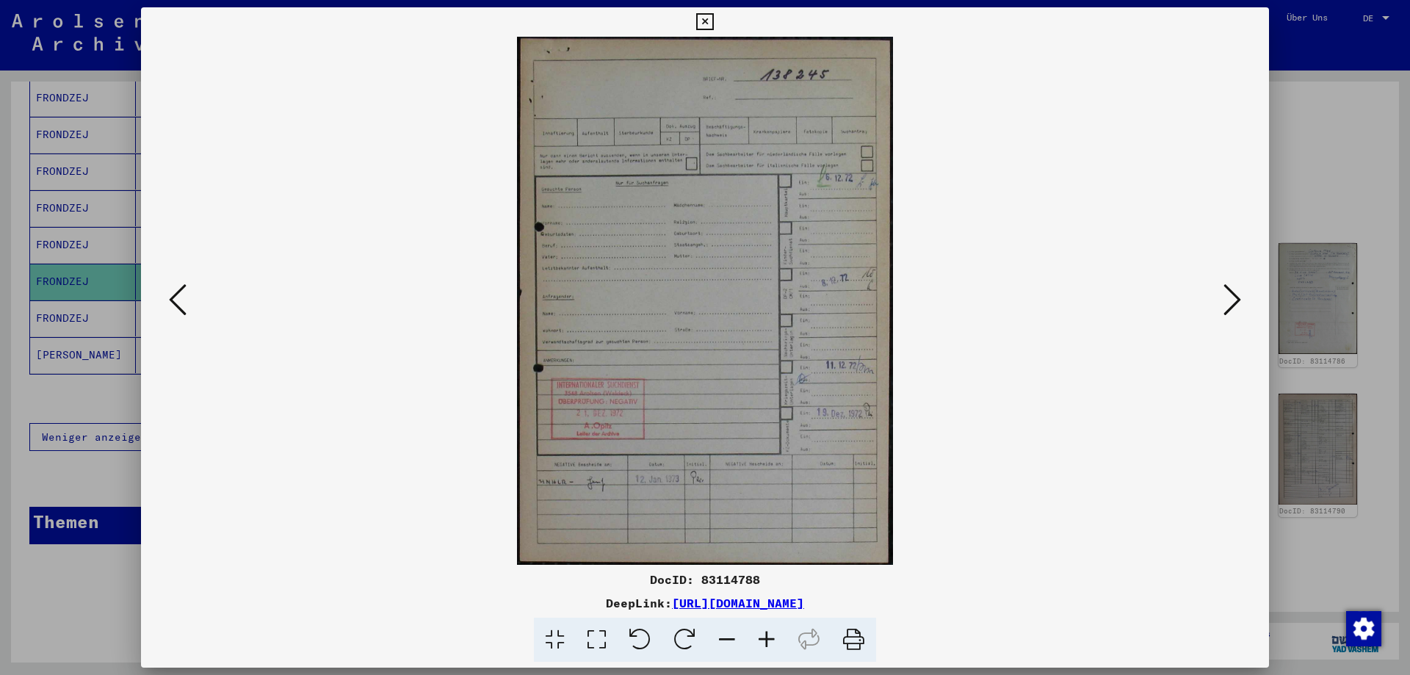
click at [1234, 305] on icon at bounding box center [1232, 299] width 18 height 35
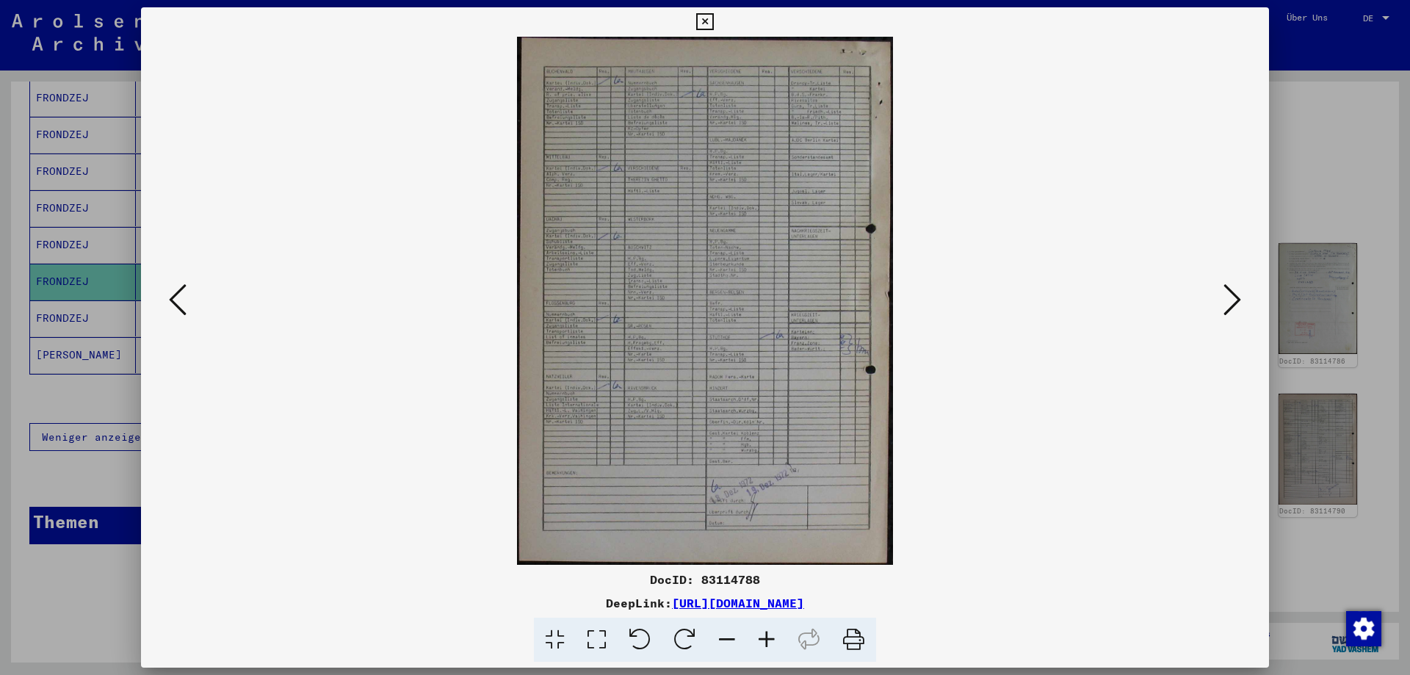
click at [706, 18] on icon at bounding box center [704, 22] width 17 height 18
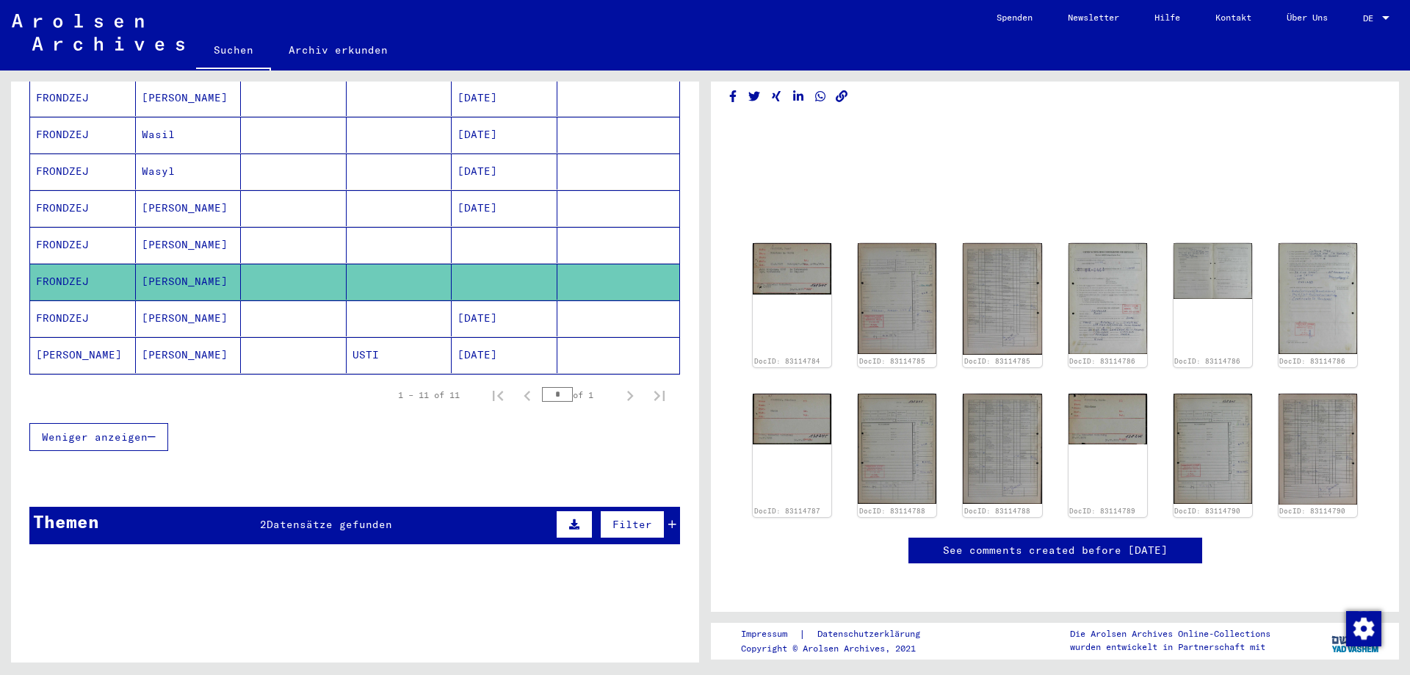
click at [219, 513] on div "Themen 2 Datensätze gefunden Filter" at bounding box center [354, 525] width 651 height 37
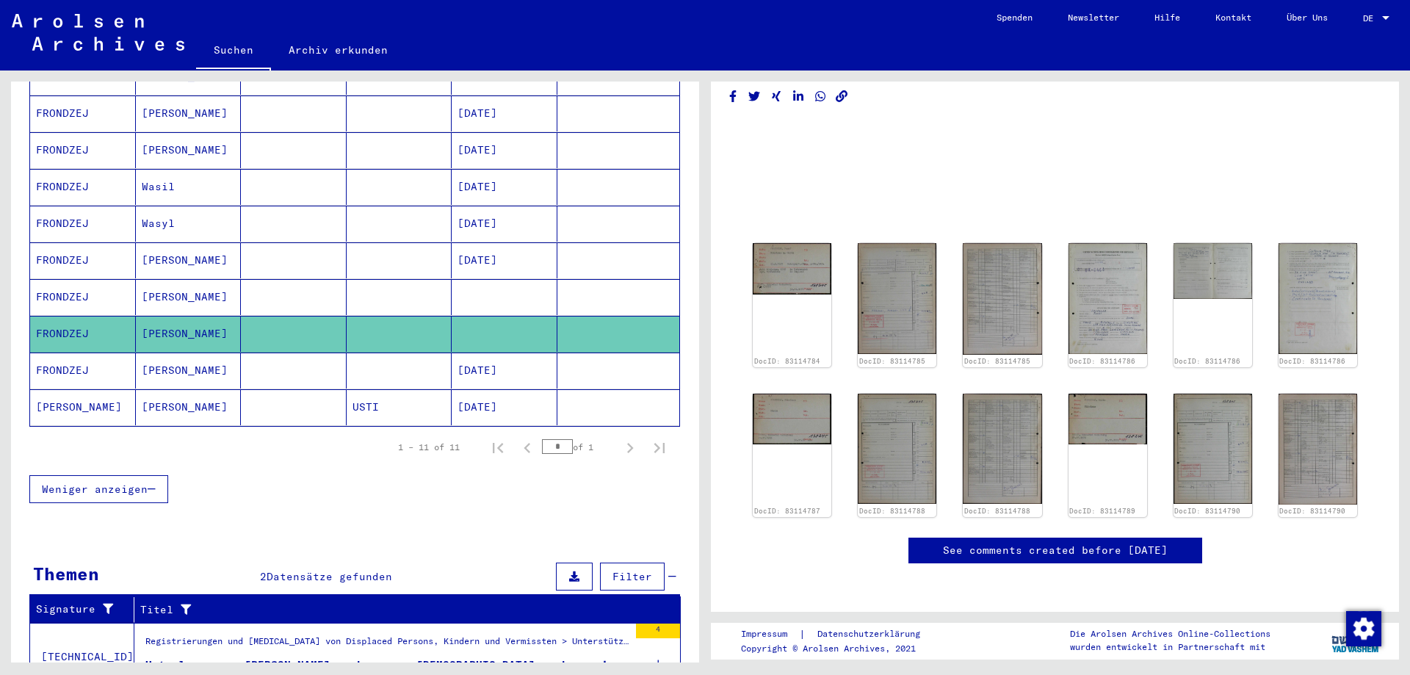
scroll to position [244, 0]
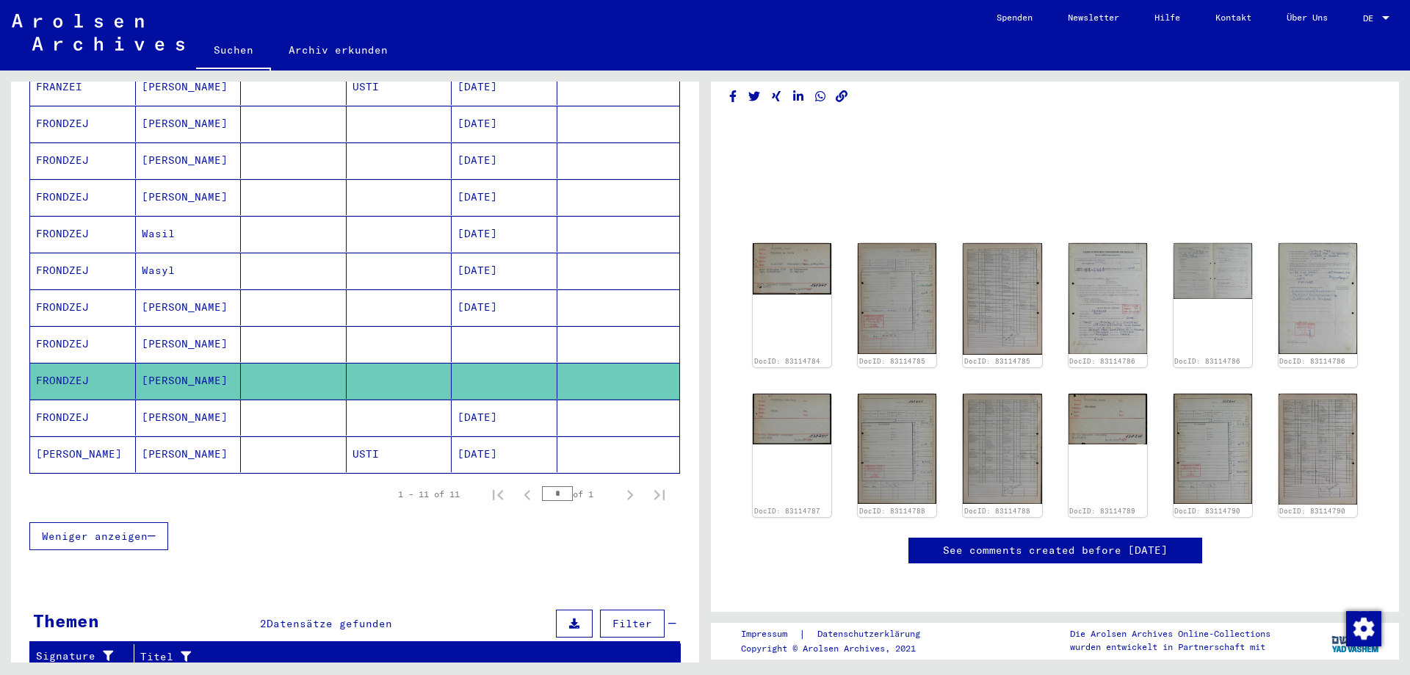
click at [68, 292] on mat-cell "FRONDZEJ" at bounding box center [83, 307] width 106 height 36
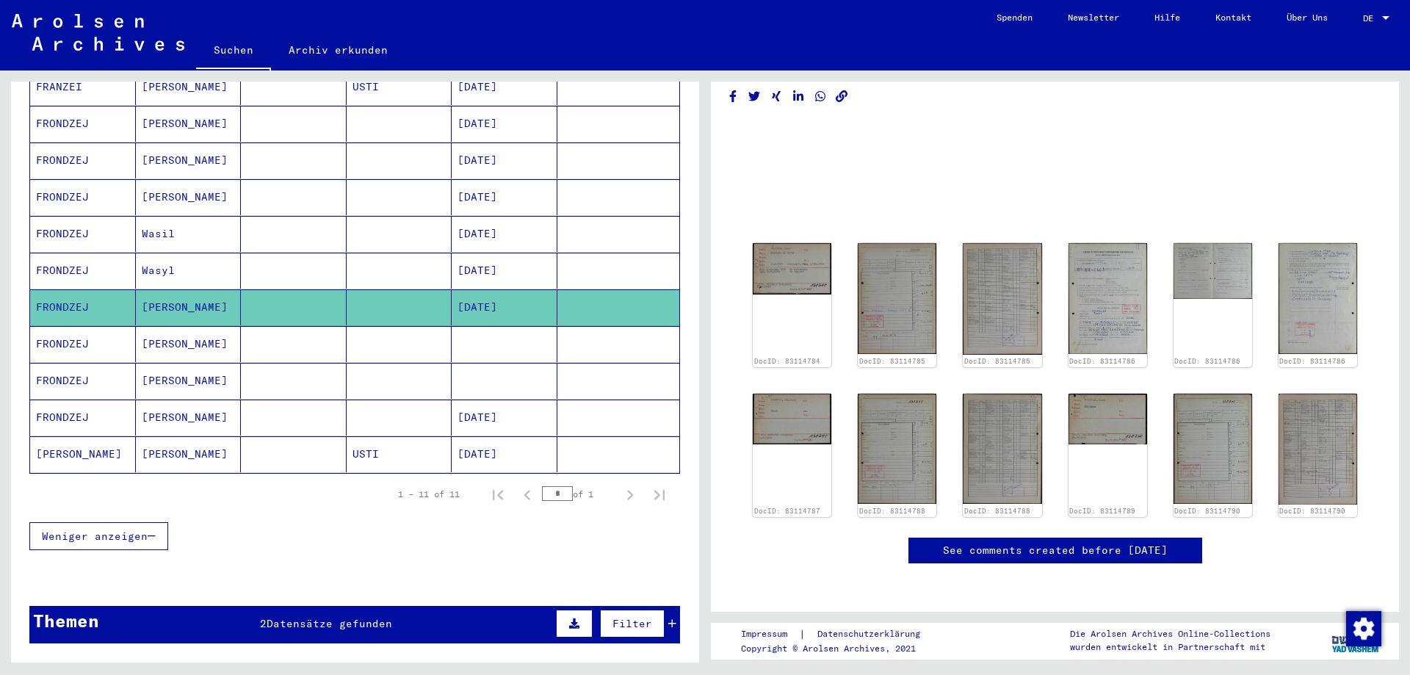
click at [68, 292] on mat-cell "FRONDZEJ" at bounding box center [83, 307] width 106 height 36
click at [49, 289] on mat-cell "FRONDZEJ" at bounding box center [83, 307] width 106 height 36
click at [779, 240] on img at bounding box center [791, 267] width 83 height 54
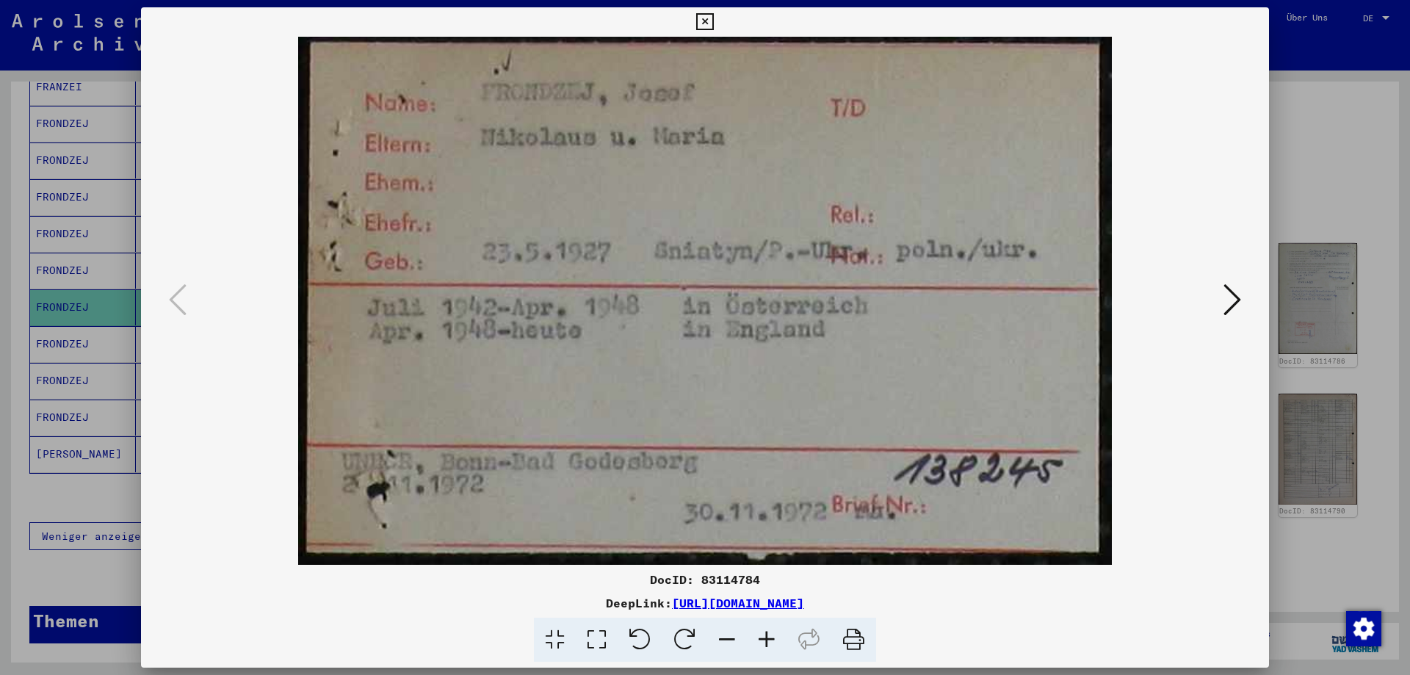
click at [1233, 303] on icon at bounding box center [1232, 299] width 18 height 35
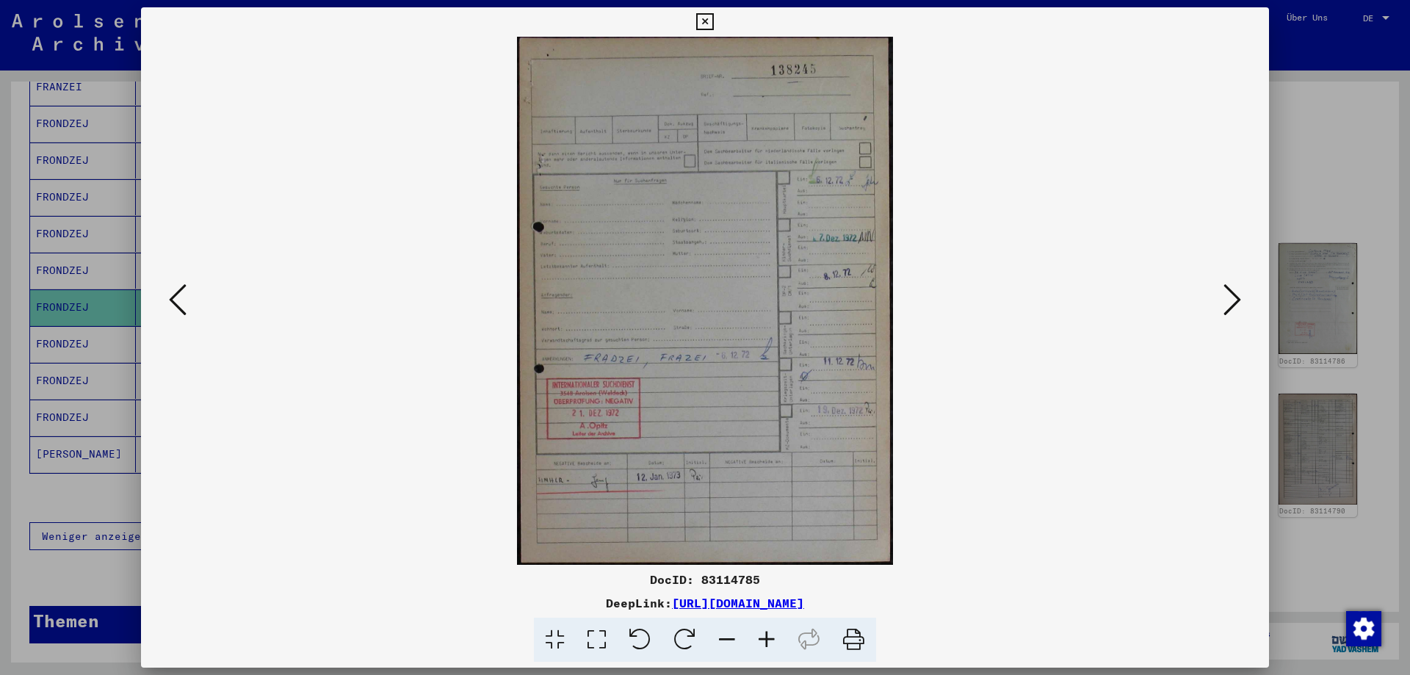
click at [1233, 303] on icon at bounding box center [1232, 299] width 18 height 35
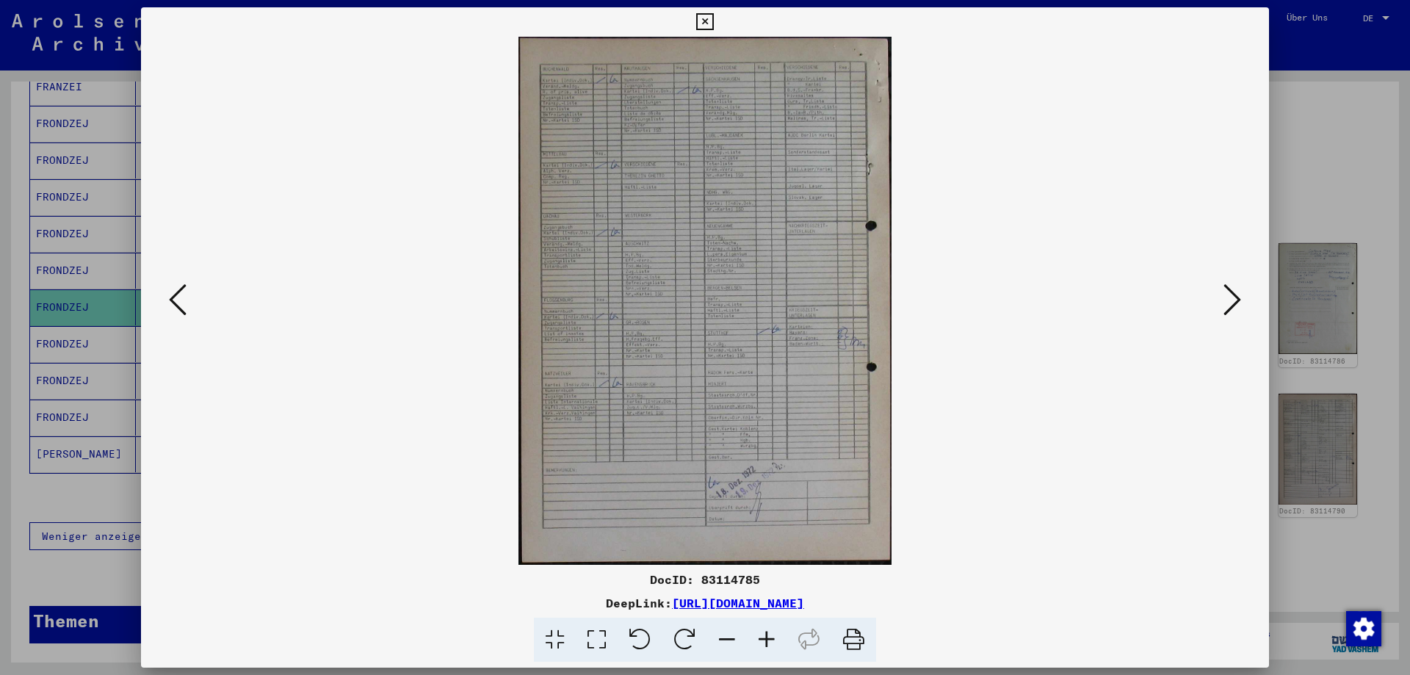
click at [1233, 303] on icon at bounding box center [1232, 299] width 18 height 35
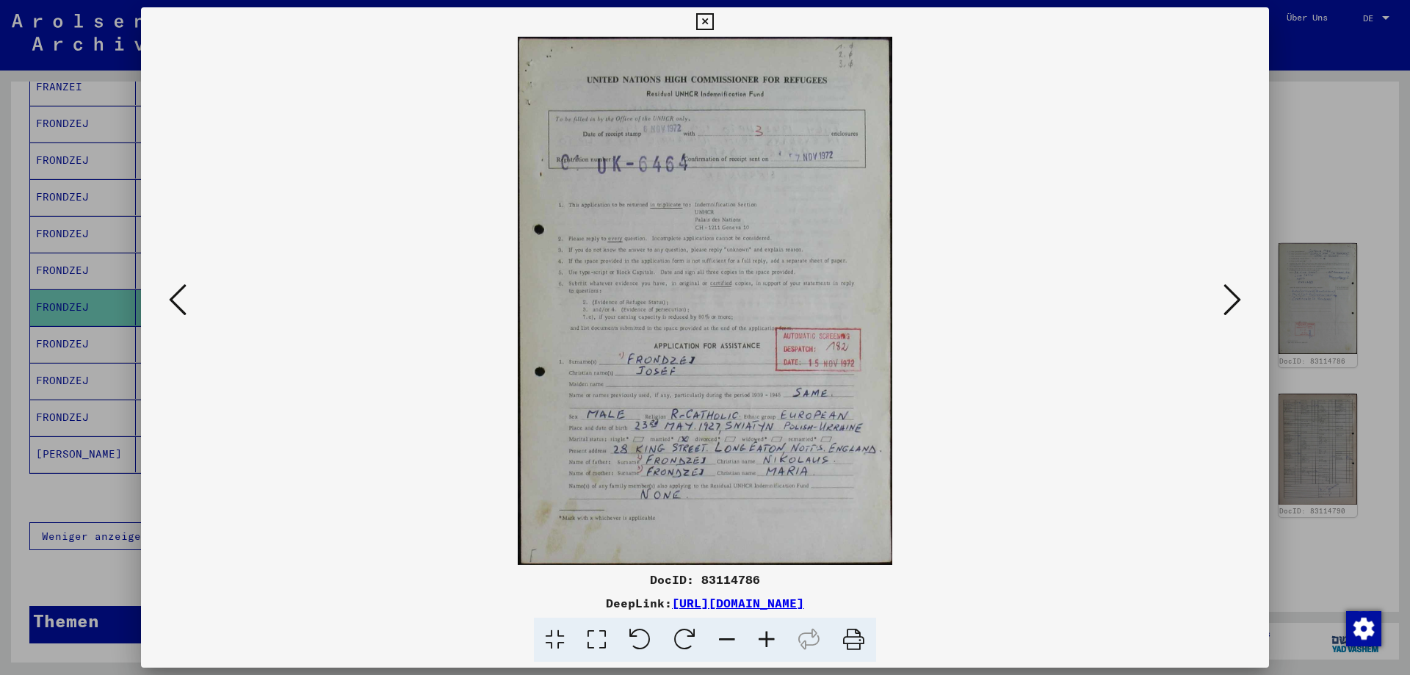
click at [1232, 308] on icon at bounding box center [1232, 299] width 18 height 35
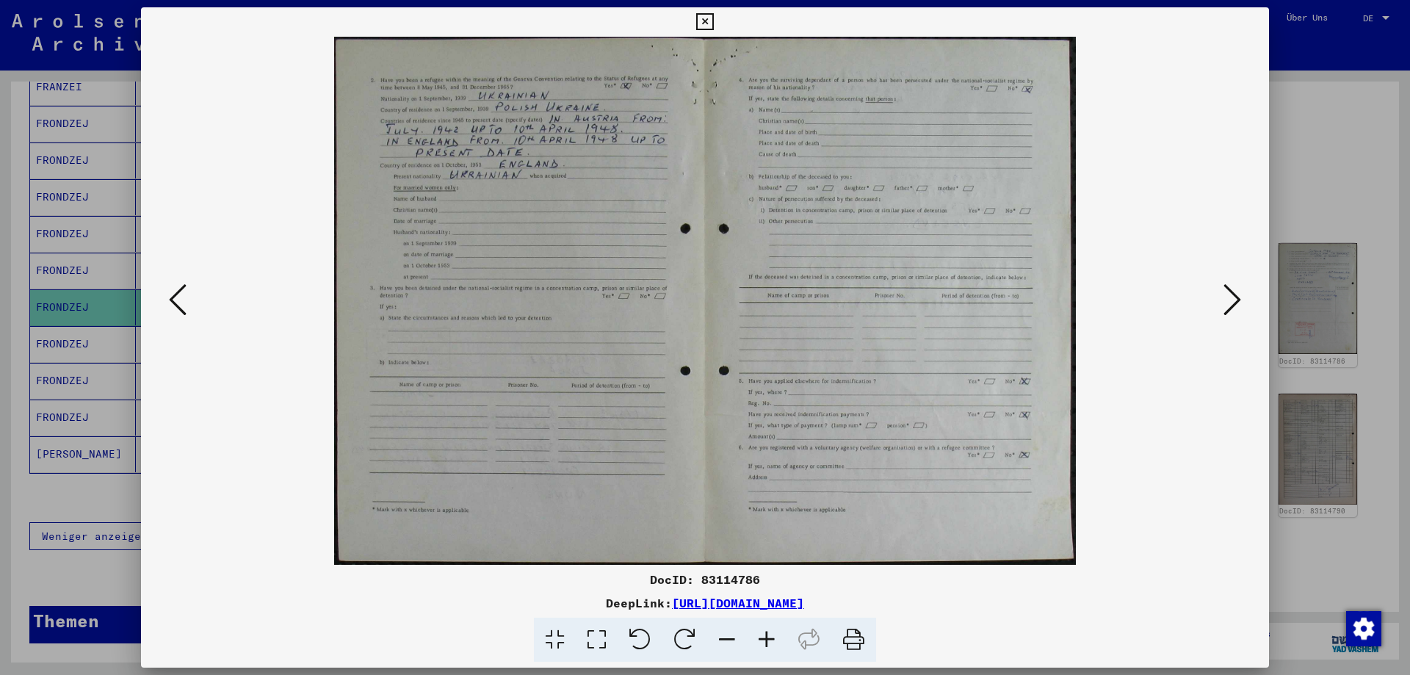
click at [1232, 308] on icon at bounding box center [1232, 299] width 18 height 35
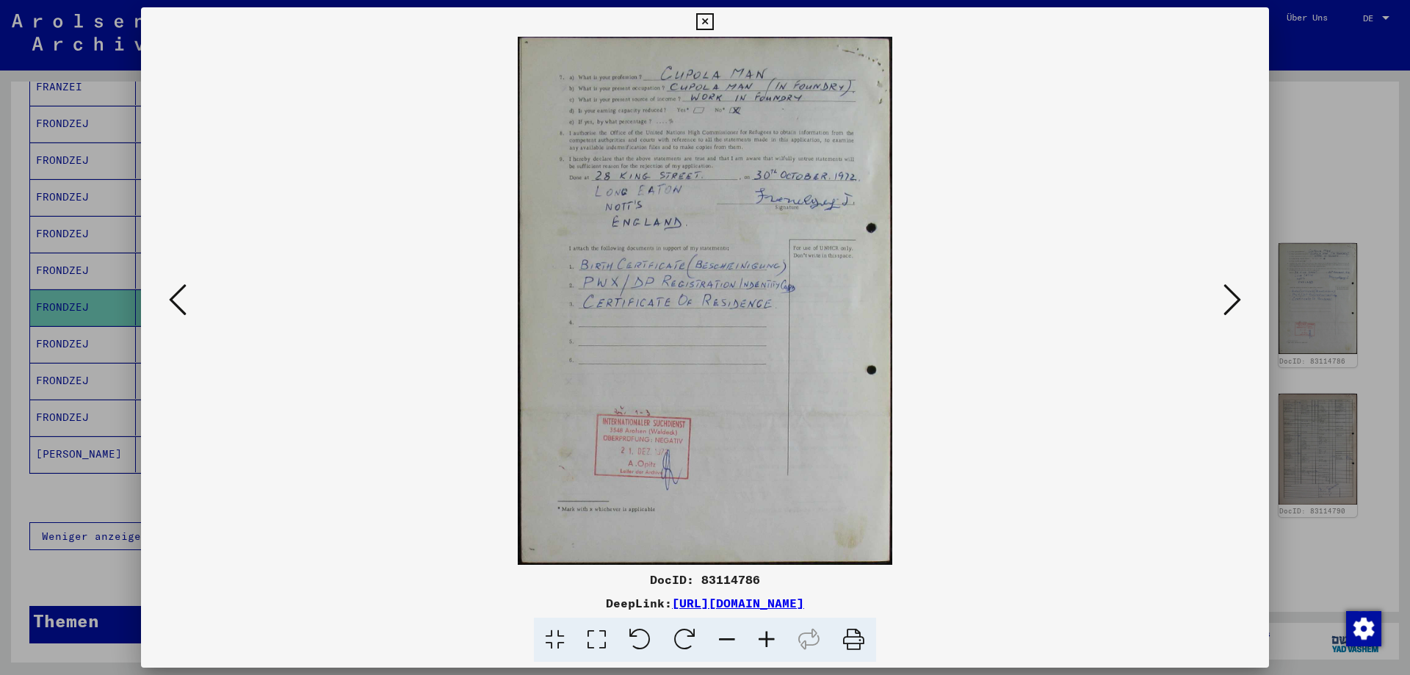
click at [1232, 308] on icon at bounding box center [1232, 299] width 18 height 35
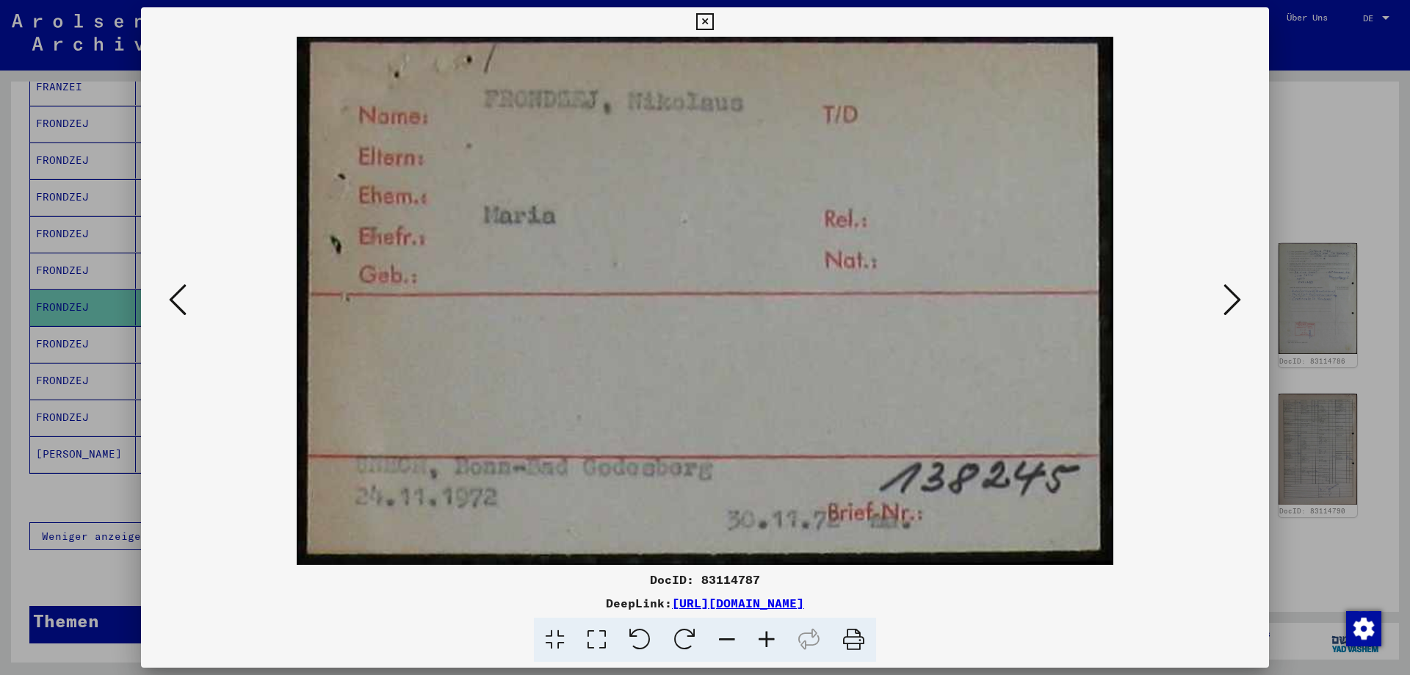
click at [1232, 308] on icon at bounding box center [1232, 299] width 18 height 35
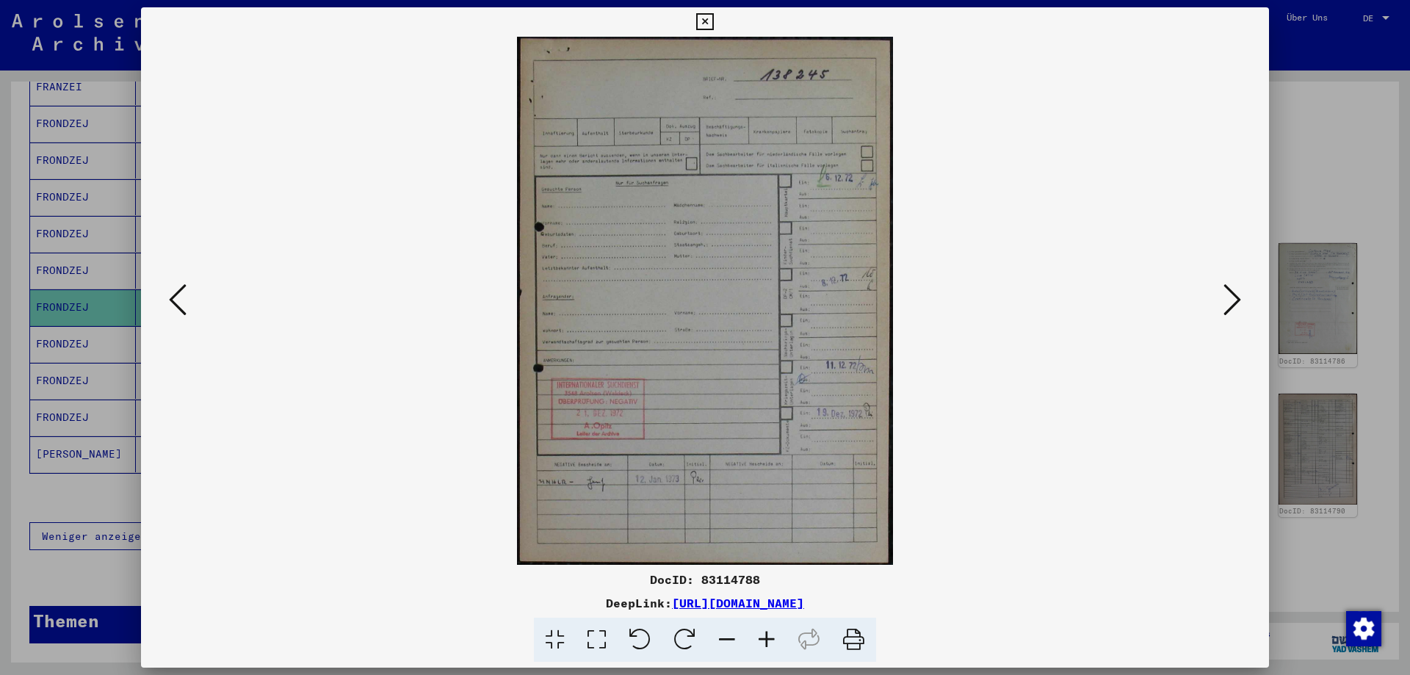
click at [1232, 308] on icon at bounding box center [1232, 299] width 18 height 35
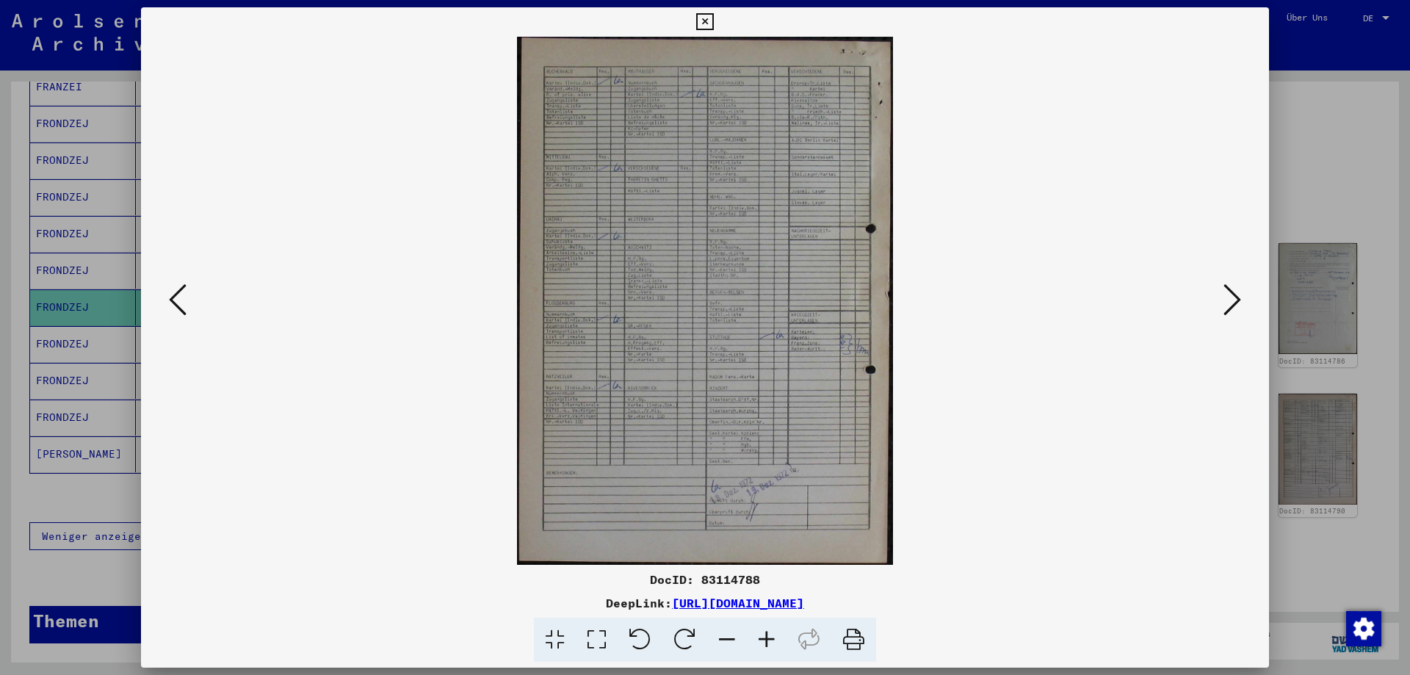
click at [1232, 308] on icon at bounding box center [1232, 299] width 18 height 35
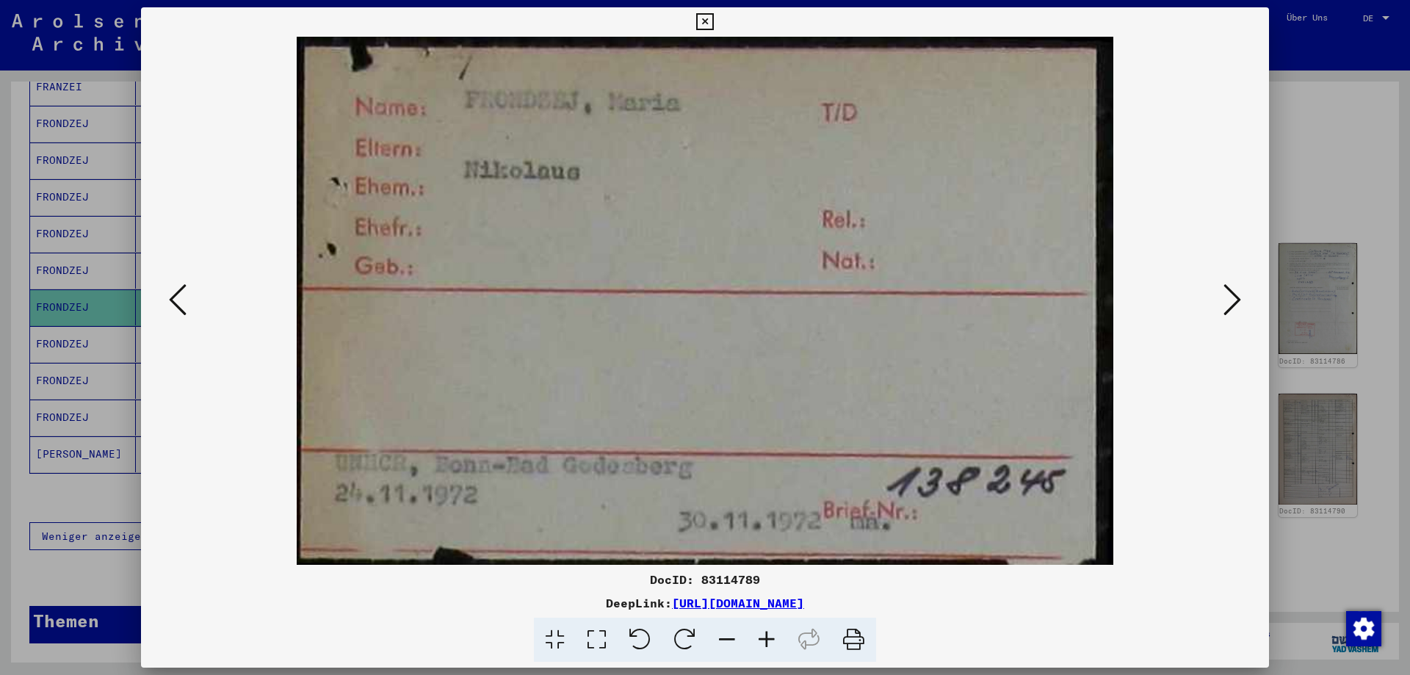
click at [1232, 308] on icon at bounding box center [1232, 299] width 18 height 35
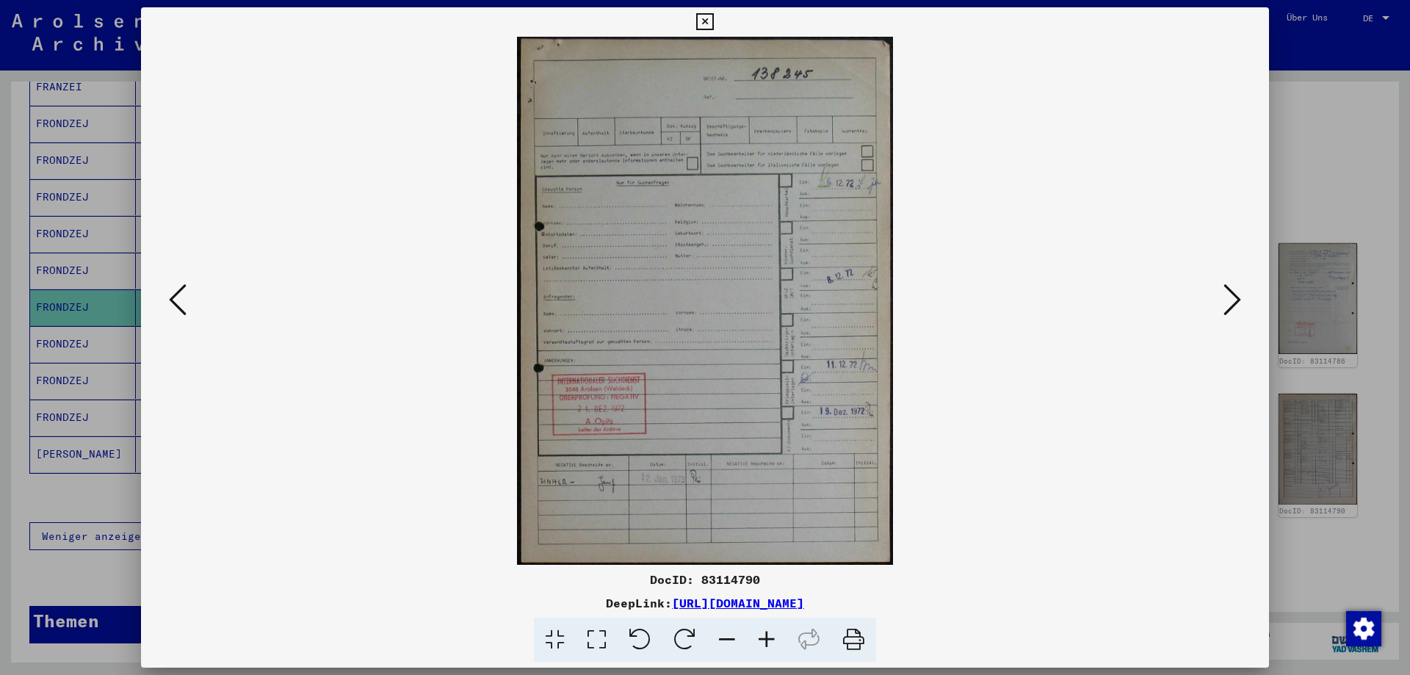
click at [1232, 308] on icon at bounding box center [1232, 299] width 18 height 35
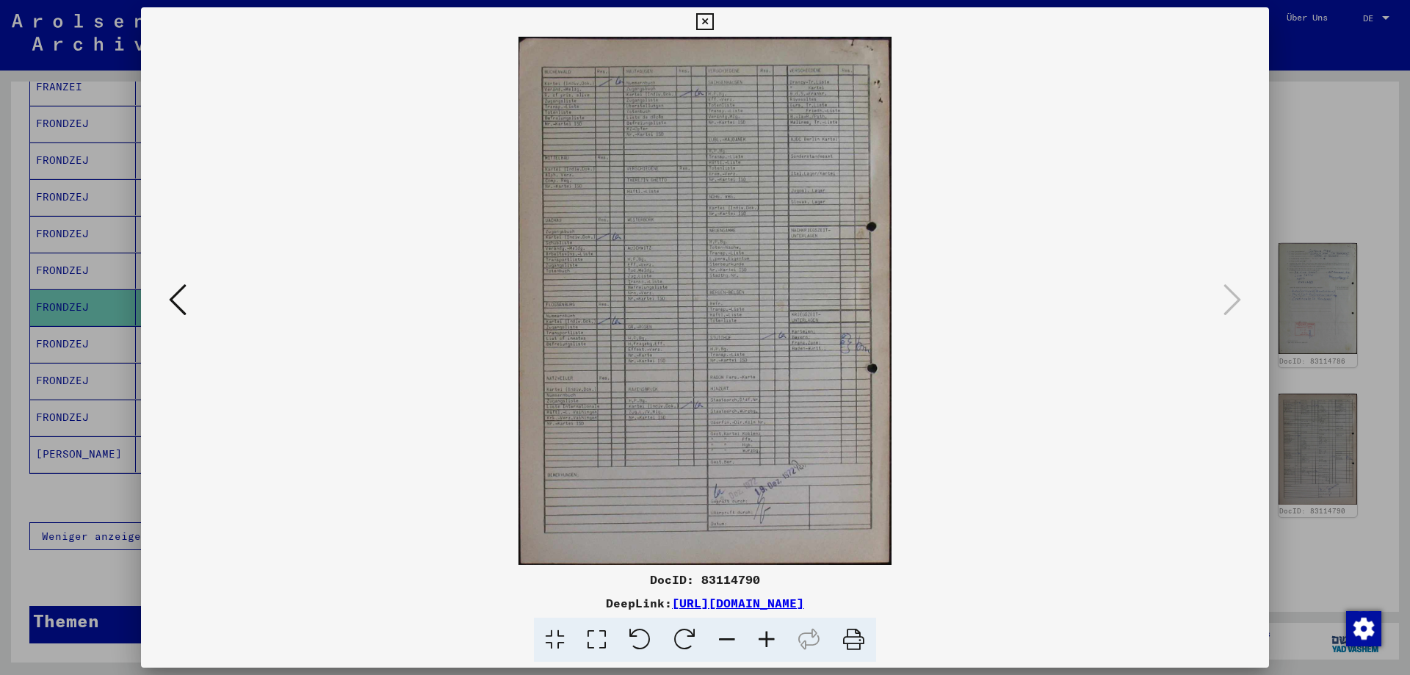
click at [709, 22] on icon at bounding box center [704, 22] width 17 height 18
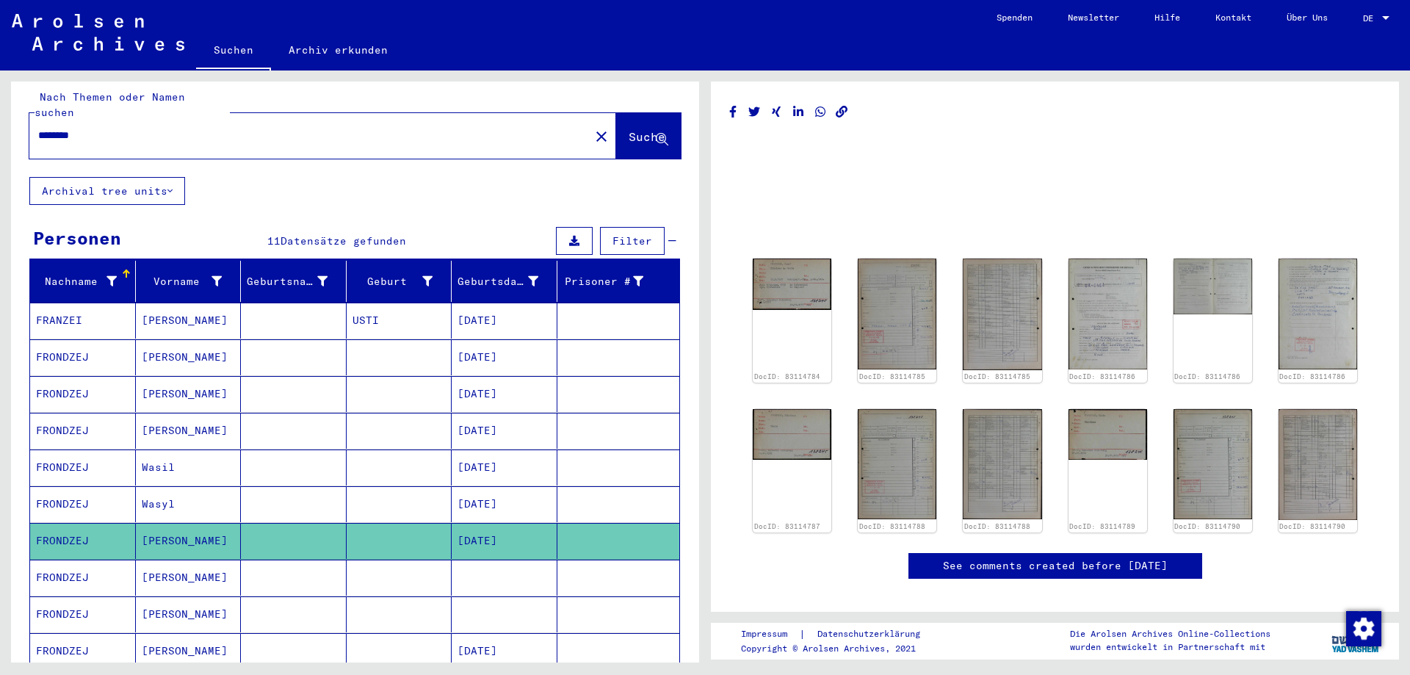
scroll to position [0, 0]
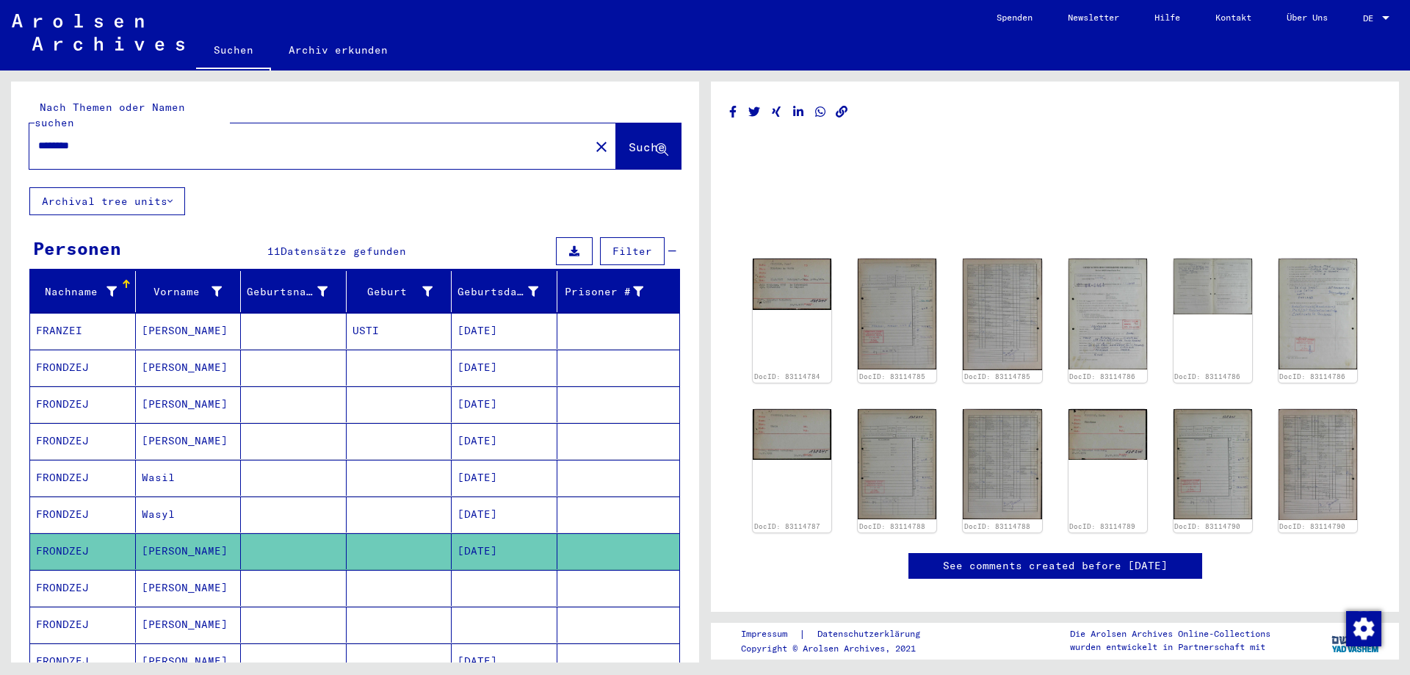
click at [57, 138] on input "********" at bounding box center [309, 145] width 543 height 15
click at [629, 140] on span "Suche" at bounding box center [649, 147] width 40 height 15
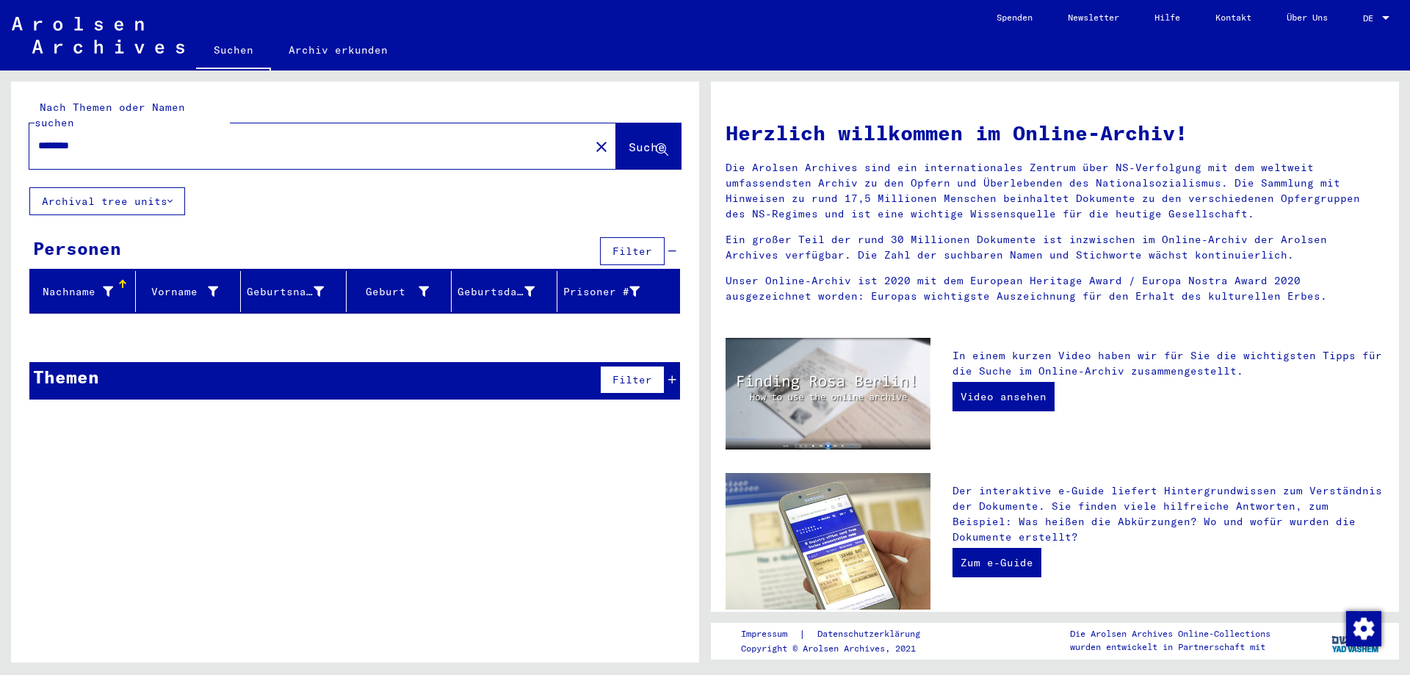
click at [70, 138] on input "********" at bounding box center [305, 145] width 534 height 15
type input "*******"
click at [616, 144] on button "Suche" at bounding box center [648, 146] width 65 height 46
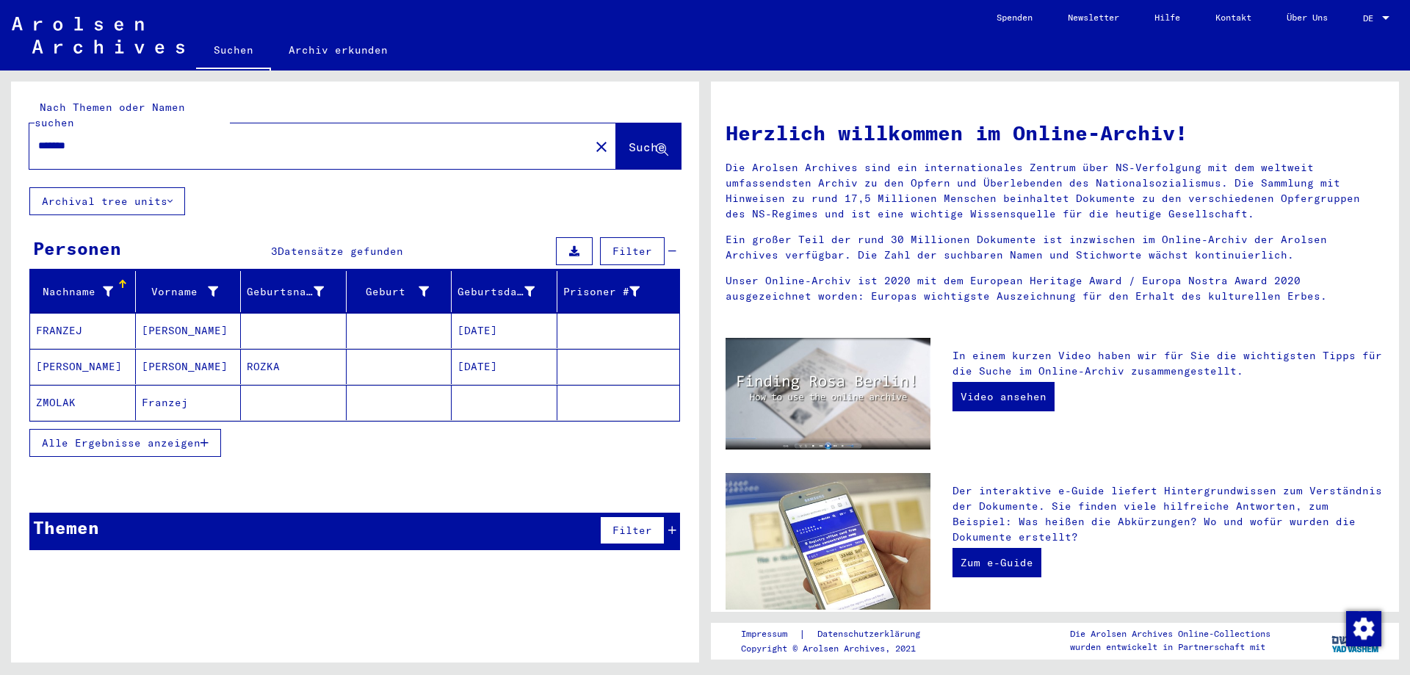
click at [76, 349] on mat-cell "FRONZEJ FRONZI FRANZEJ" at bounding box center [83, 366] width 106 height 35
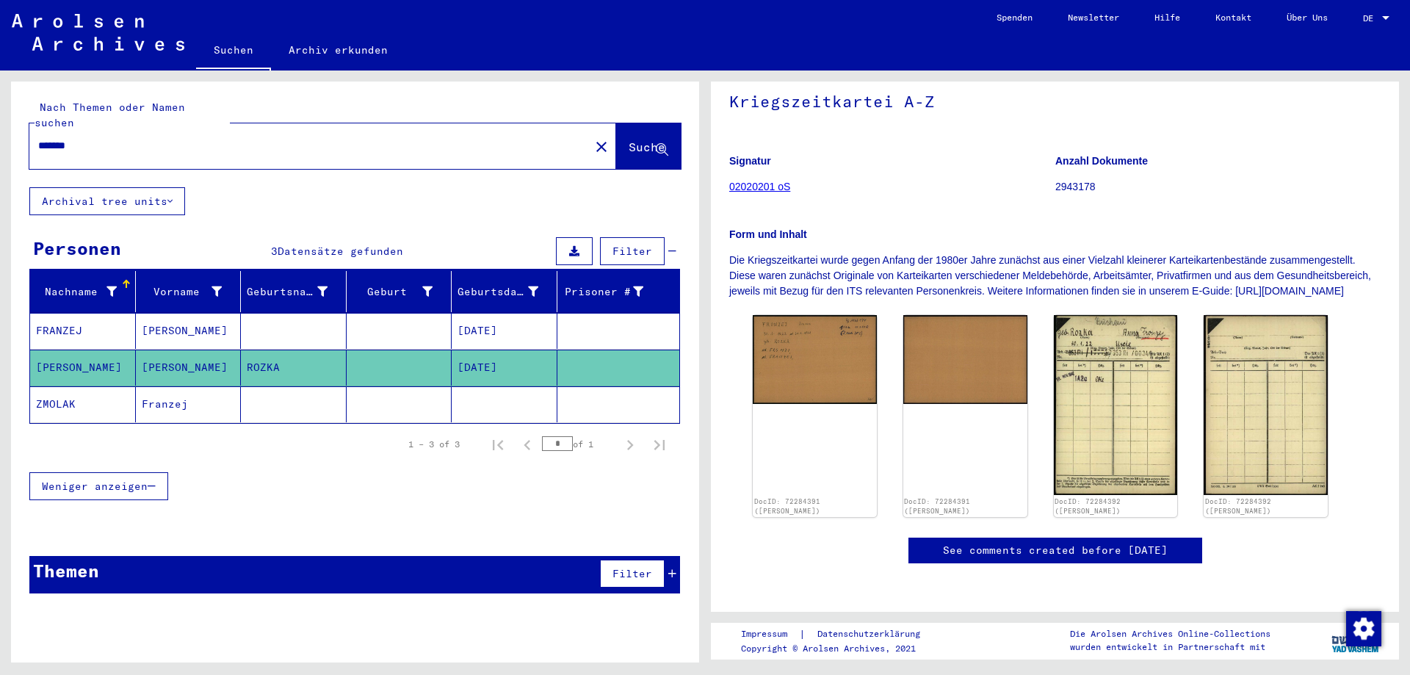
scroll to position [160, 0]
click at [809, 327] on img at bounding box center [815, 356] width 130 height 93
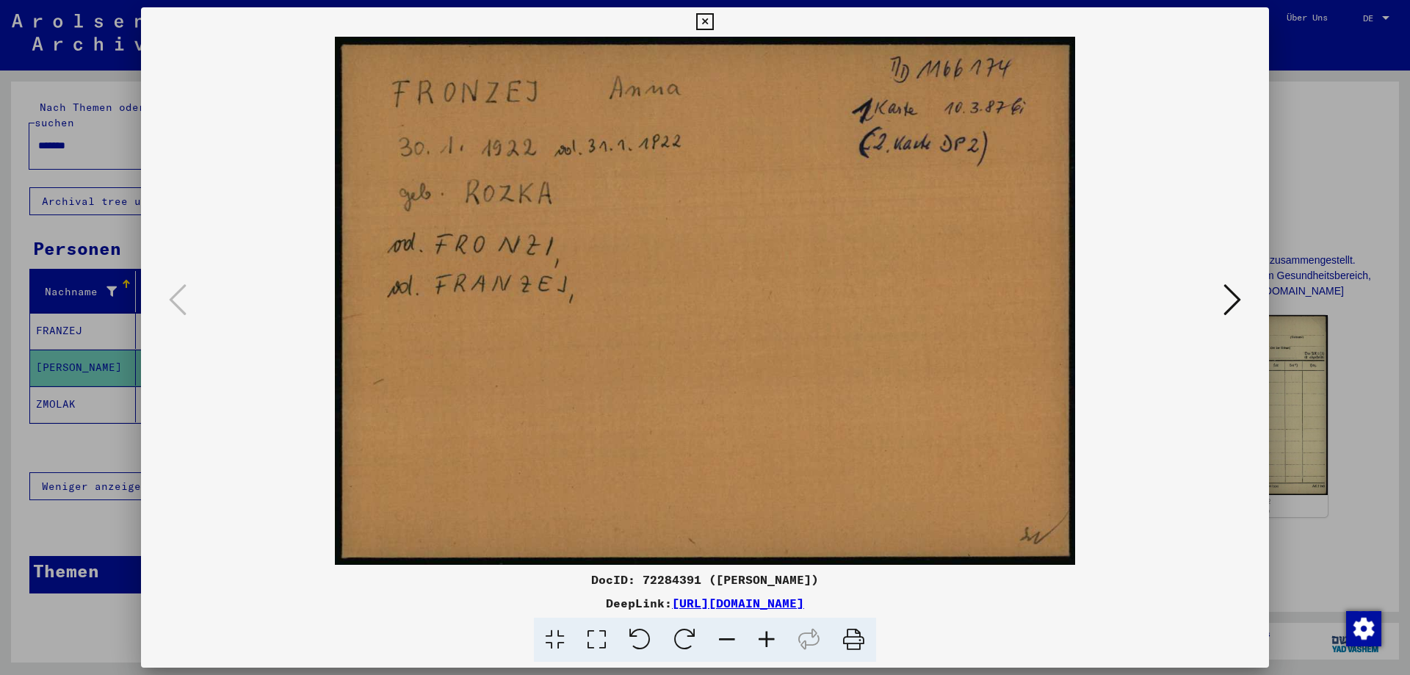
click at [1228, 306] on icon at bounding box center [1232, 299] width 18 height 35
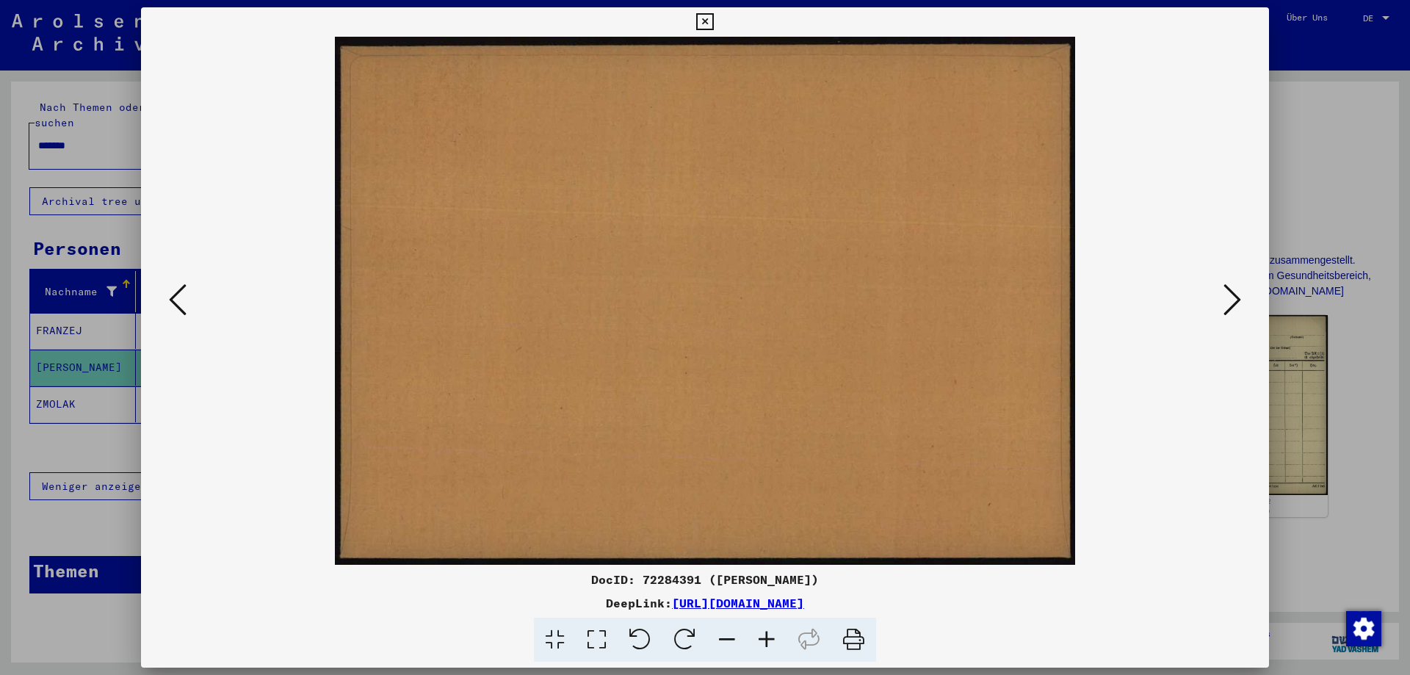
click at [1228, 306] on icon at bounding box center [1232, 299] width 18 height 35
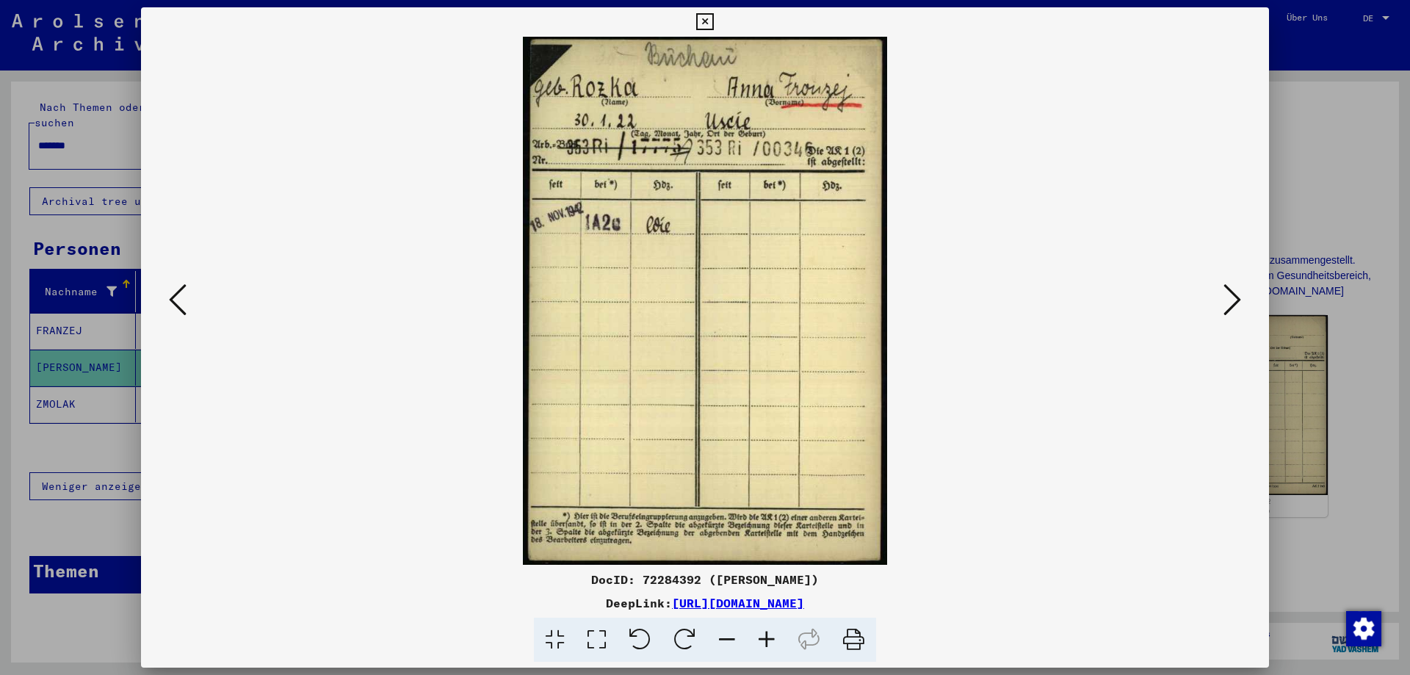
click at [844, 642] on icon at bounding box center [853, 640] width 45 height 45
click at [1241, 303] on button at bounding box center [1232, 301] width 26 height 42
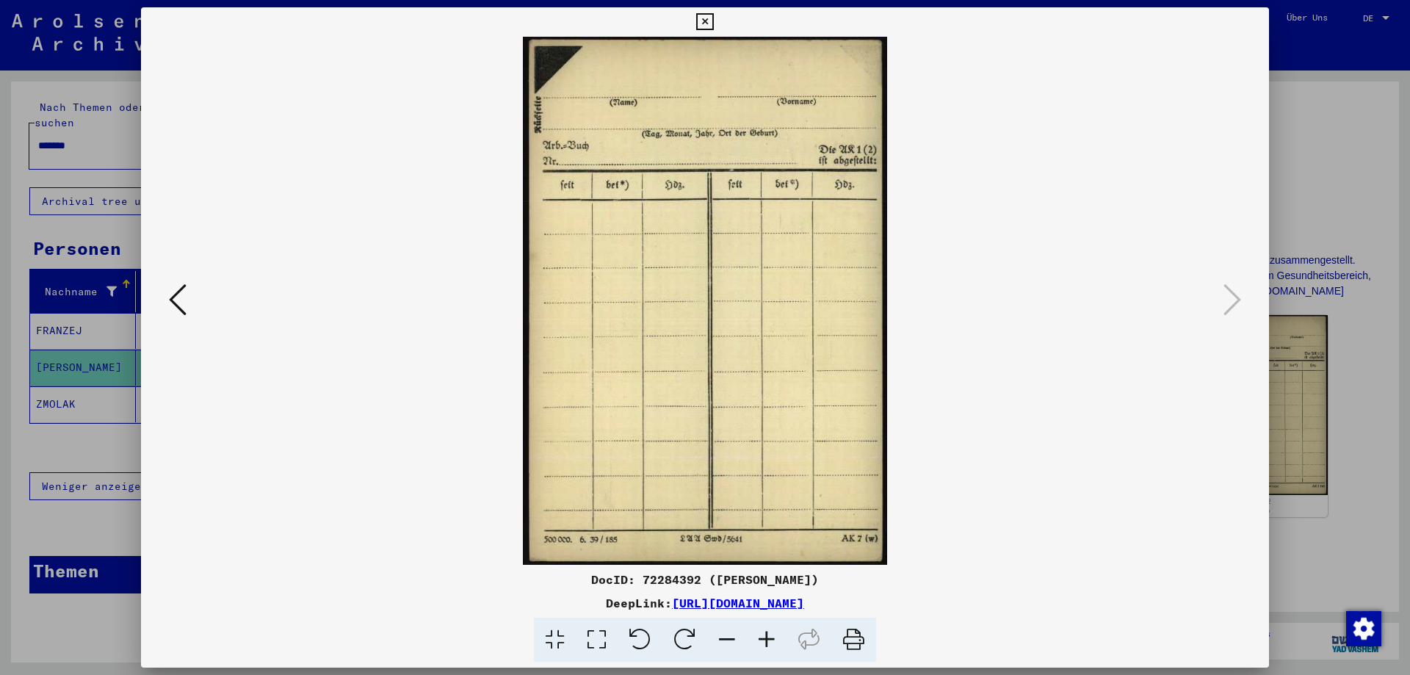
click at [172, 305] on icon at bounding box center [178, 299] width 18 height 35
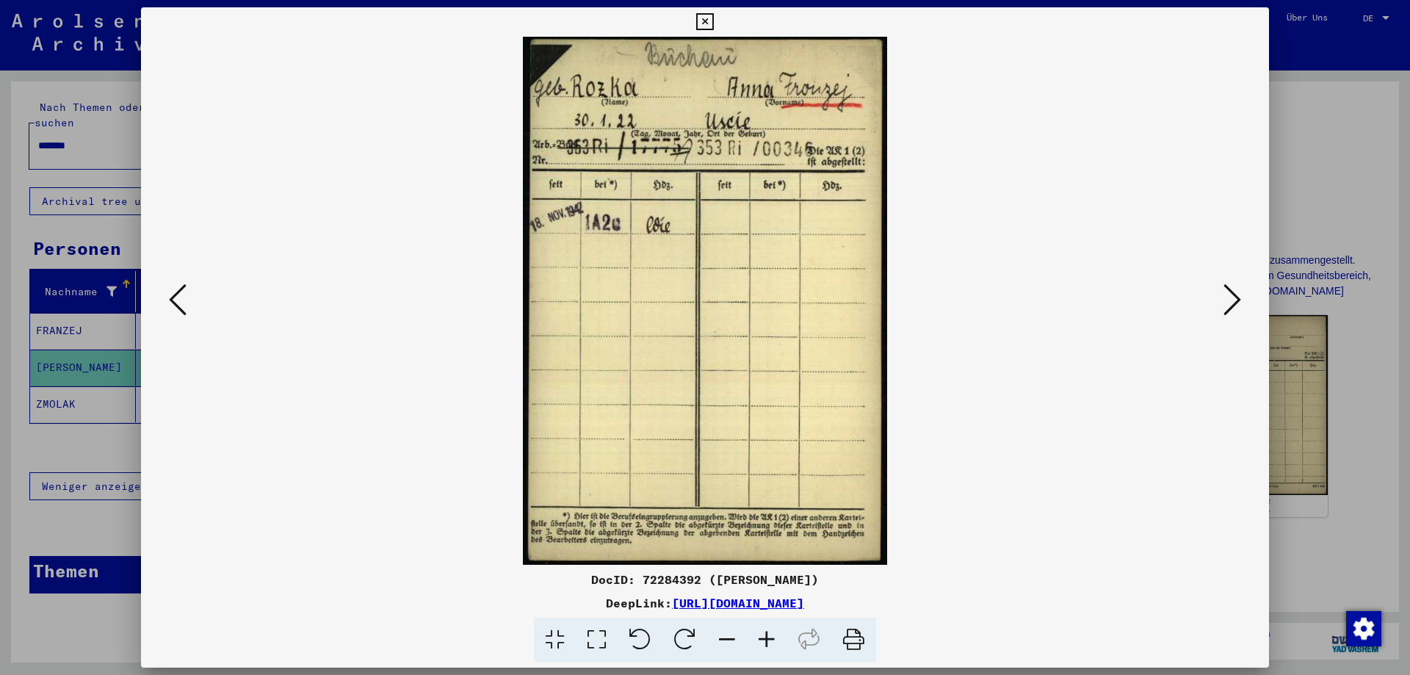
click at [172, 305] on icon at bounding box center [178, 299] width 18 height 35
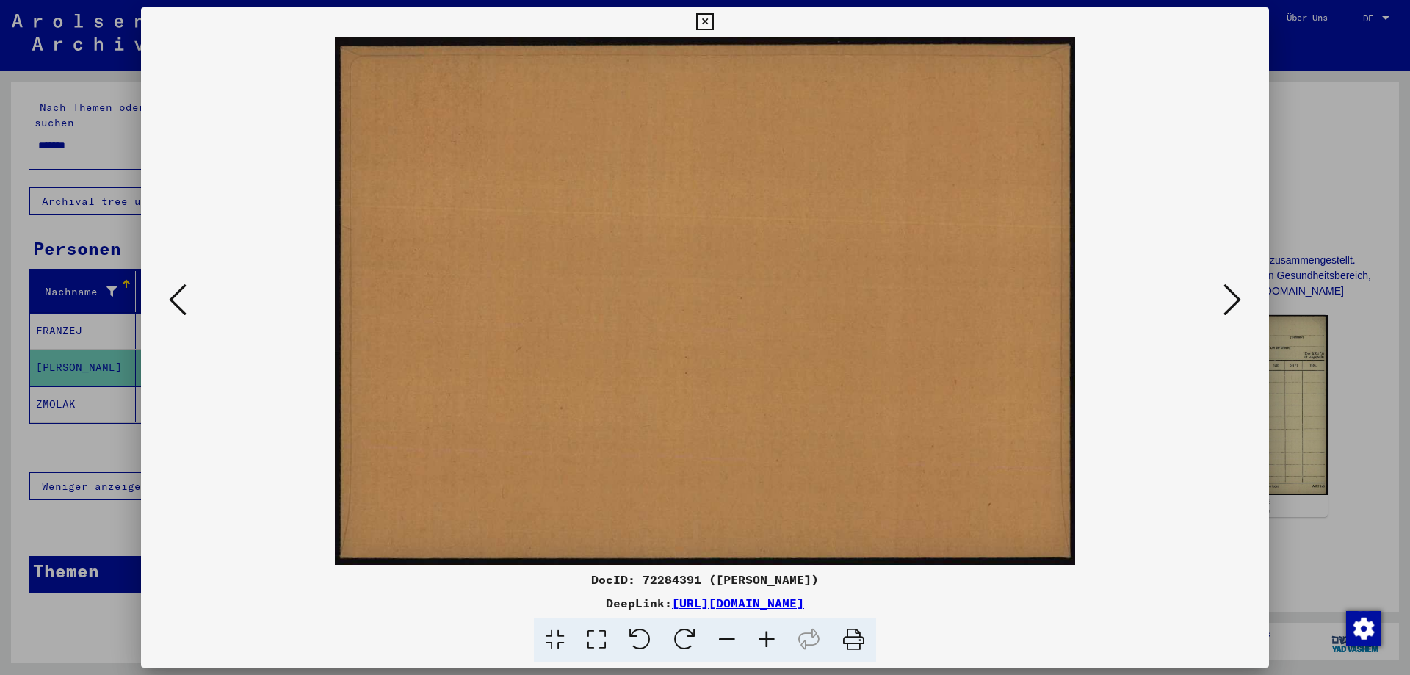
click at [172, 305] on icon at bounding box center [178, 299] width 18 height 35
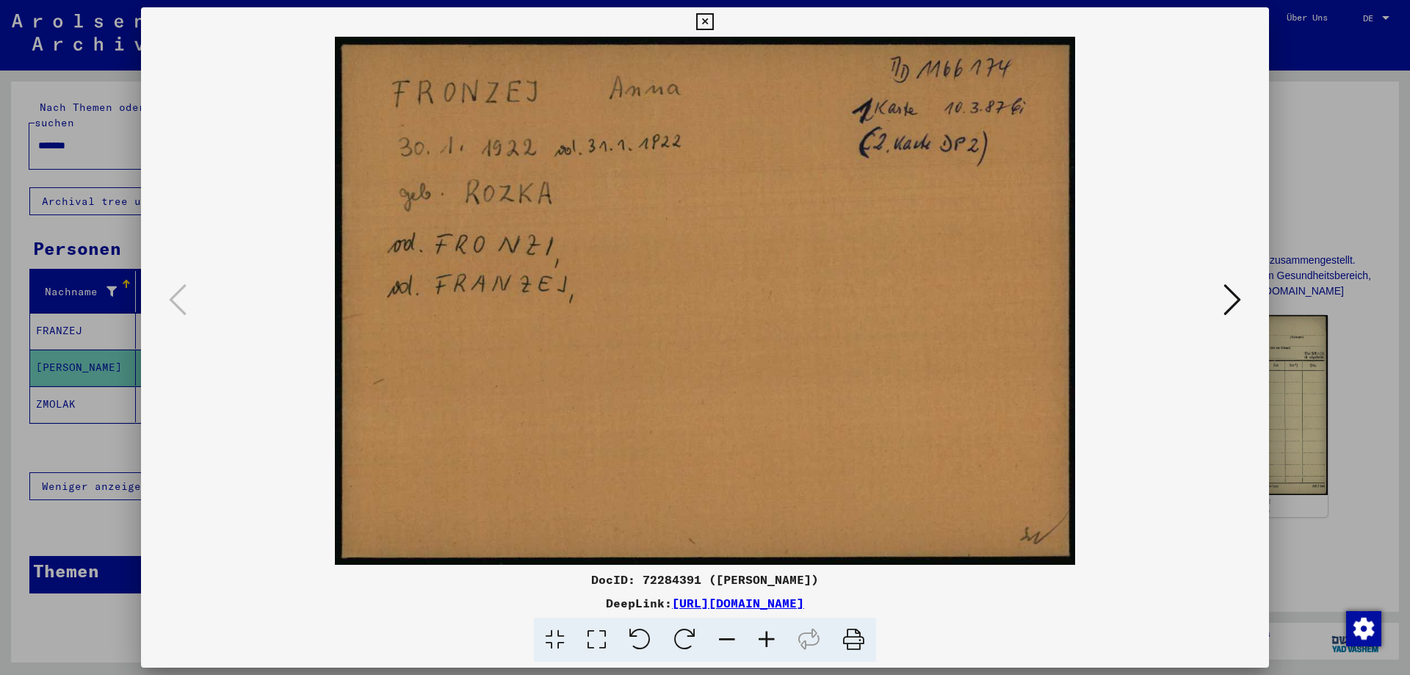
click at [854, 637] on icon at bounding box center [853, 640] width 45 height 45
click at [706, 21] on icon at bounding box center [704, 22] width 17 height 18
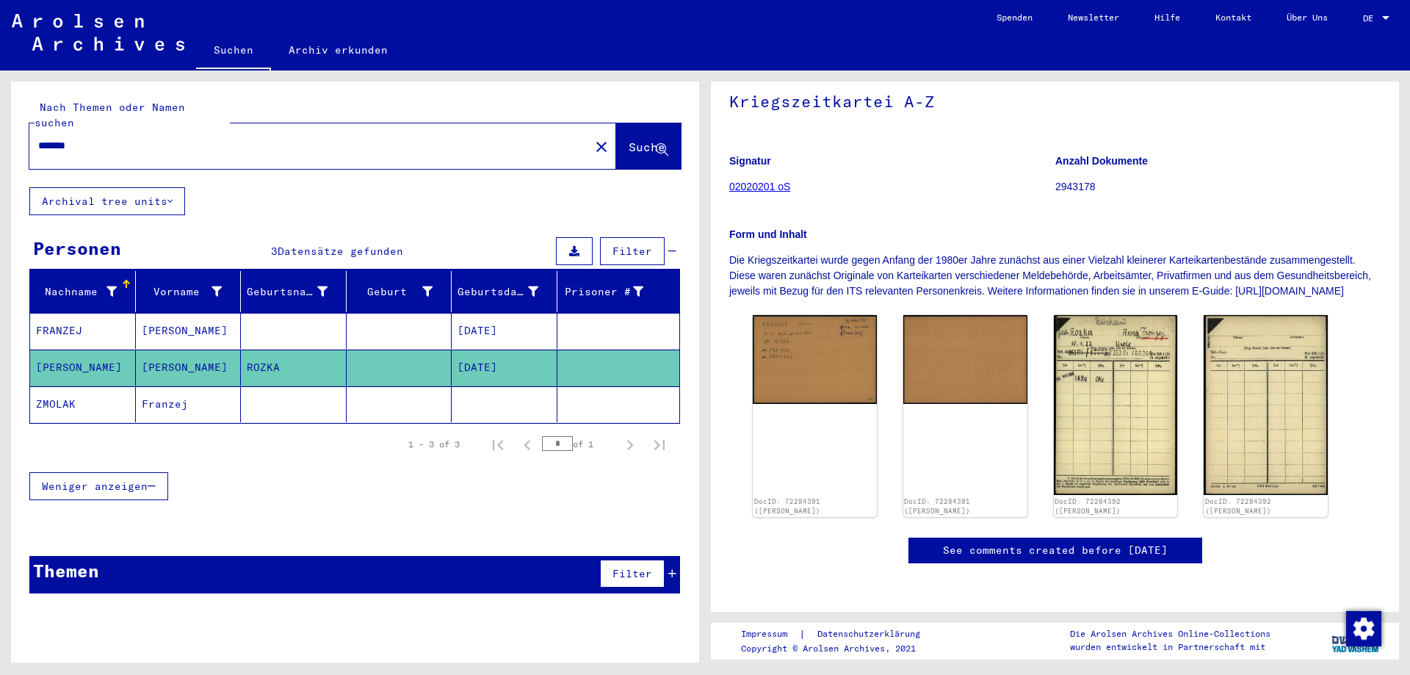
click at [63, 313] on mat-cell "FRANZEJ" at bounding box center [83, 331] width 106 height 36
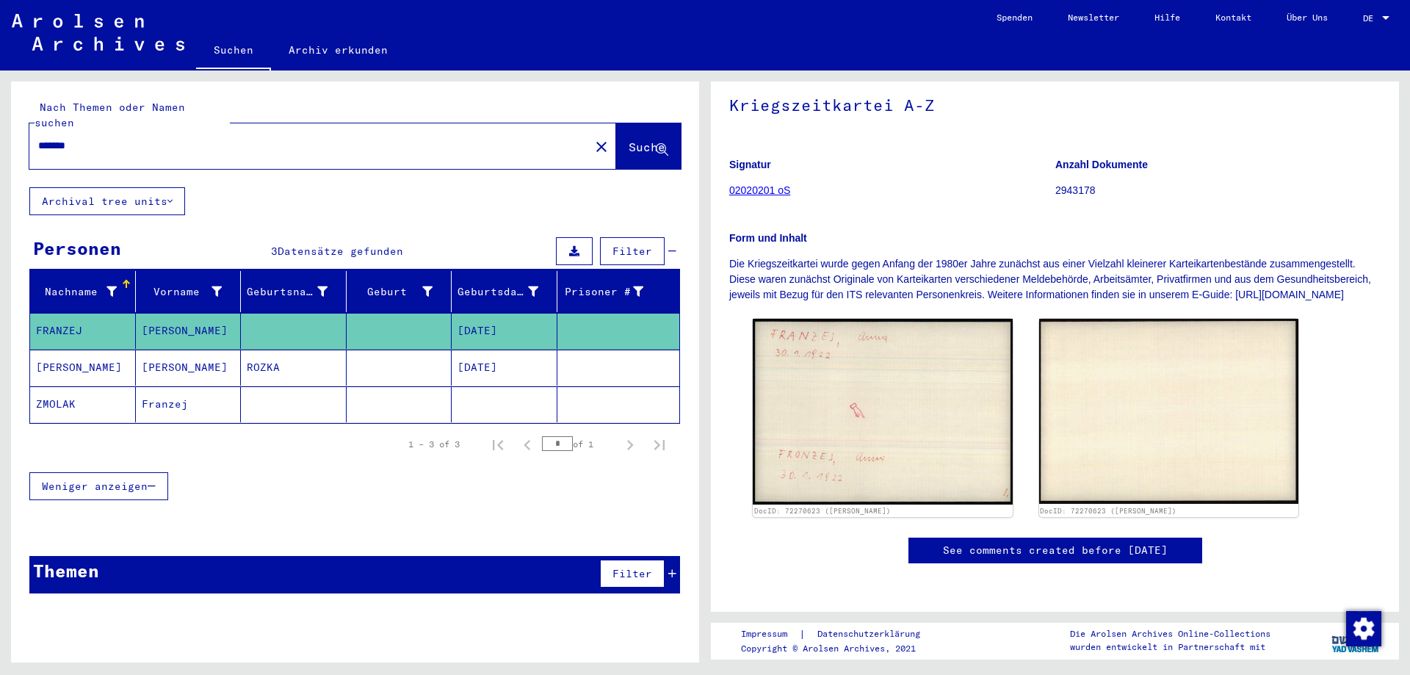
scroll to position [171, 0]
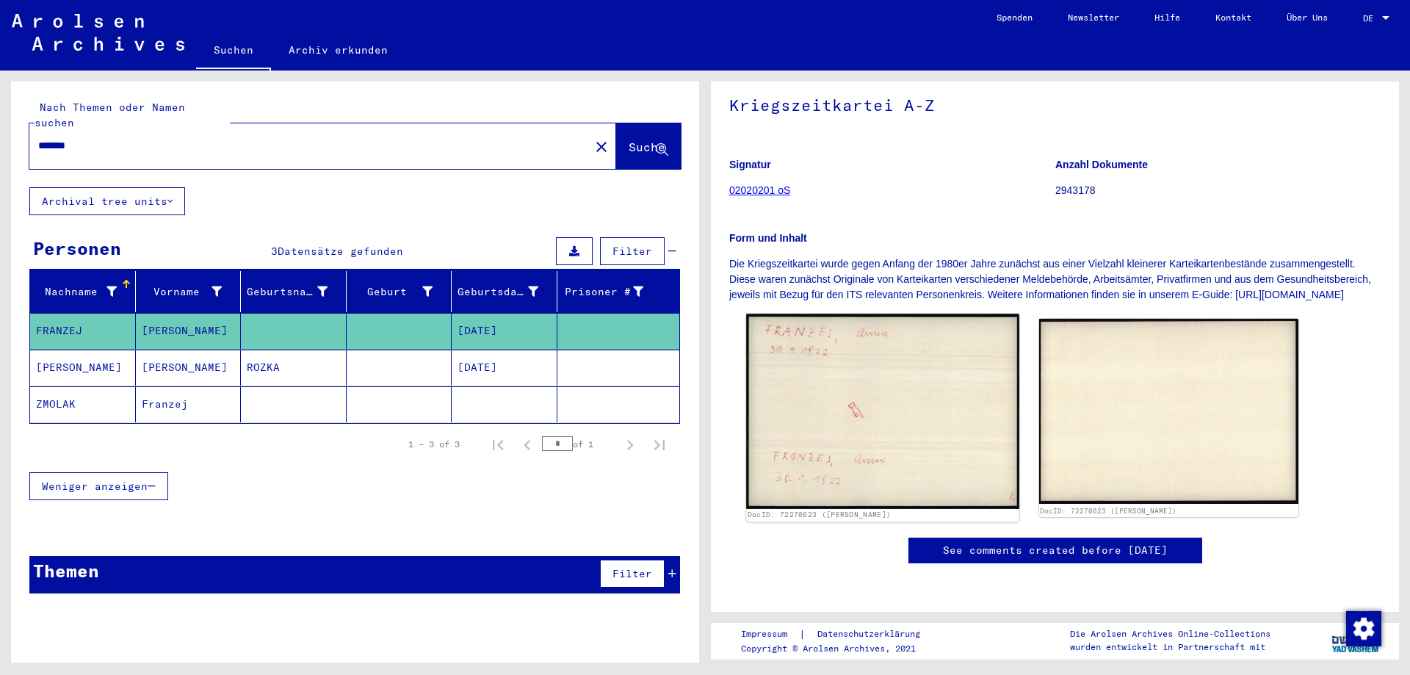
click at [908, 354] on img at bounding box center [882, 411] width 272 height 195
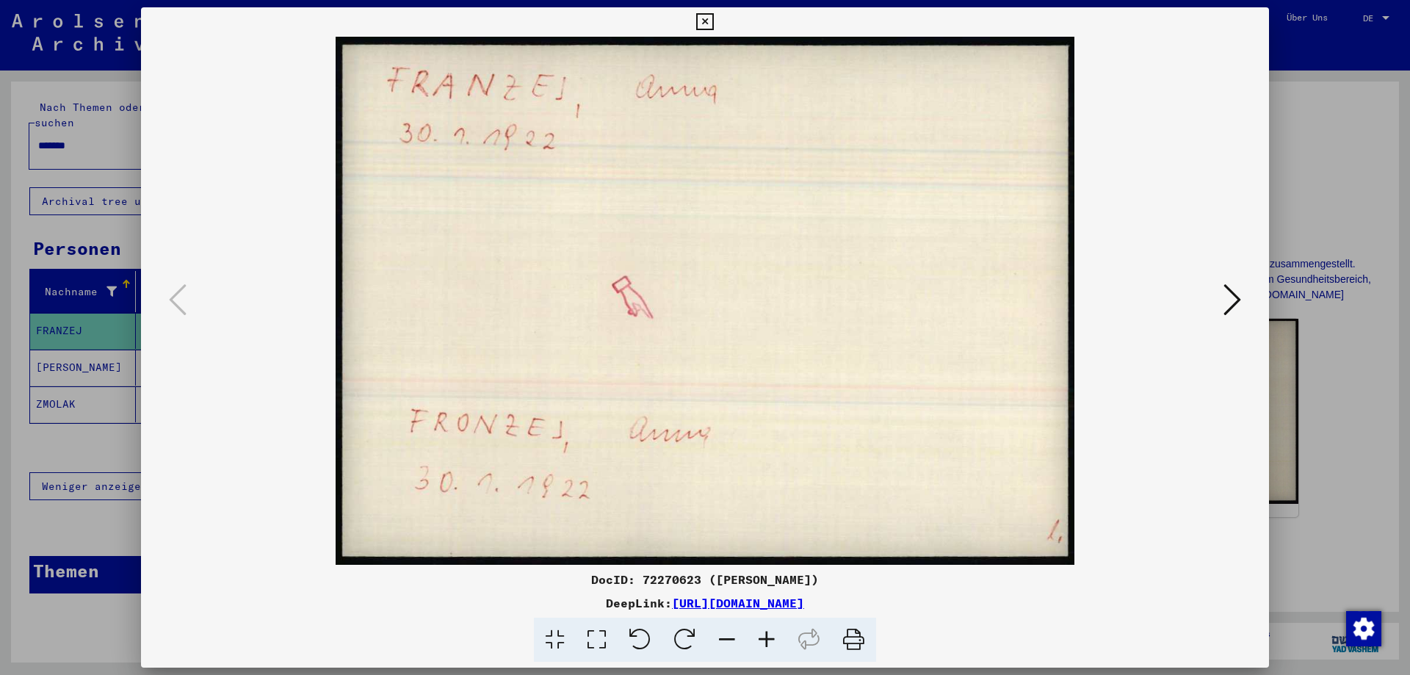
click at [1245, 302] on button at bounding box center [1232, 301] width 26 height 42
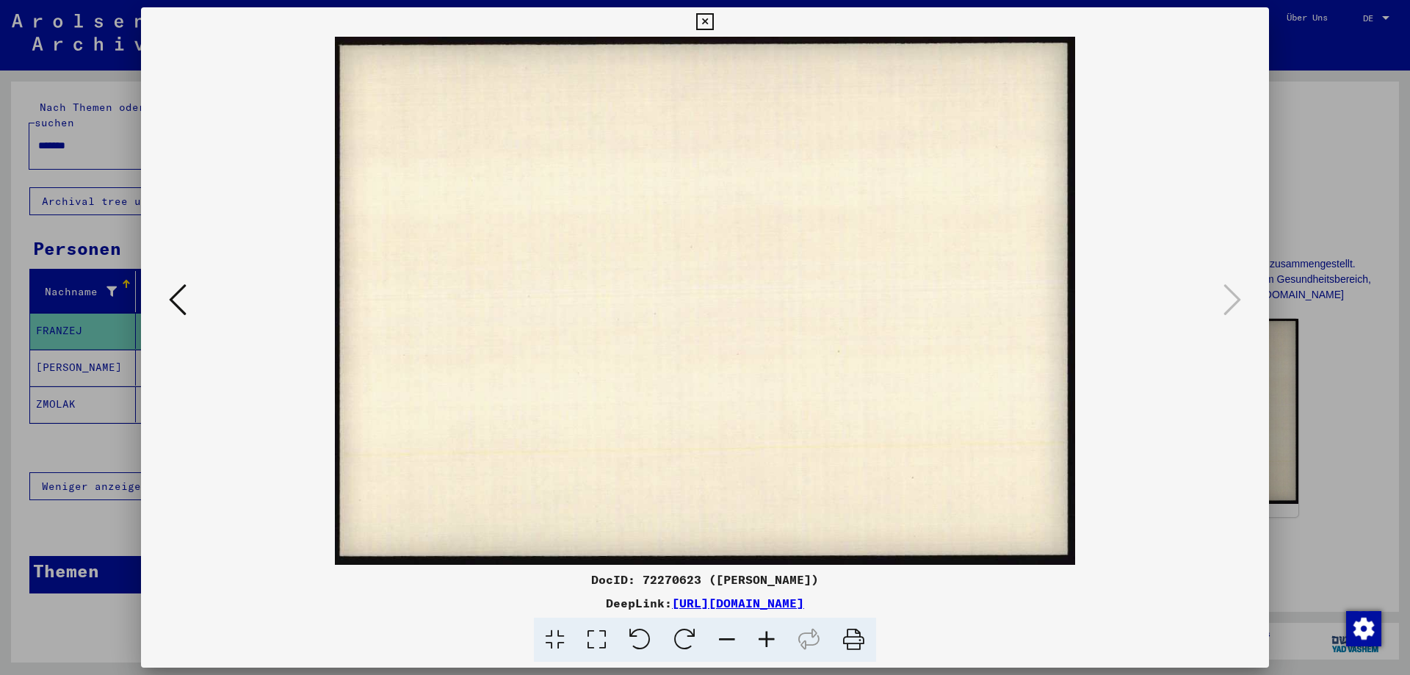
click at [181, 302] on icon at bounding box center [178, 299] width 18 height 35
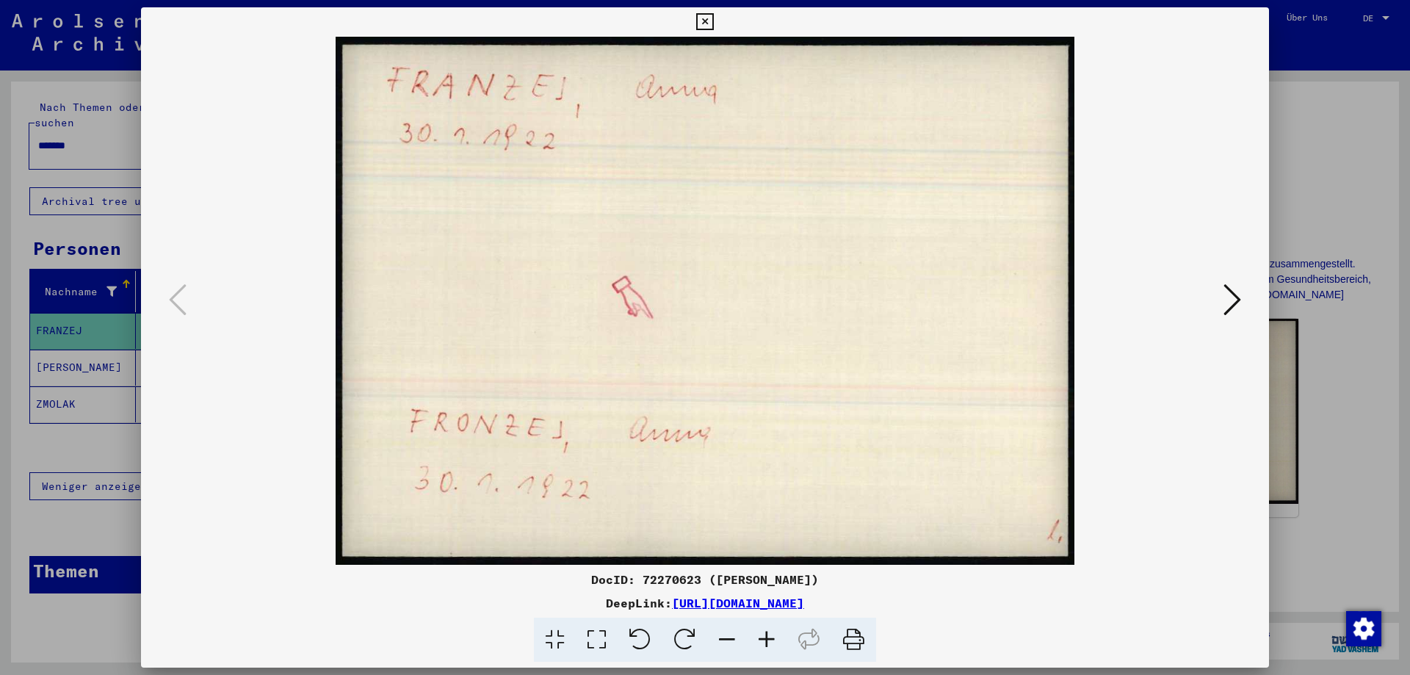
click at [702, 16] on icon at bounding box center [704, 22] width 17 height 18
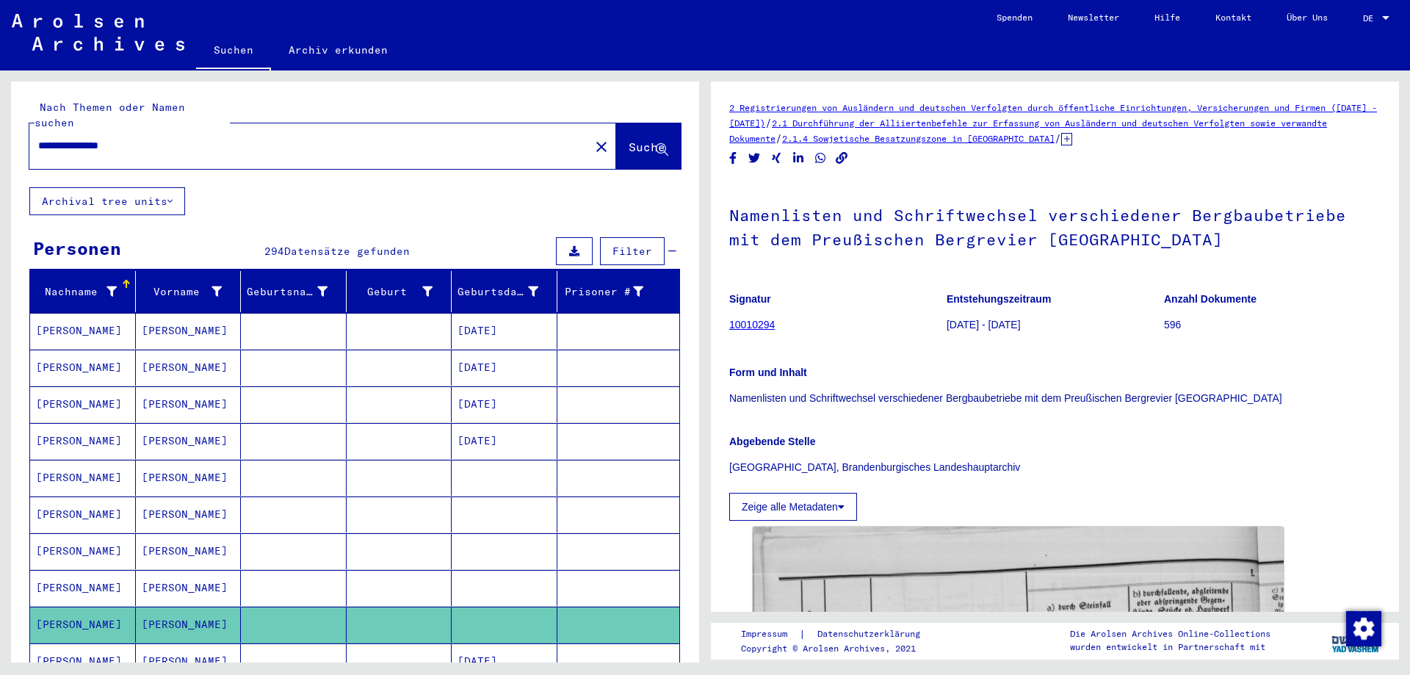
scroll to position [343, 0]
